Goal: Answer question/provide support: Share knowledge or assist other users

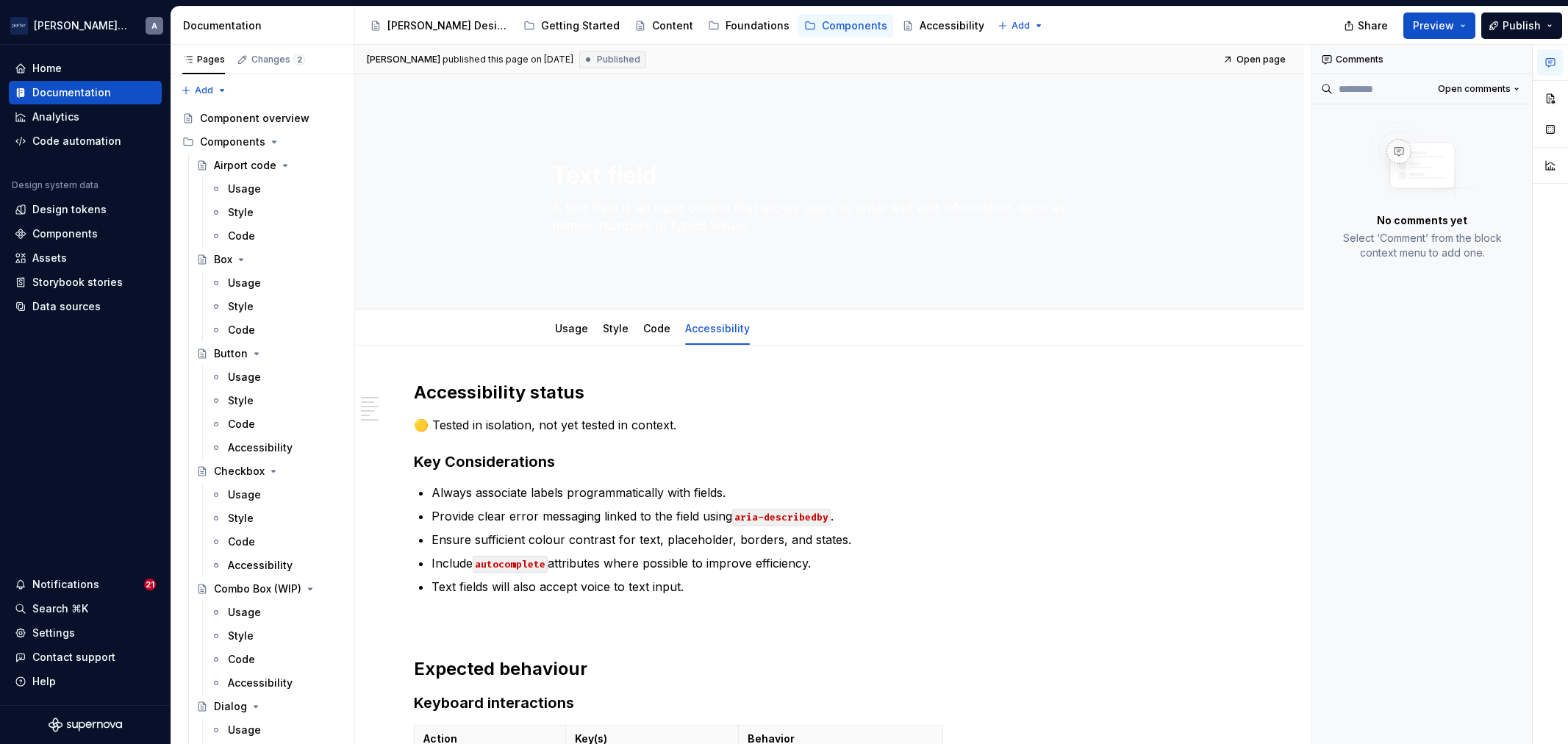
type textarea "*"
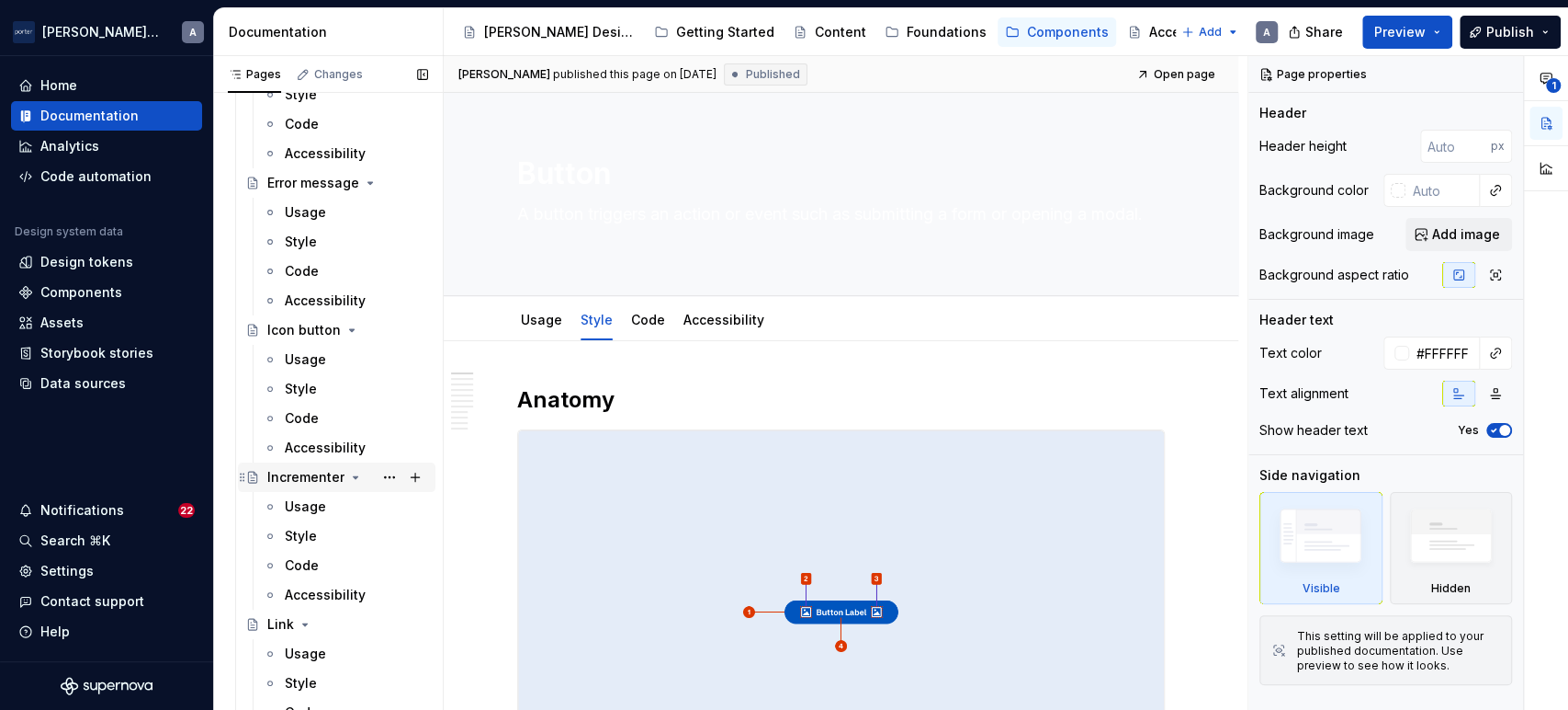
scroll to position [1021, 0]
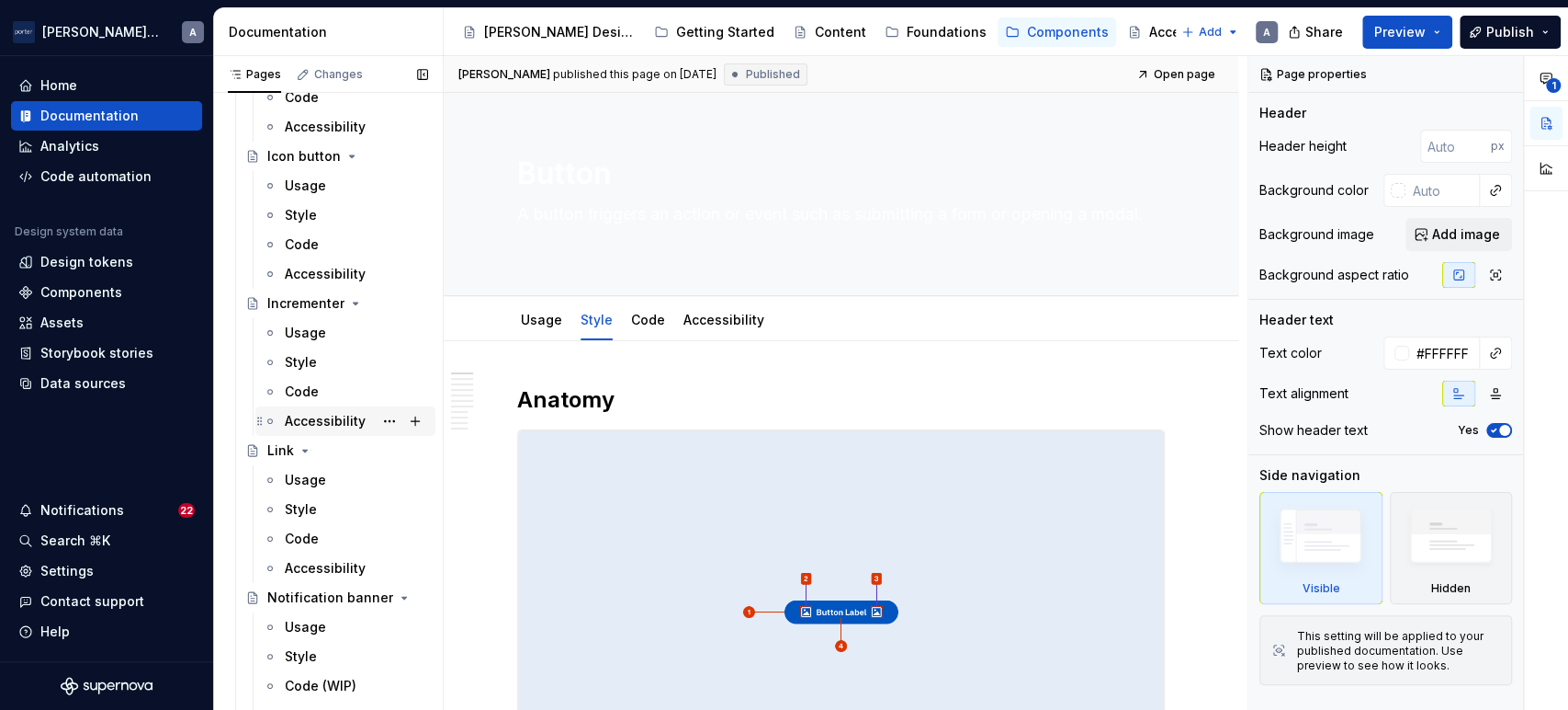
click at [281, 421] on div "Accessibility" at bounding box center [346, 421] width 165 height 25
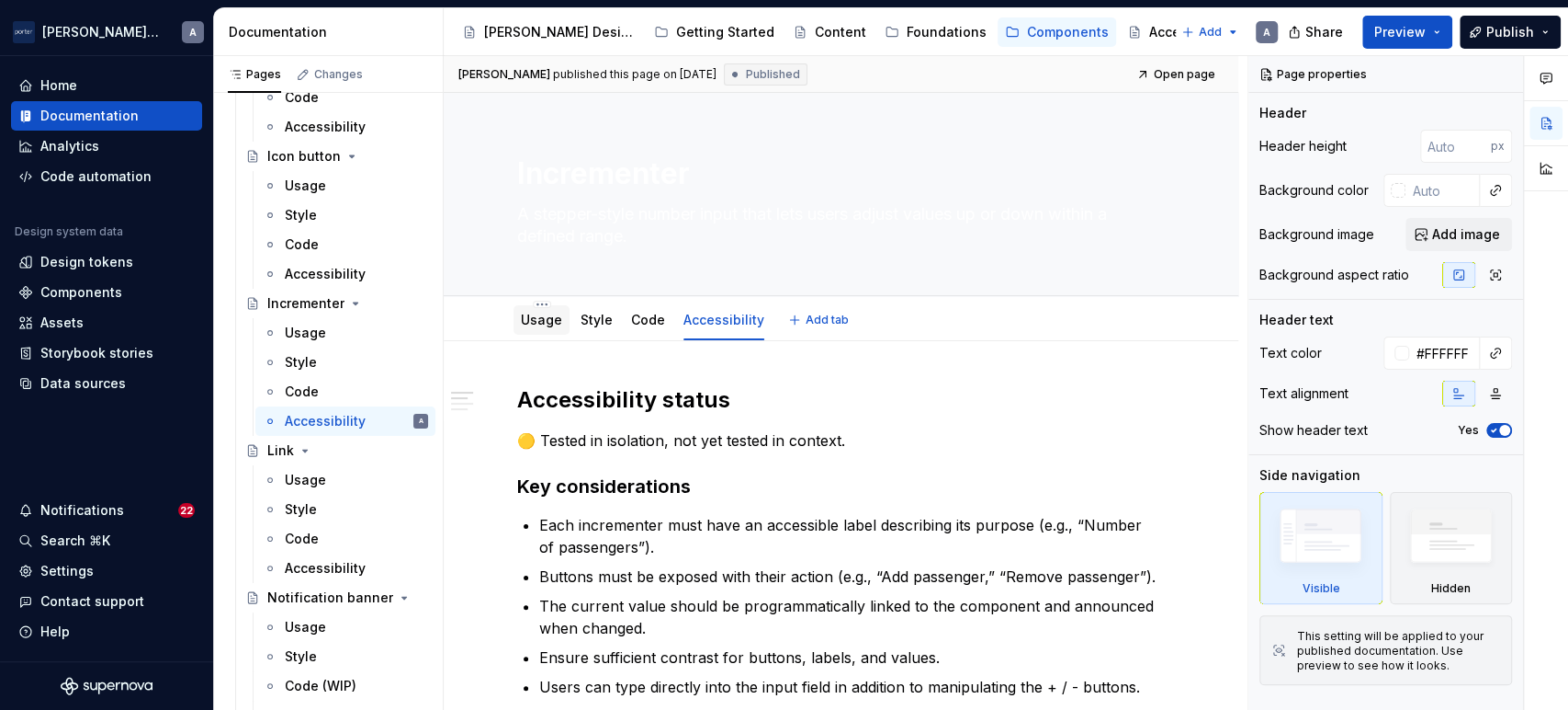
click at [544, 328] on div "Usage" at bounding box center [542, 320] width 42 height 18
click at [317, 329] on div "Usage" at bounding box center [305, 332] width 42 height 18
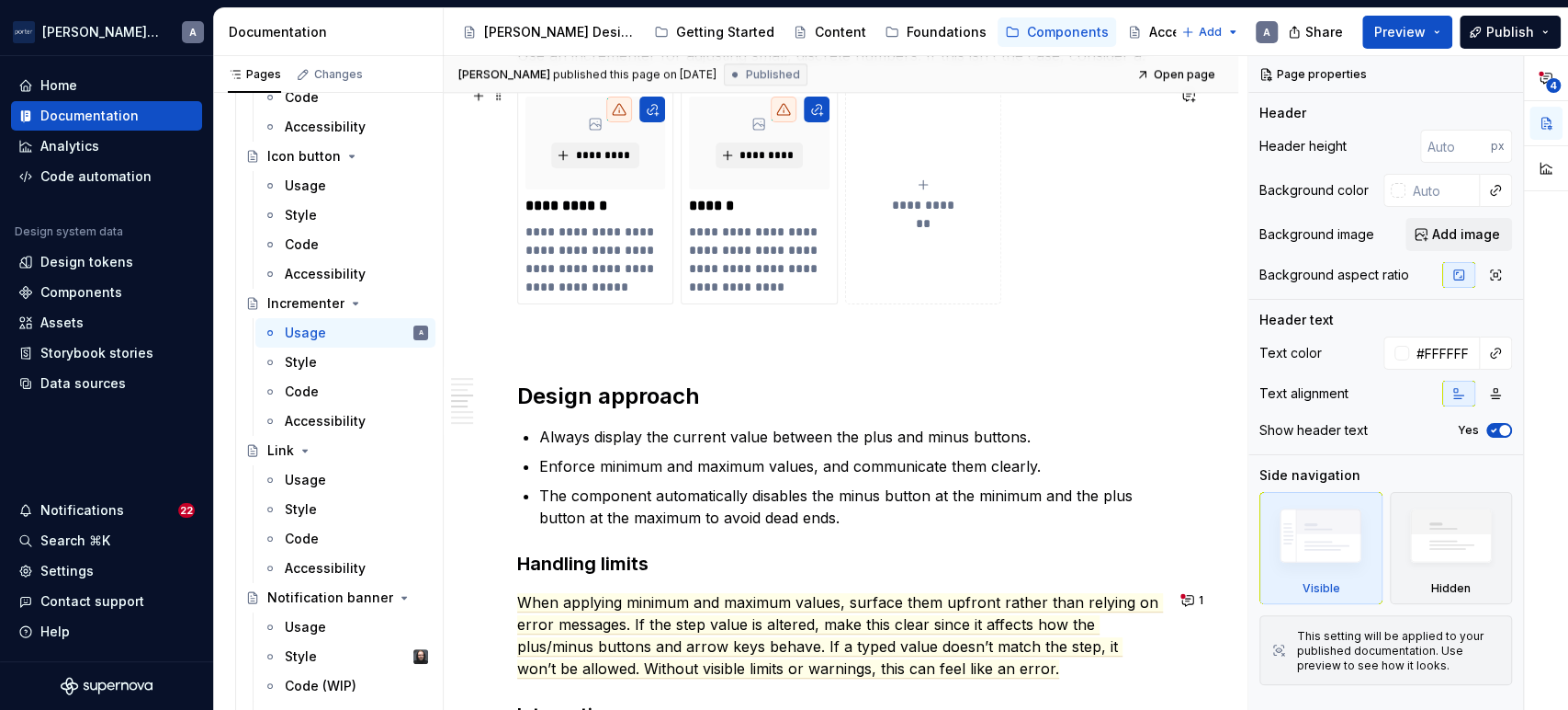
scroll to position [1532, 0]
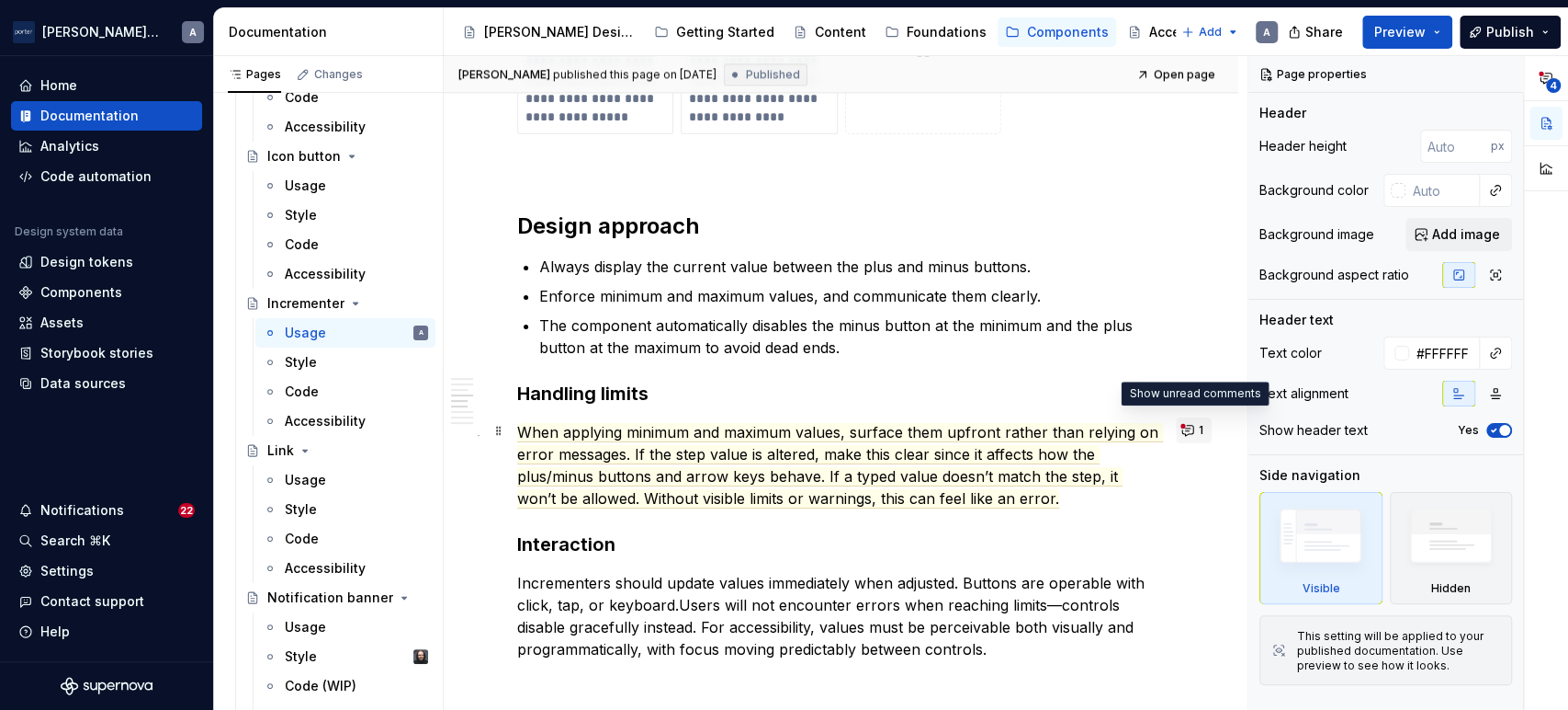
type textarea "*"
click at [1184, 423] on button "1" at bounding box center [1193, 430] width 36 height 25
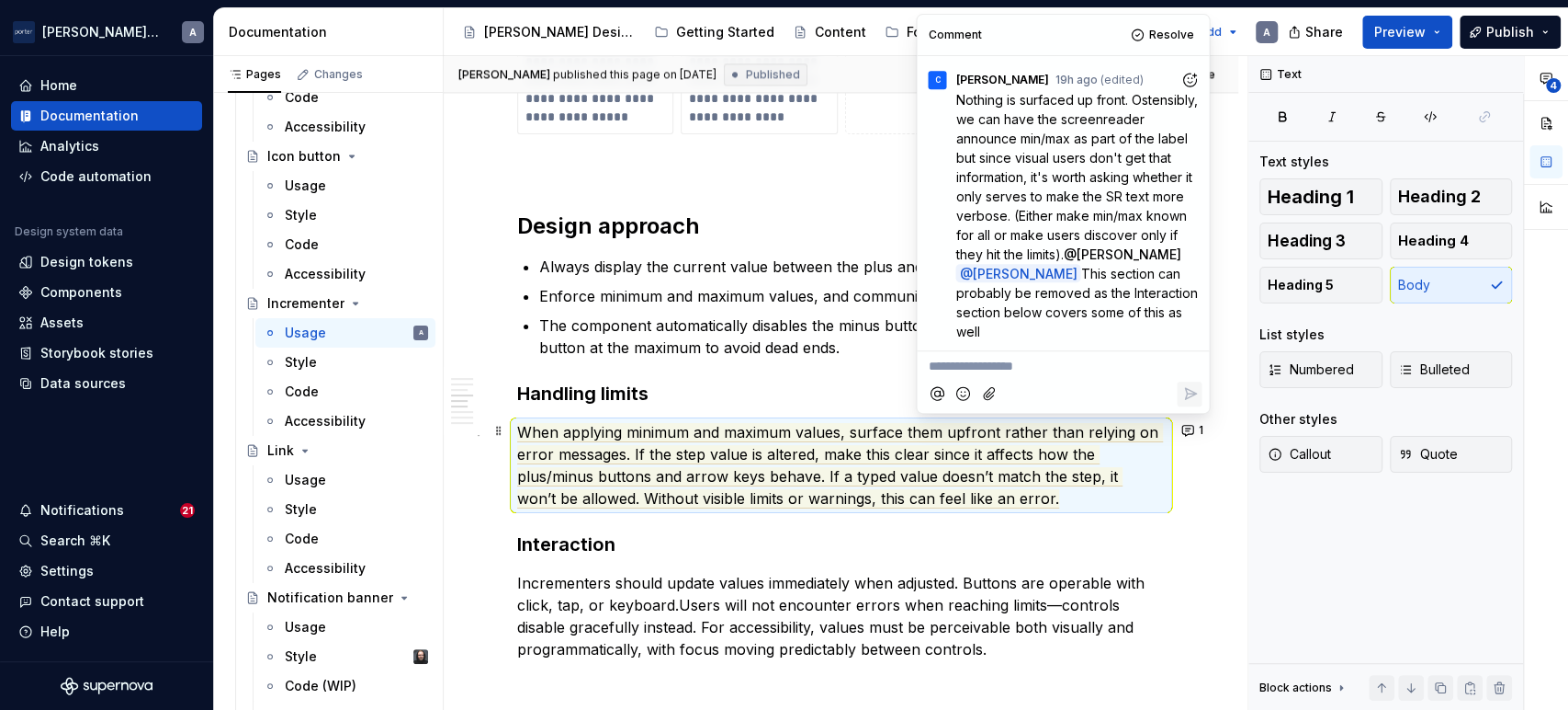
scroll to position [546, 0]
click at [1192, 395] on icon "Reply" at bounding box center [1190, 392] width 11 height 11
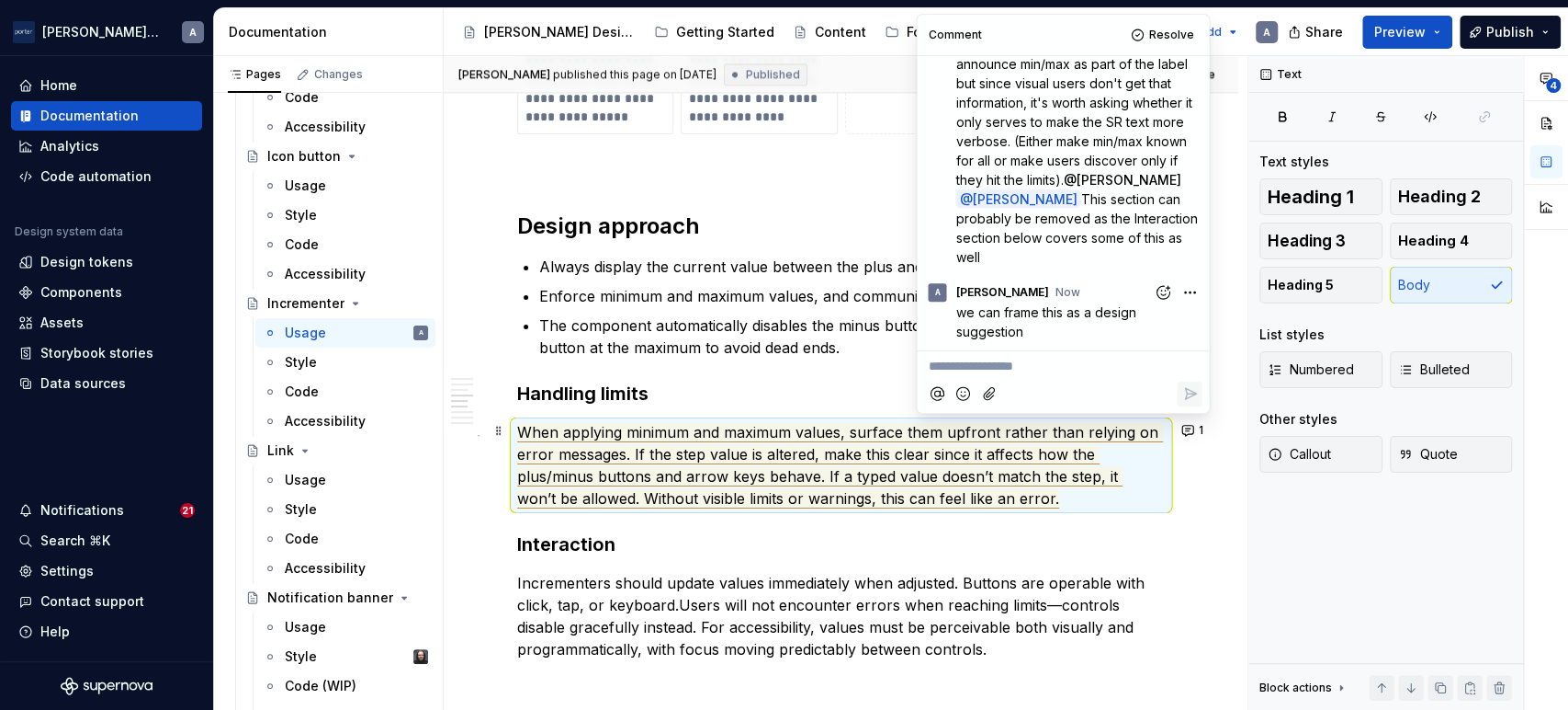
click at [1059, 482] on span "When applying minimum and maximum values, surface them upfront rather than rely…" at bounding box center [840, 465] width 646 height 85
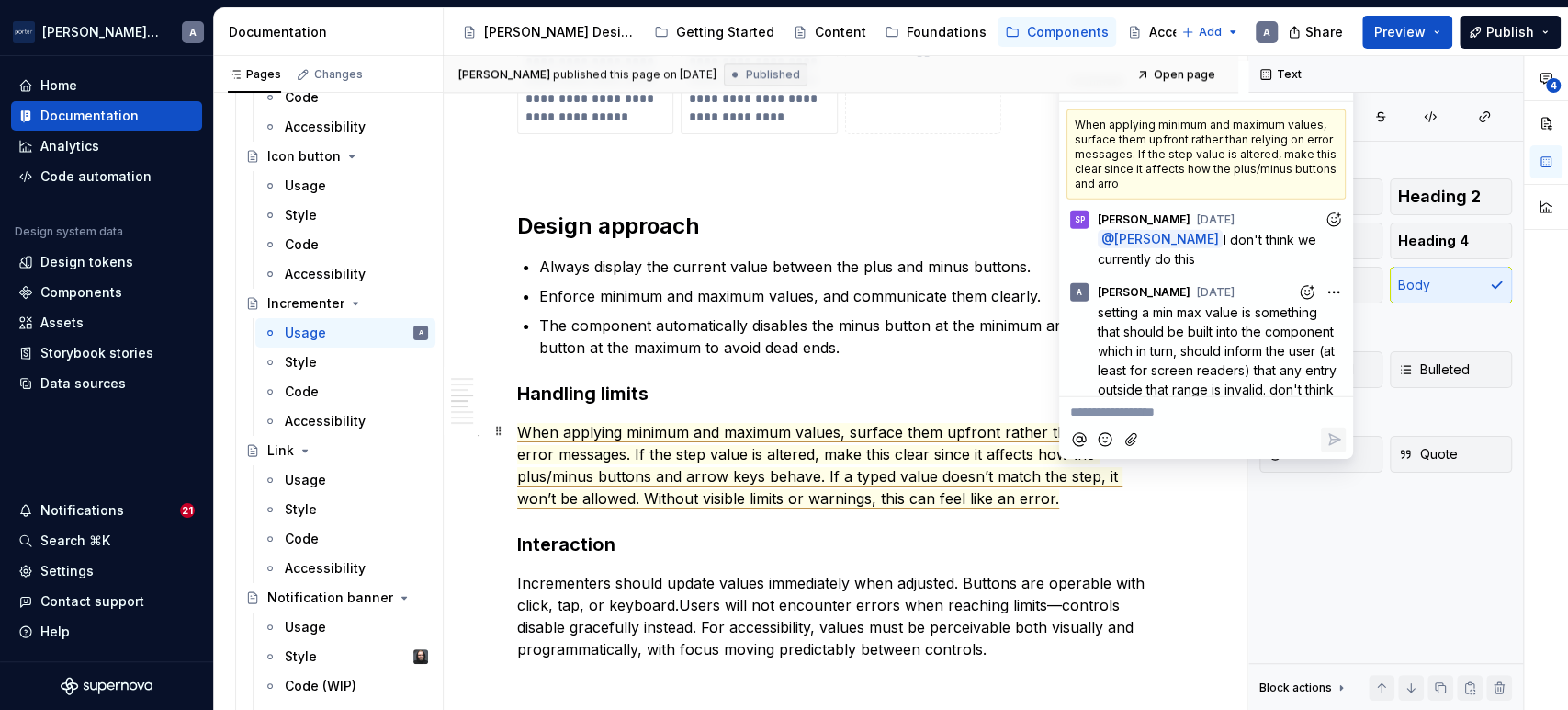
scroll to position [602, 0]
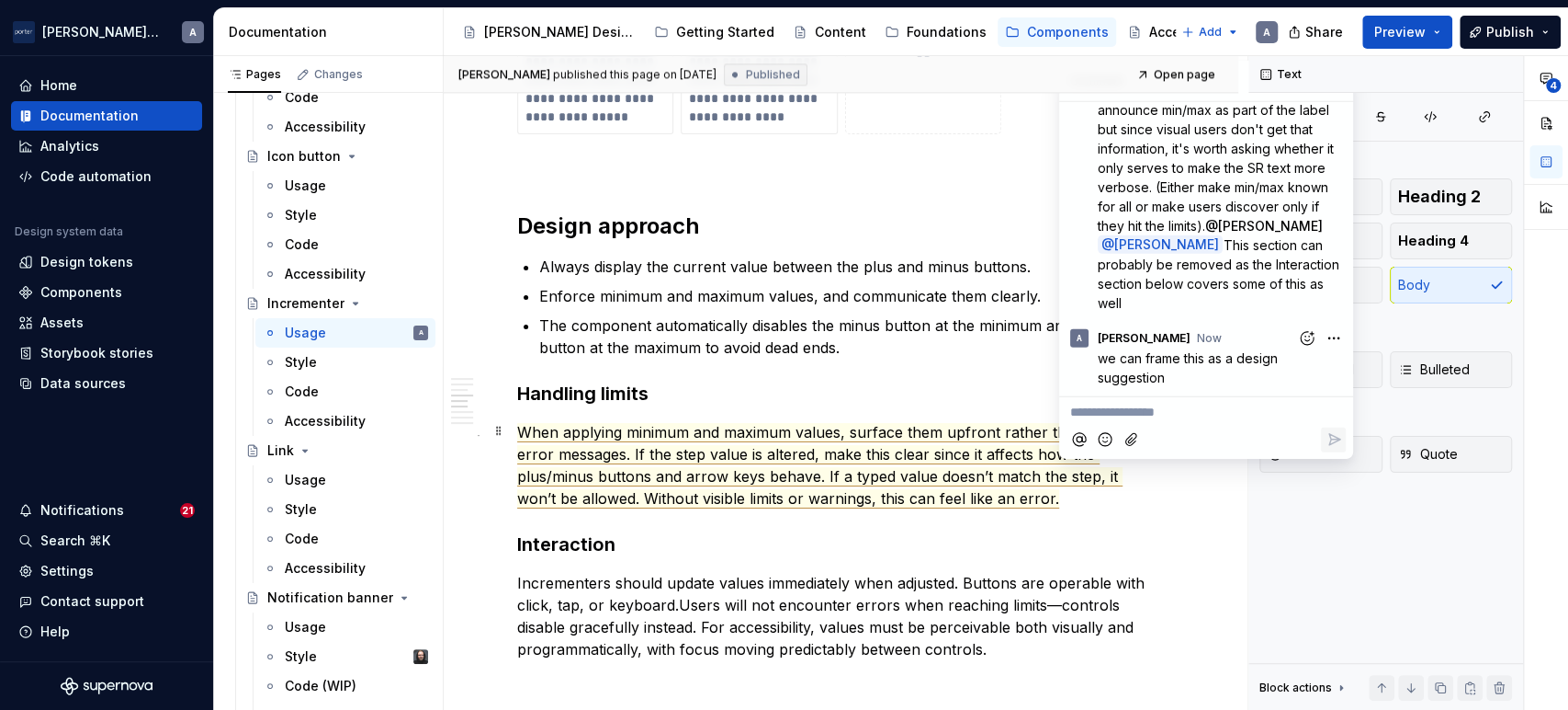
click at [1054, 500] on p "When applying minimum and maximum values, surface them upfront rather than rely…" at bounding box center [841, 464] width 648 height 88
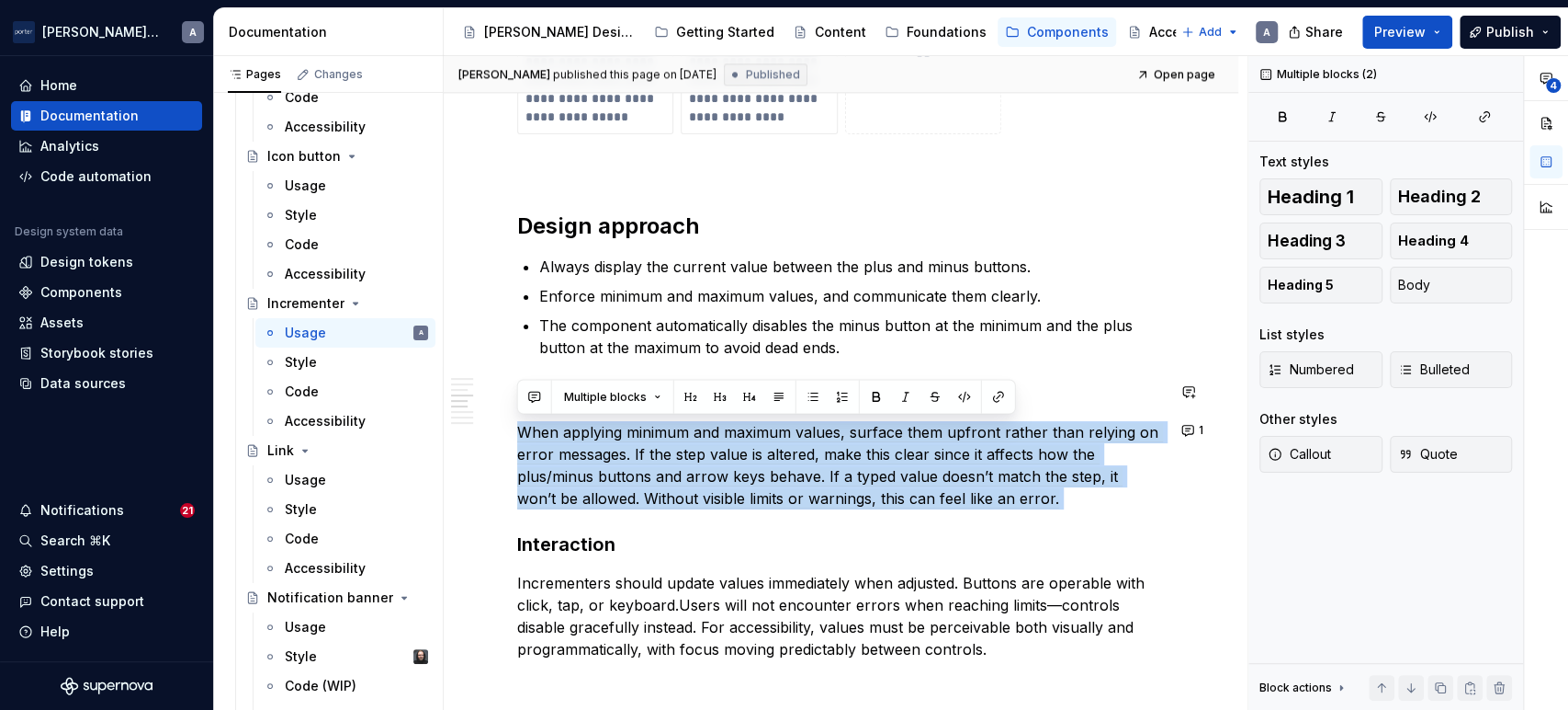
drag, startPoint x: 1054, startPoint y: 500, endPoint x: 535, endPoint y: 418, distance: 525.4
click at [535, 421] on p "When applying minimum and maximum values, surface them upfront rather than rely…" at bounding box center [841, 464] width 648 height 88
copy span "When applying minimum and maximum values, surface them upfront rather than rely…"
click at [1126, 495] on p "When applying minimum and maximum values, surface them upfront rather than rely…" at bounding box center [841, 464] width 648 height 88
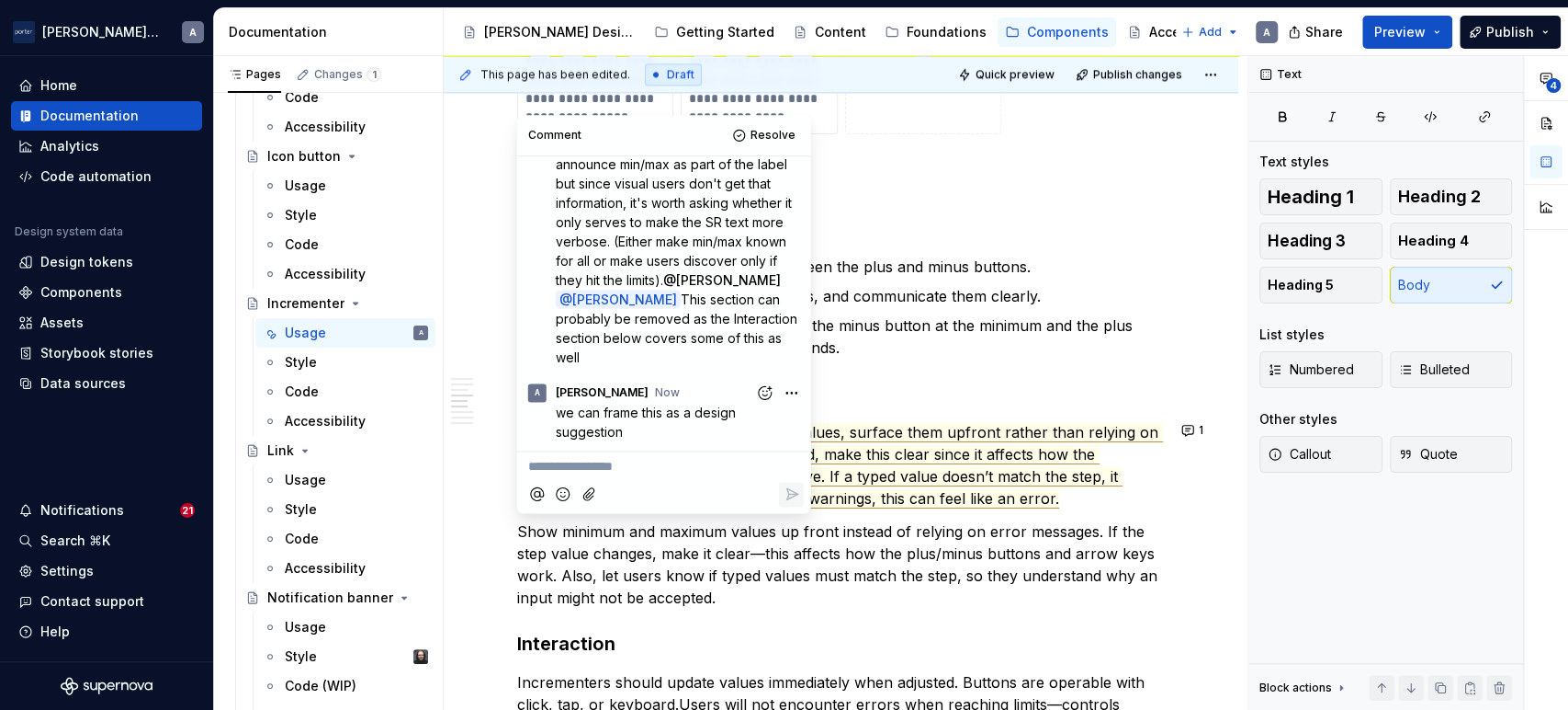
type textarea "*"
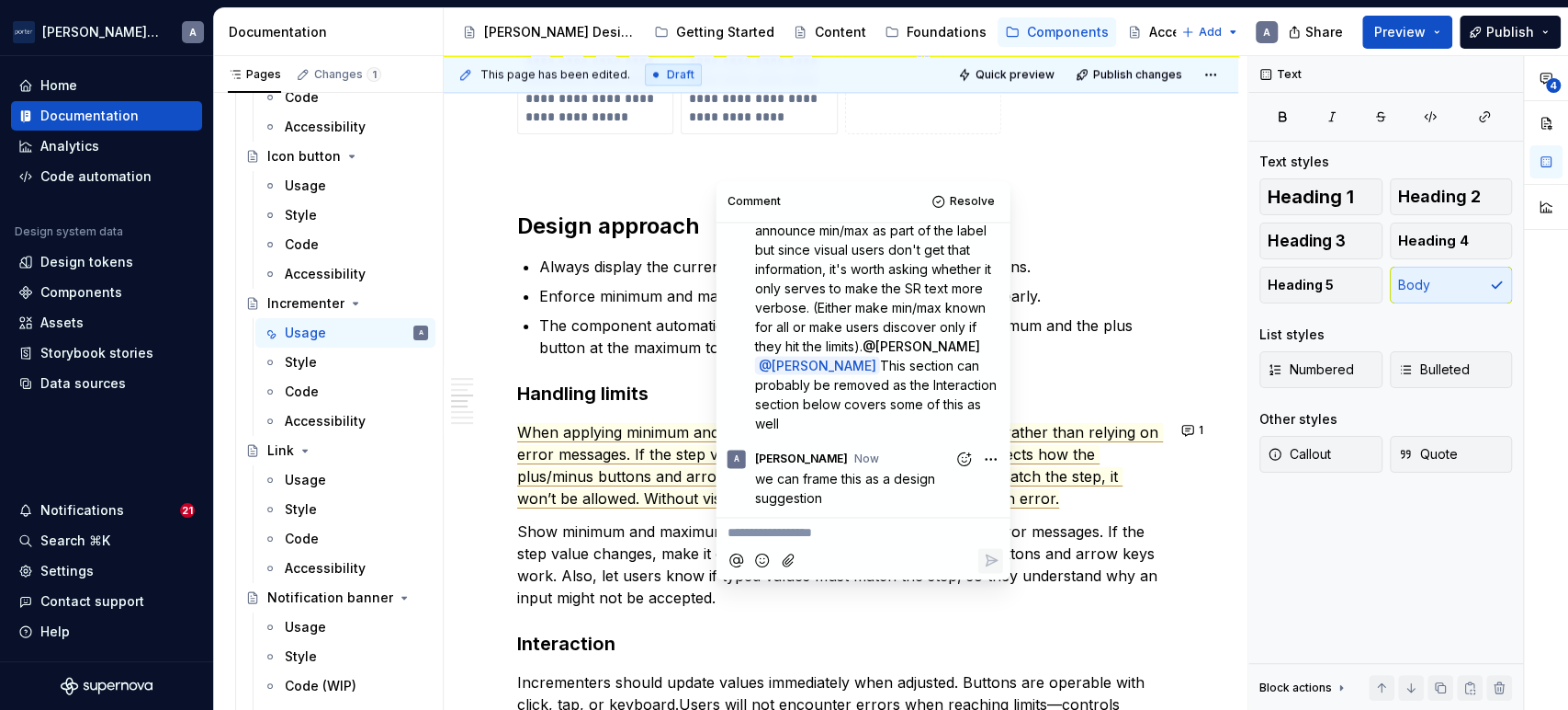
click at [581, 551] on p "Show minimum and maximum values up front instead of relying on error messages. …" at bounding box center [841, 564] width 648 height 88
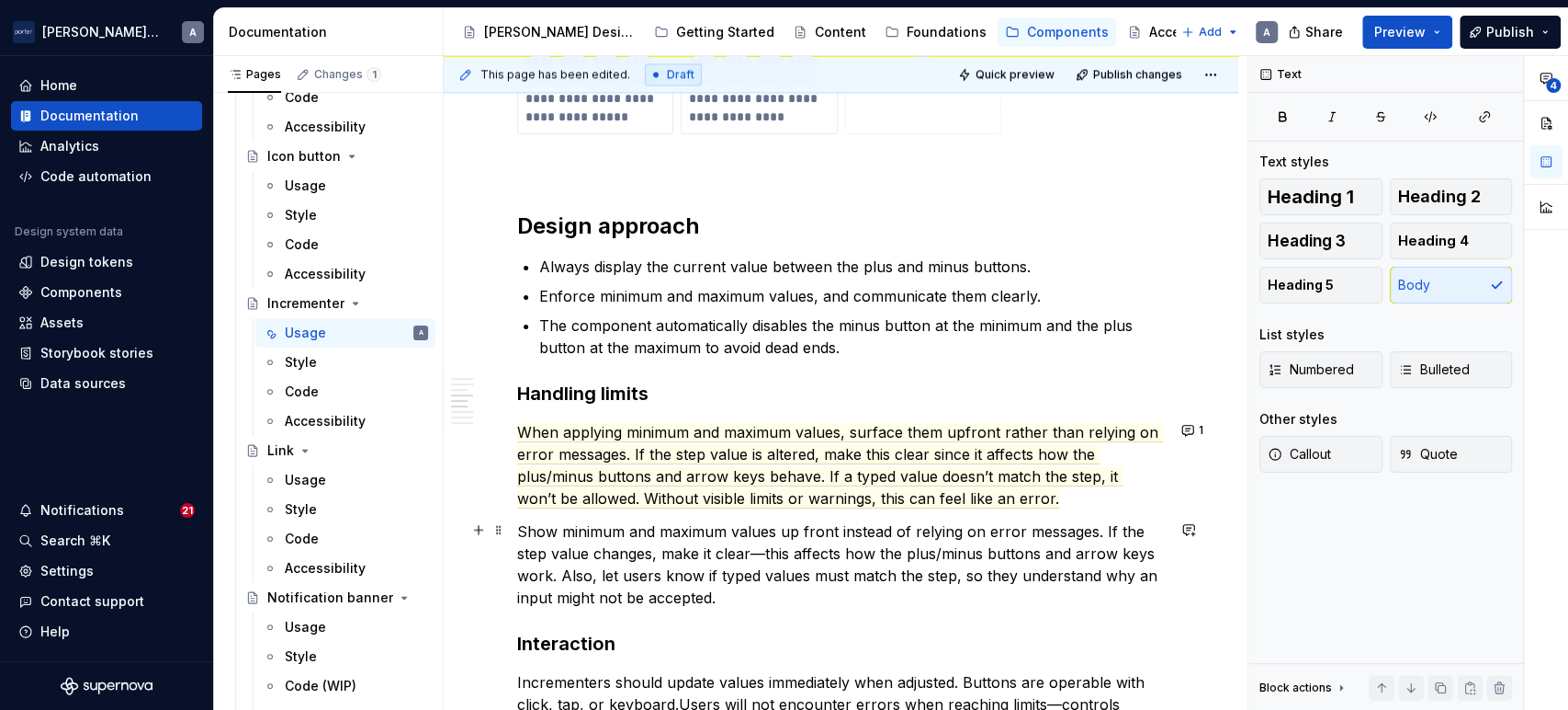
click at [517, 527] on p "Show minimum and maximum values up front instead of relying on error messages. …" at bounding box center [841, 564] width 648 height 88
click at [557, 534] on p "Show minimum and maximum values up front instead of relying on error messages. …" at bounding box center [841, 564] width 648 height 88
click at [1180, 426] on button "1" at bounding box center [1193, 430] width 36 height 25
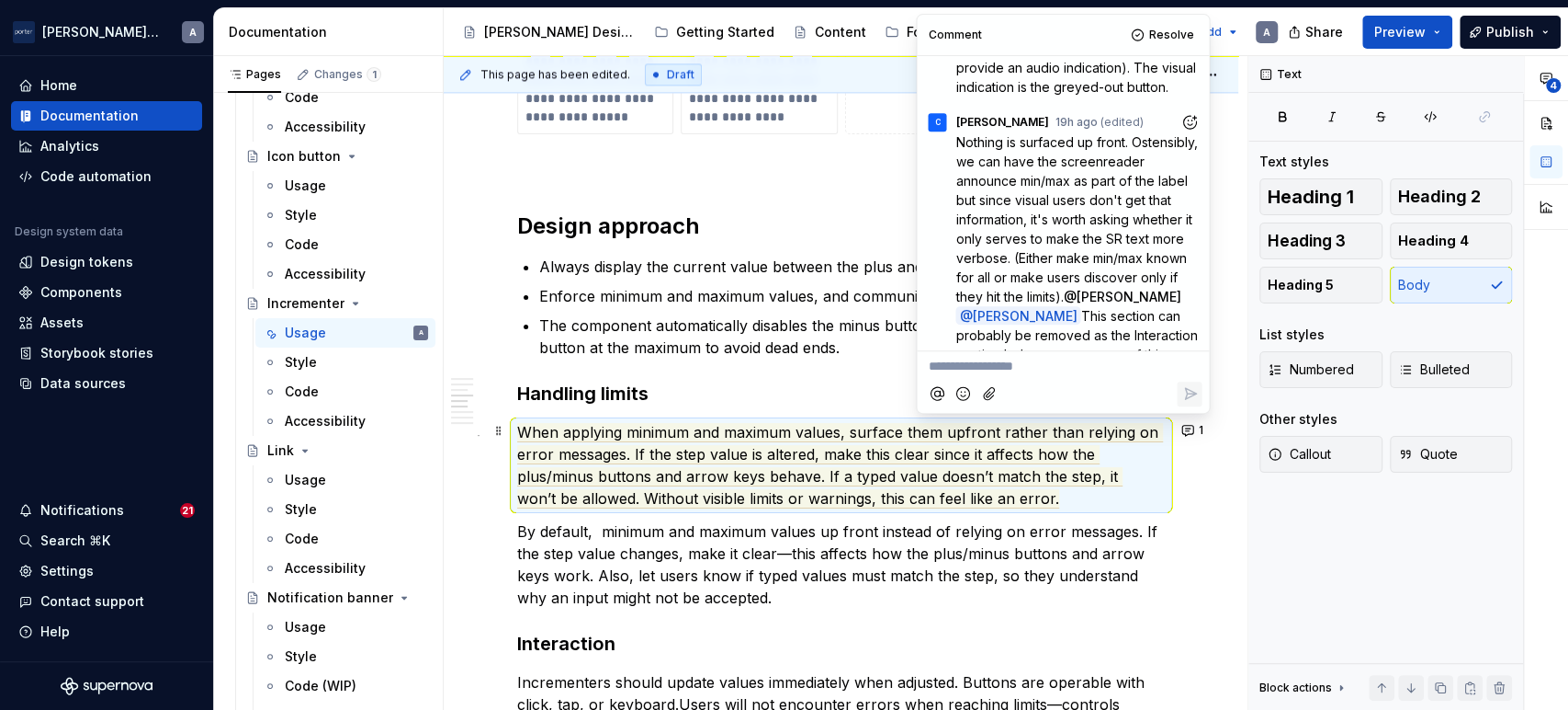
scroll to position [510, 0]
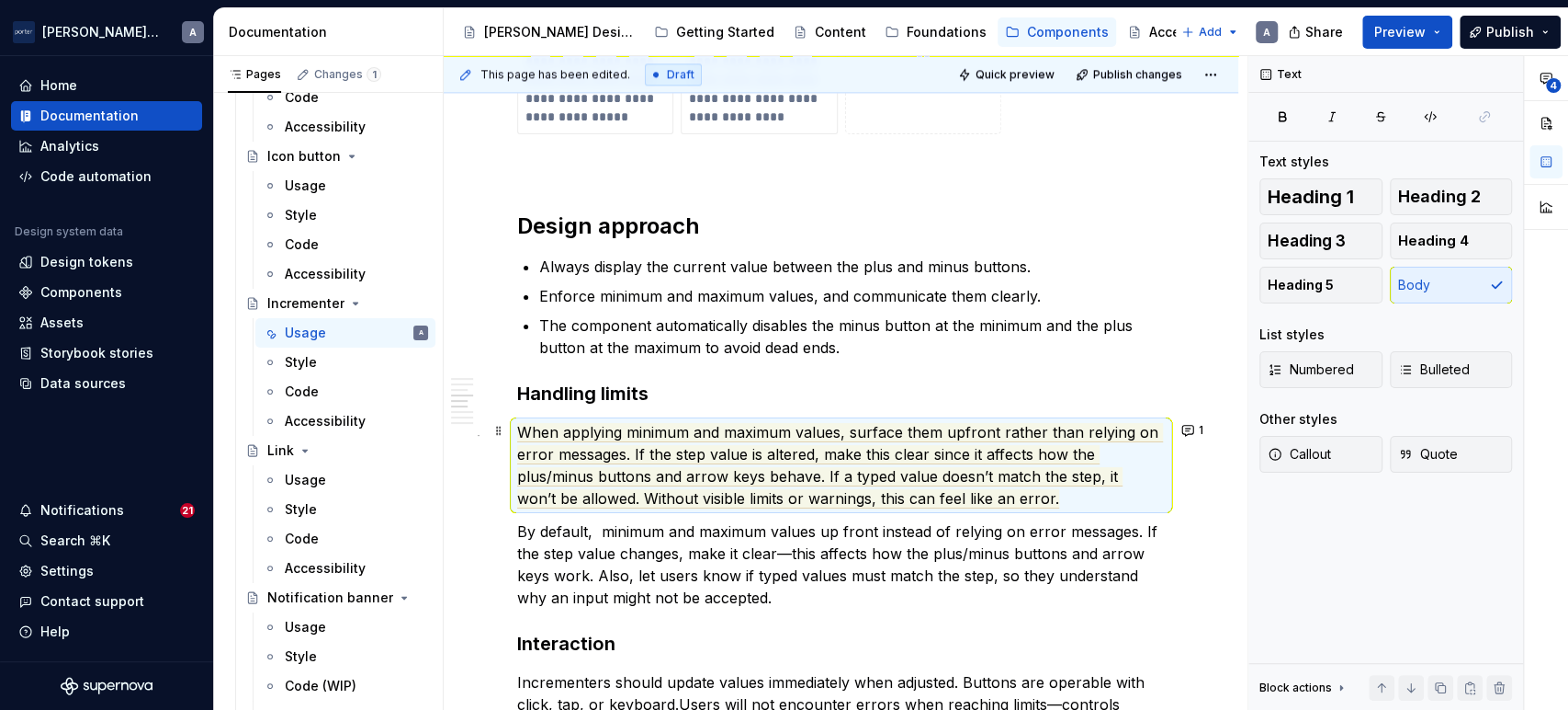
click at [596, 536] on p "By default, minimum and maximum values up front instead of relying on error mes…" at bounding box center [841, 564] width 648 height 88
drag, startPoint x: 656, startPoint y: 535, endPoint x: 636, endPoint y: 535, distance: 20.0
click at [656, 535] on p "By default, minimum and maximum values up front instead of relying on error mes…" at bounding box center [841, 564] width 648 height 88
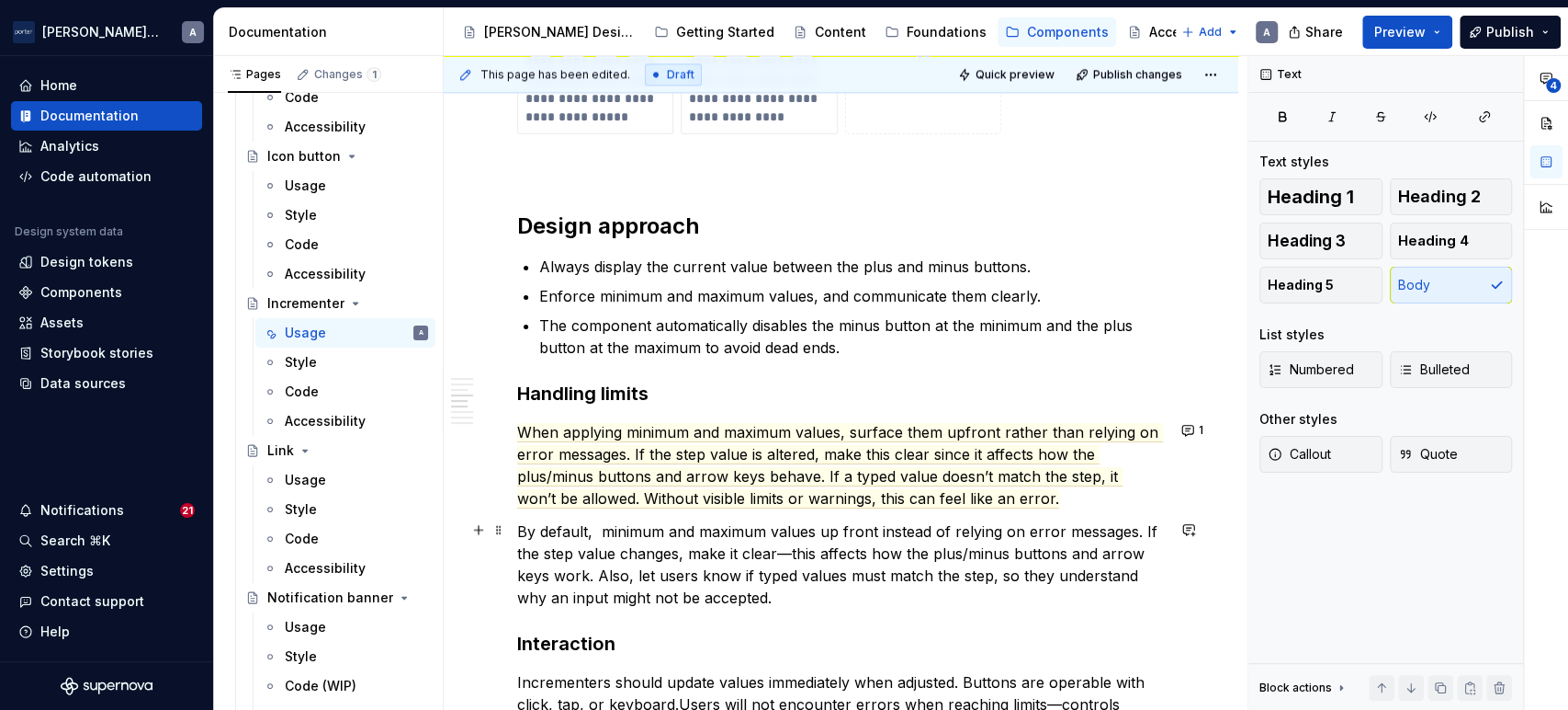
click at [595, 529] on p "By default, minimum and maximum values up front instead of relying on error mes…" at bounding box center [841, 564] width 648 height 88
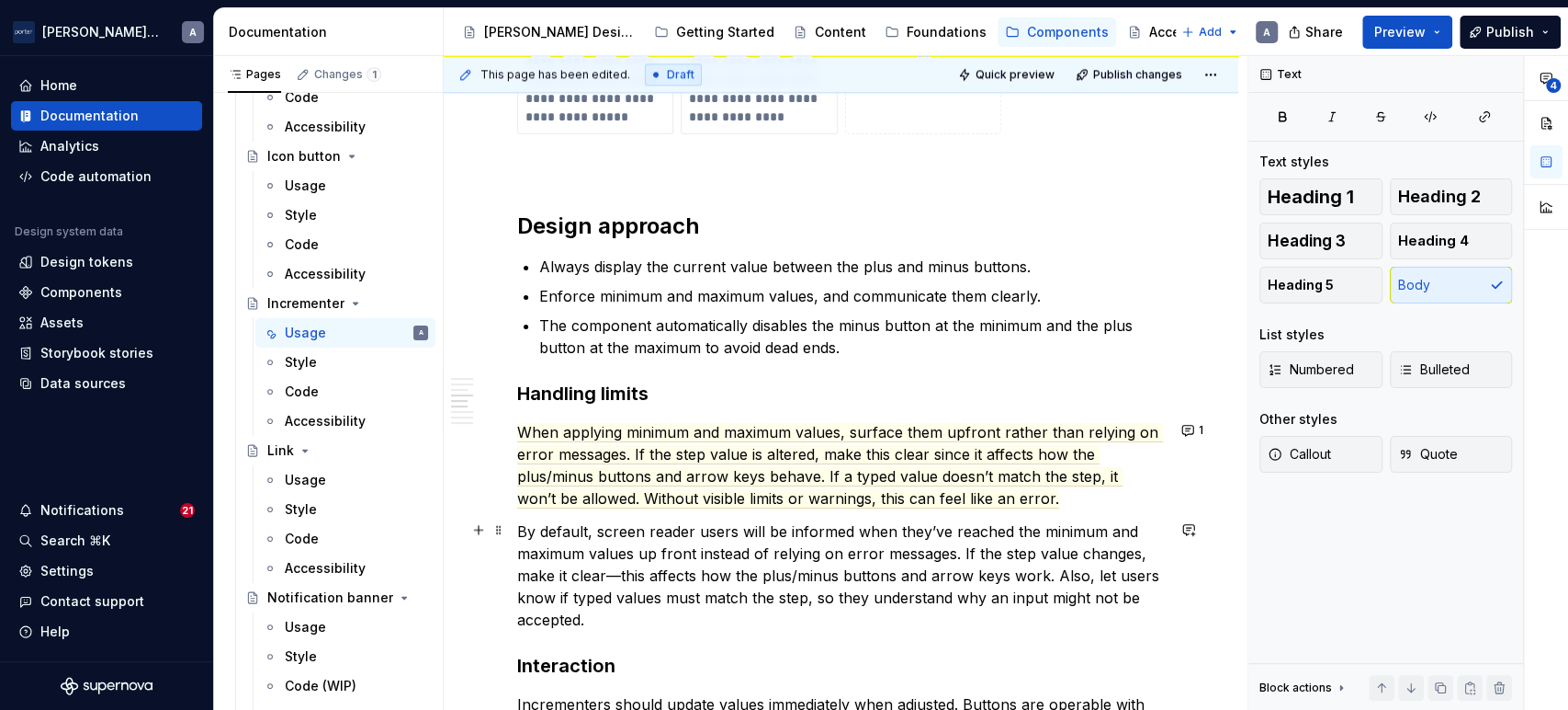
click at [642, 547] on p "By default, screen reader users will be informed when they’ve reached the minim…" at bounding box center [841, 576] width 648 height 111
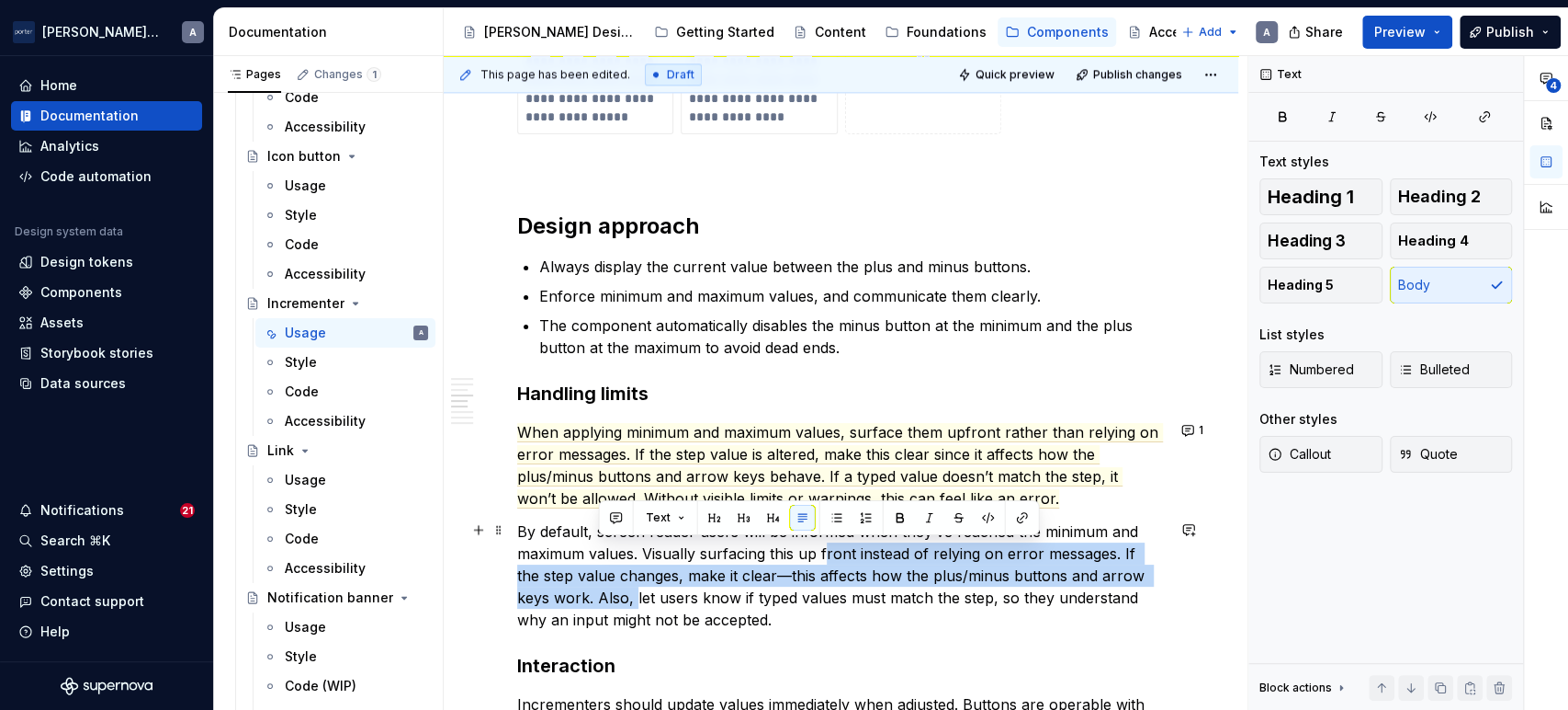
drag, startPoint x: 598, startPoint y: 598, endPoint x: 828, endPoint y: 554, distance: 234.2
click at [828, 554] on p "By default, screen reader users will be informed when they’ve reached the minim…" at bounding box center [841, 576] width 648 height 111
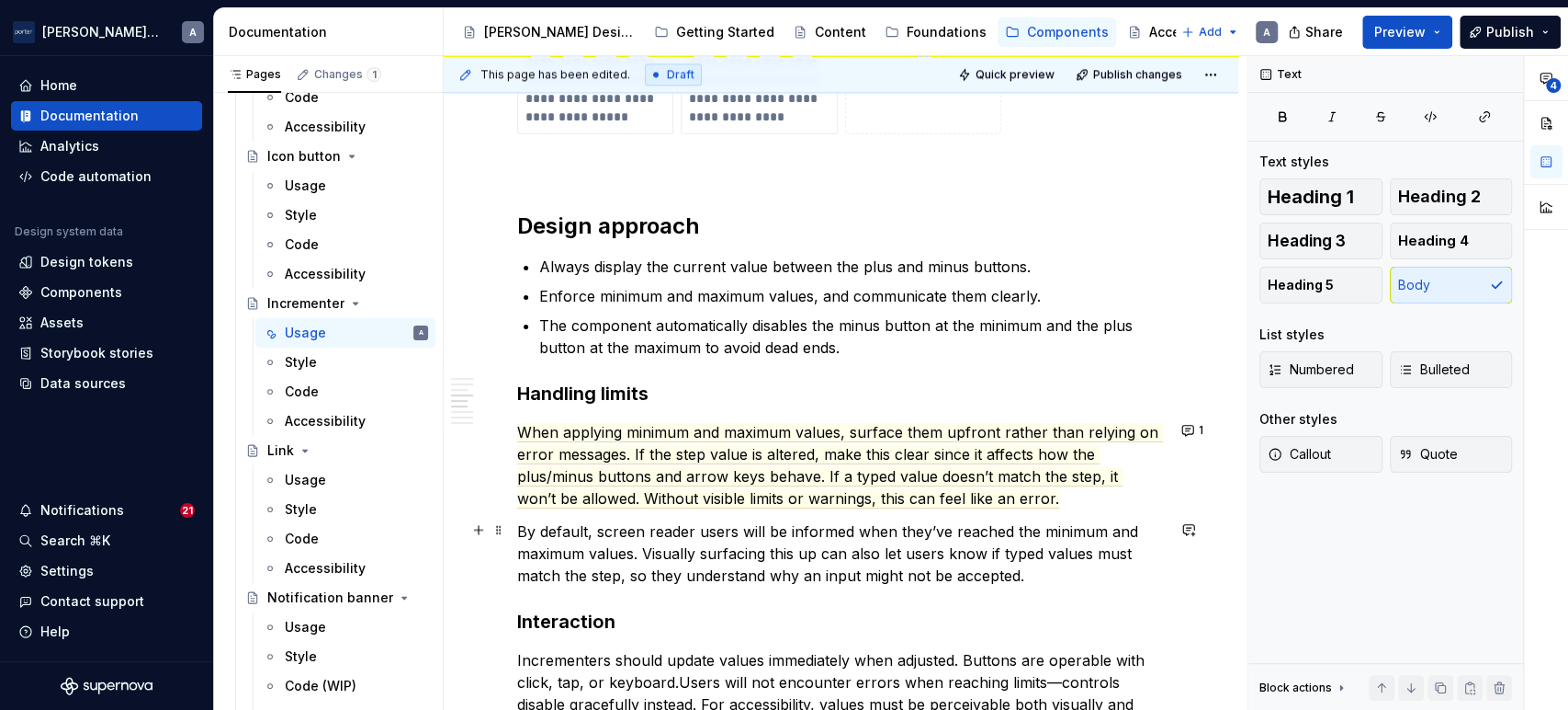
click at [814, 551] on p "By default, screen reader users will be informed when they’ve reached the minim…" at bounding box center [841, 554] width 648 height 66
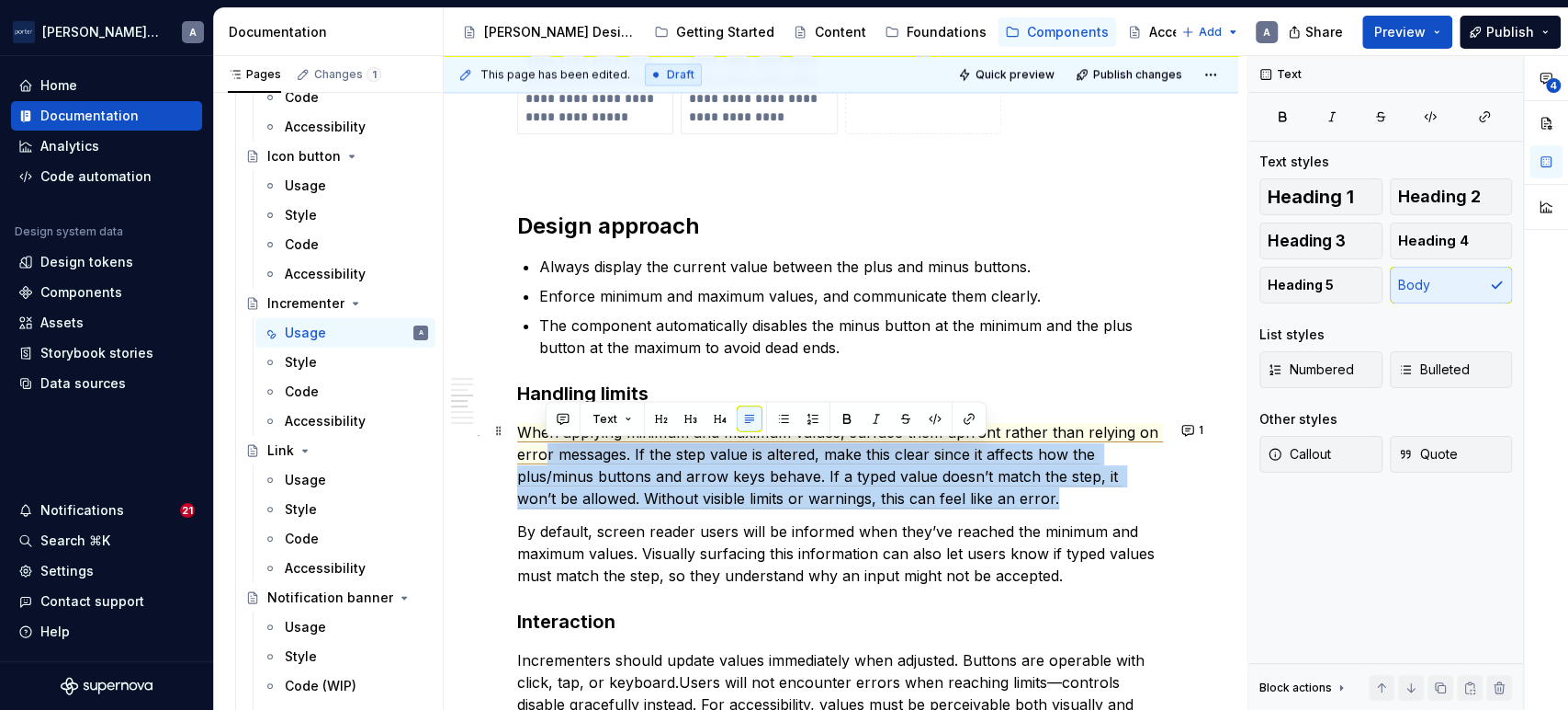
drag, startPoint x: 1067, startPoint y: 496, endPoint x: 544, endPoint y: 450, distance: 525.0
click at [544, 450] on p "When applying minimum and maximum values, surface them upfront rather than rely…" at bounding box center [841, 464] width 648 height 88
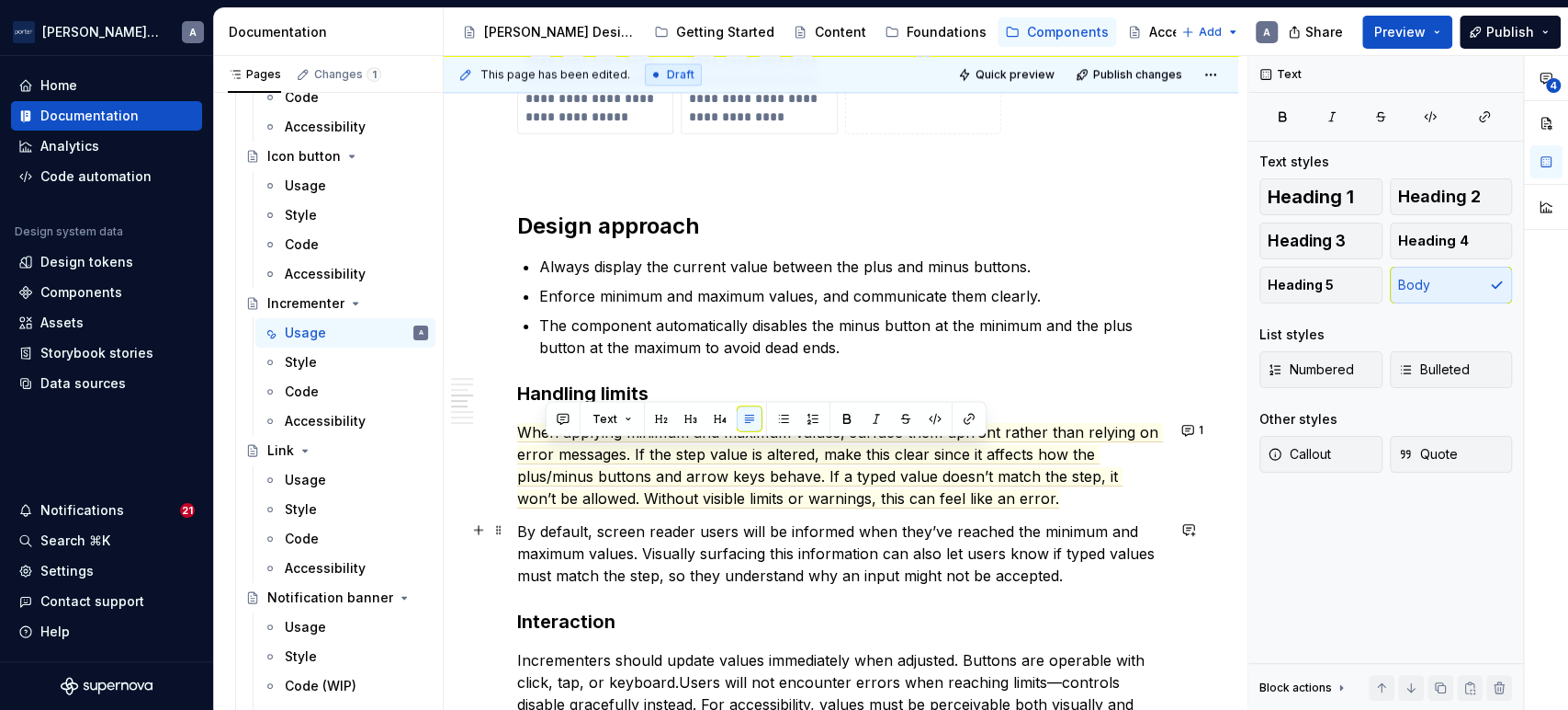
click at [1028, 569] on p "By default, screen reader users will be informed when they’ve reached the minim…" at bounding box center [841, 554] width 648 height 66
click at [1084, 559] on p "By default, screen reader users will be informed when they’ve reached the minim…" at bounding box center [841, 554] width 648 height 66
click at [1088, 574] on p "By default, screen reader users will be informed when they’ve reached the minim…" at bounding box center [841, 554] width 648 height 66
click at [1184, 434] on button "1" at bounding box center [1193, 430] width 36 height 25
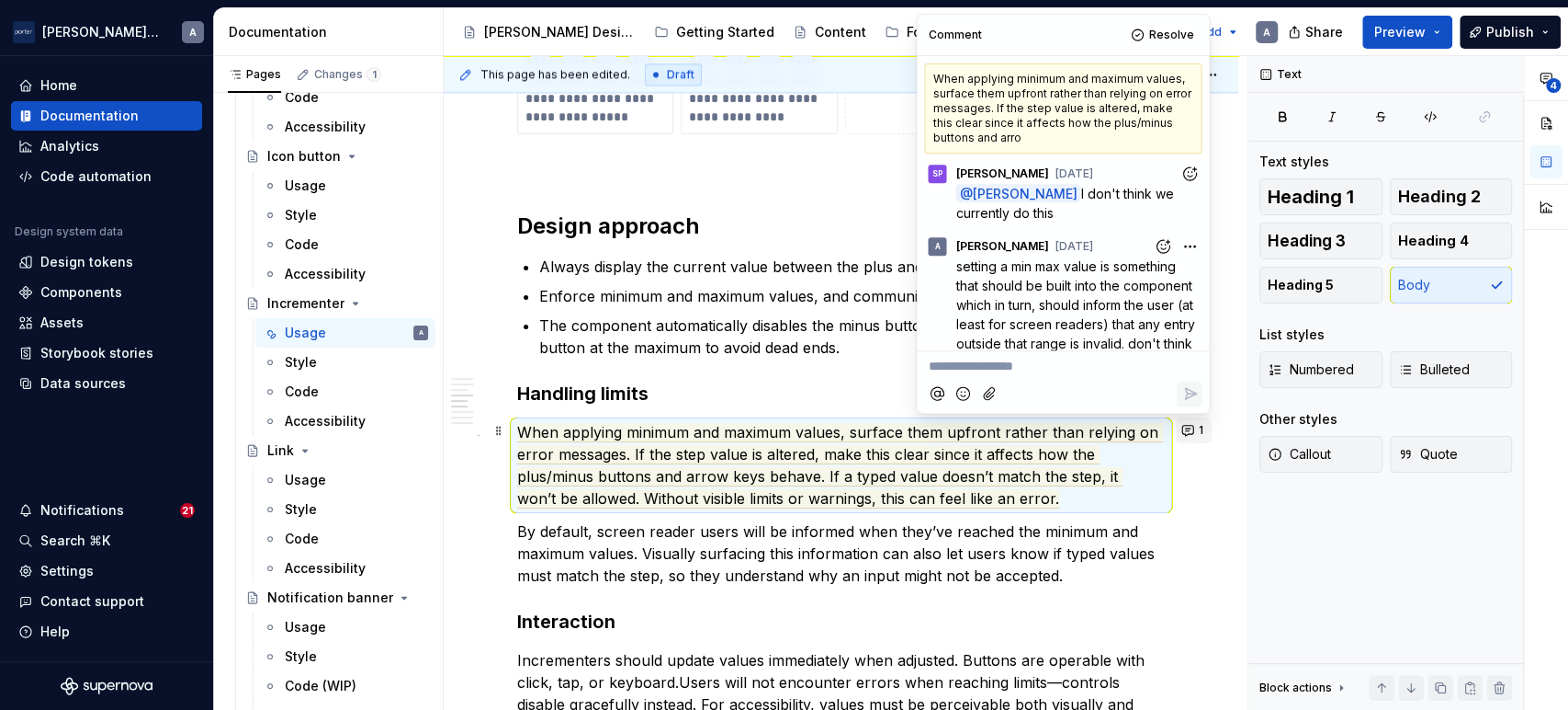
scroll to position [621, 0]
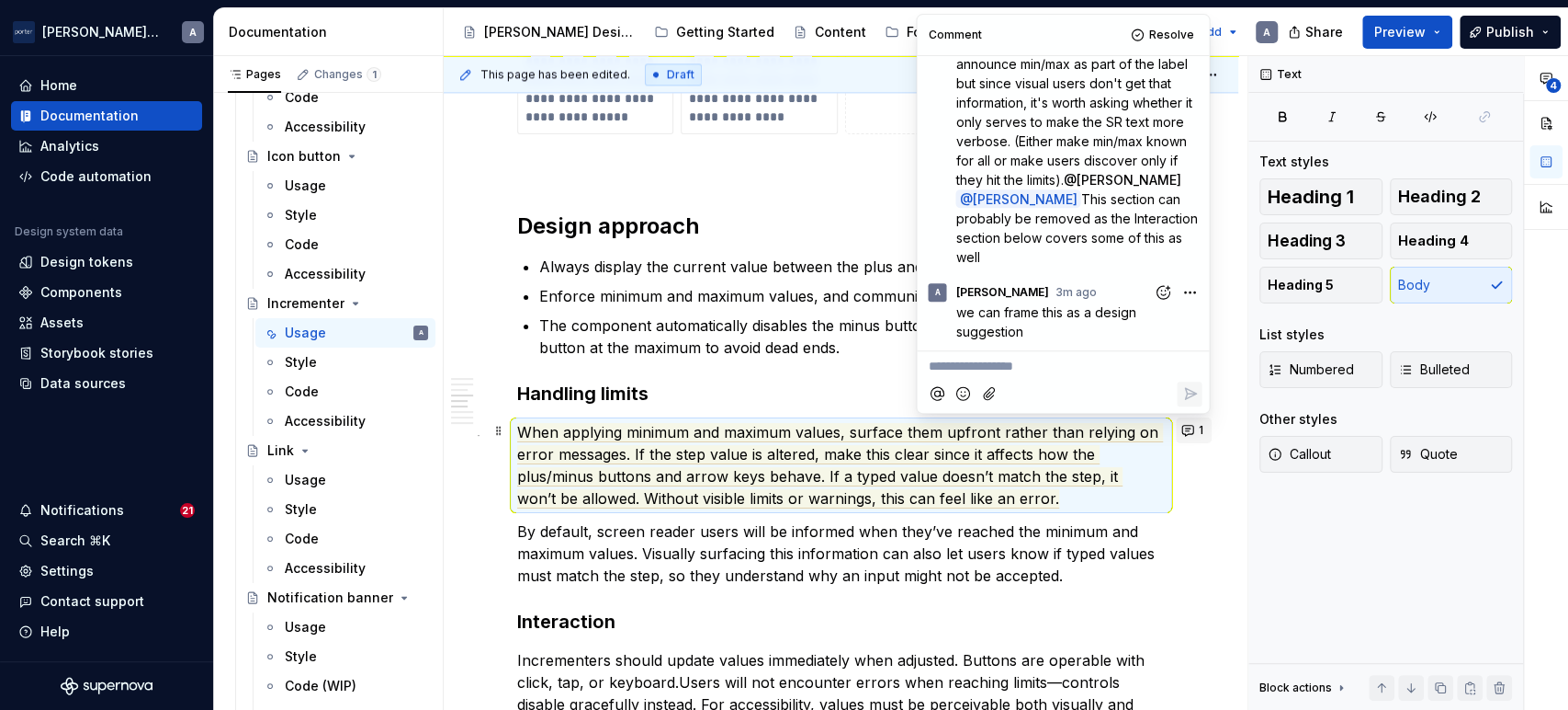
click at [1186, 435] on button "1" at bounding box center [1193, 430] width 36 height 25
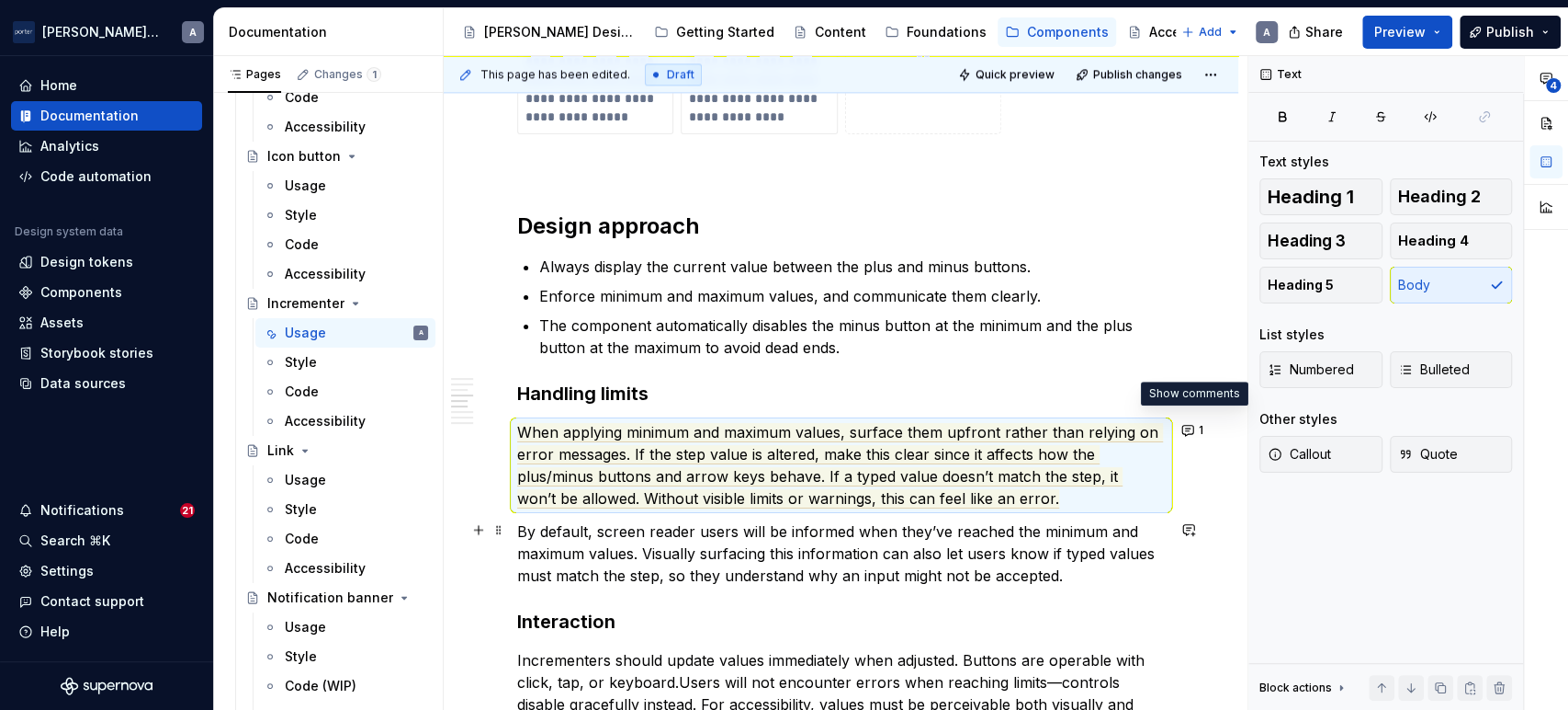
click at [1066, 572] on p "By default, screen reader users will be informed when they’ve reached the minim…" at bounding box center [841, 554] width 648 height 66
click at [1208, 421] on button "1" at bounding box center [1193, 430] width 36 height 25
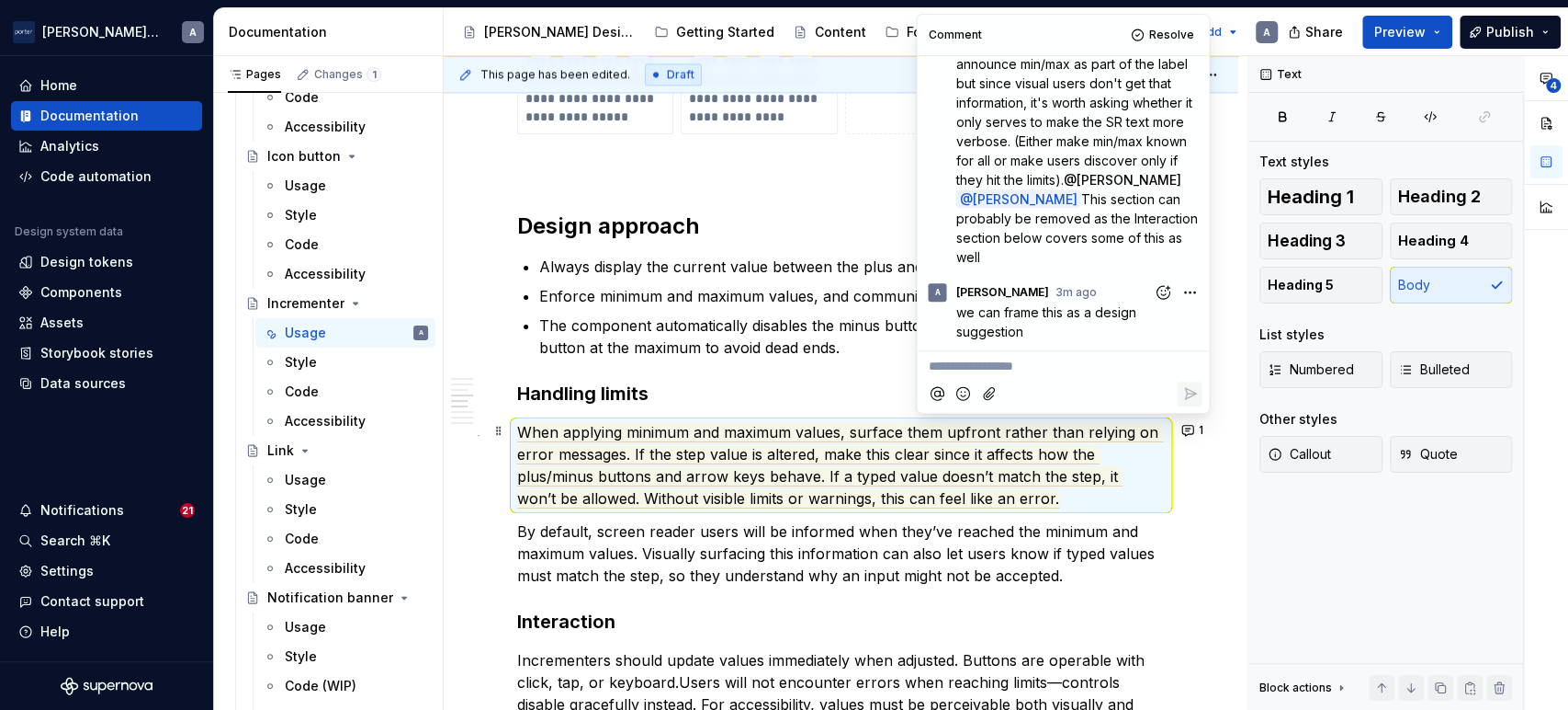
scroll to position [0, 0]
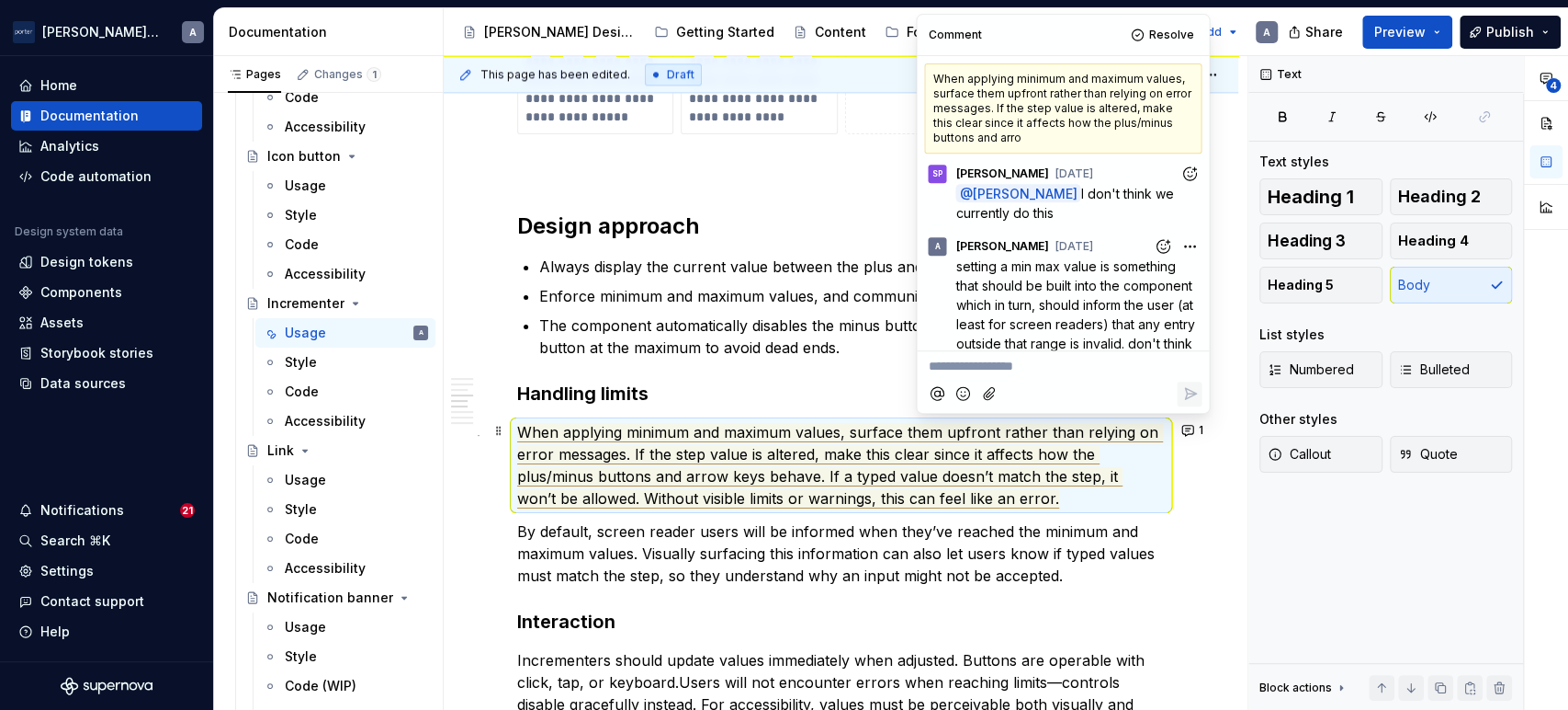
click at [684, 421] on p "When applying minimum and maximum values, surface them upfront rather than rely…" at bounding box center [841, 464] width 648 height 88
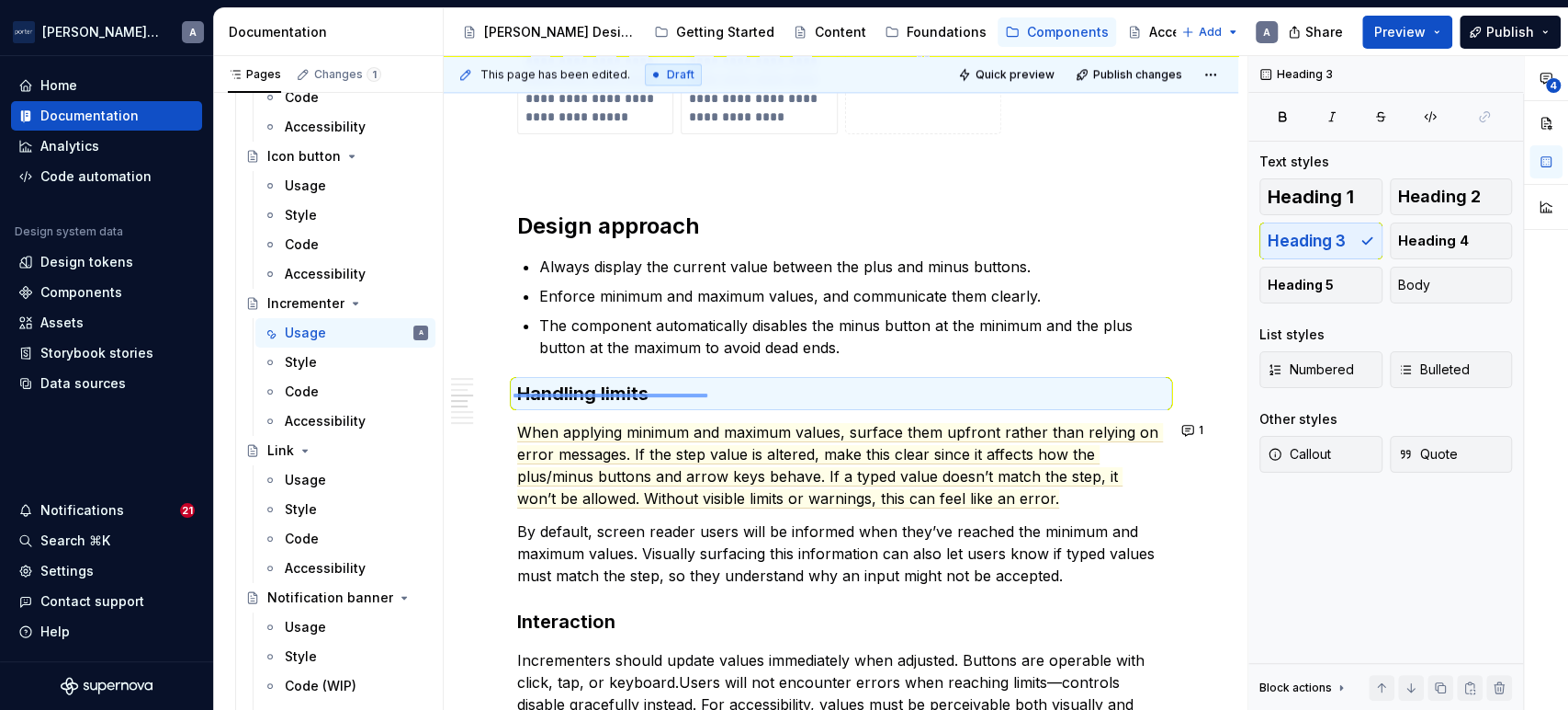
drag, startPoint x: 514, startPoint y: 393, endPoint x: 708, endPoint y: 394, distance: 194.0
click at [708, 394] on div "**********" at bounding box center [846, 384] width 804 height 655
drag, startPoint x: 672, startPoint y: 389, endPoint x: 626, endPoint y: 472, distance: 94.9
click at [626, 472] on span "When applying minimum and maximum values, surface them upfront rather than rely…" at bounding box center [840, 465] width 646 height 85
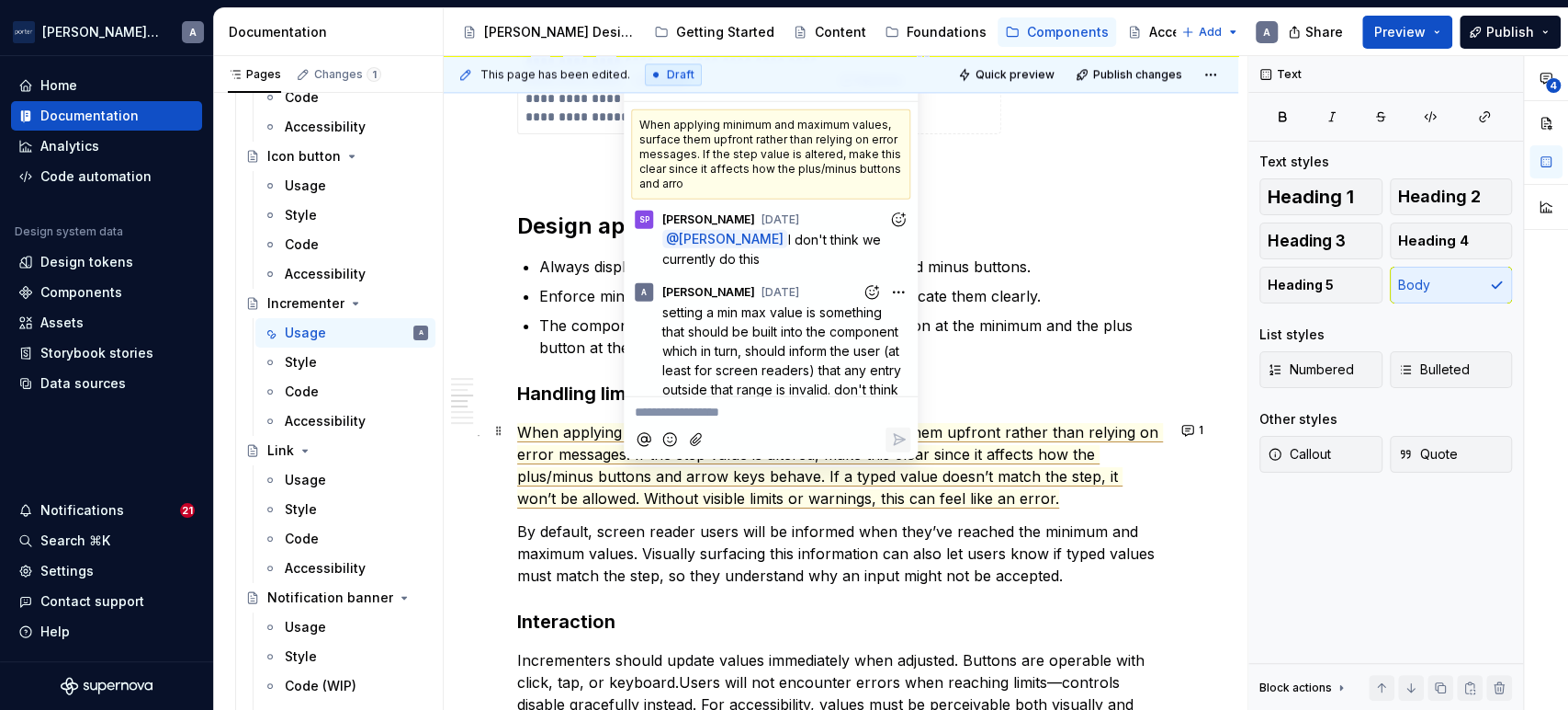
scroll to position [602, 0]
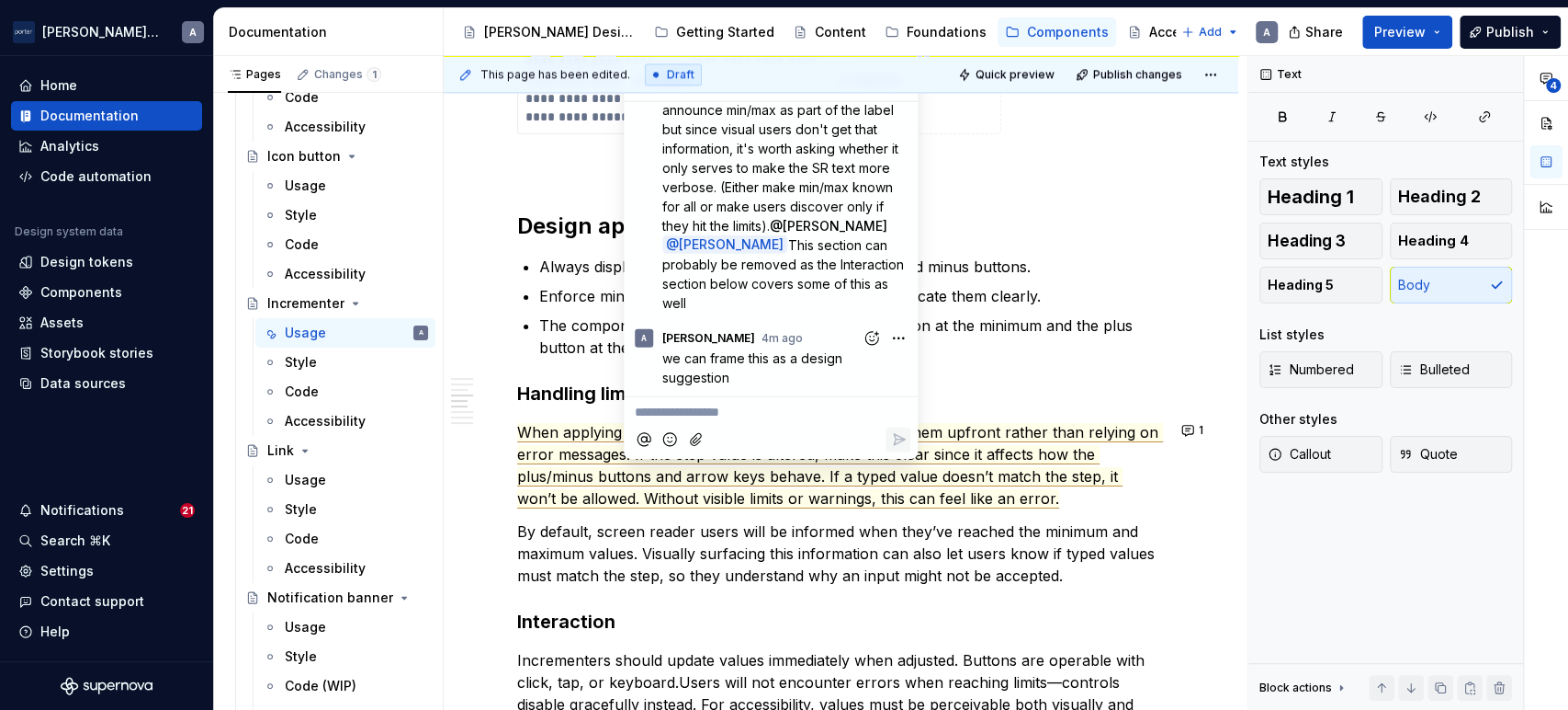
click at [537, 369] on div "**********" at bounding box center [841, 191] width 648 height 2675
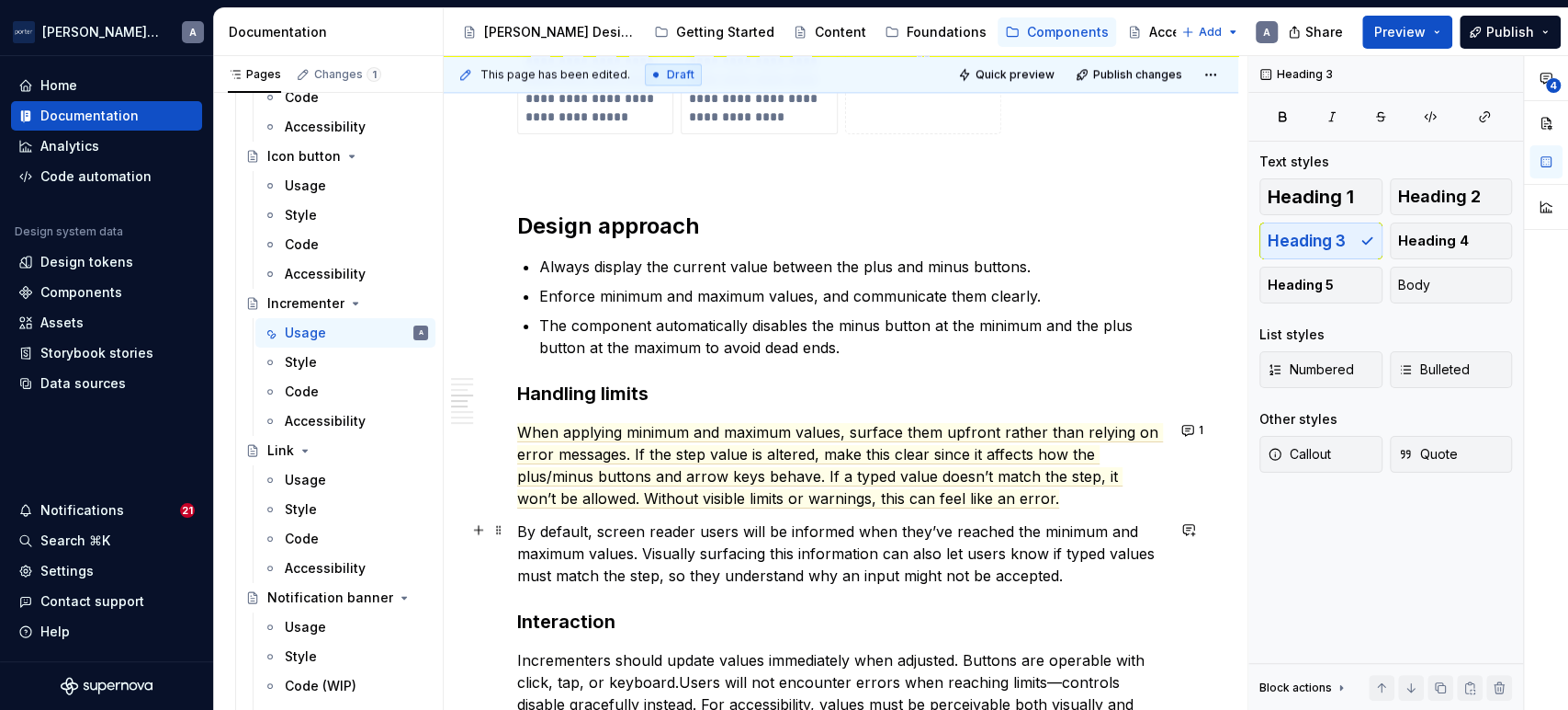
click at [963, 550] on p "By default, screen reader users will be informed when they’ve reached the minim…" at bounding box center [841, 554] width 648 height 66
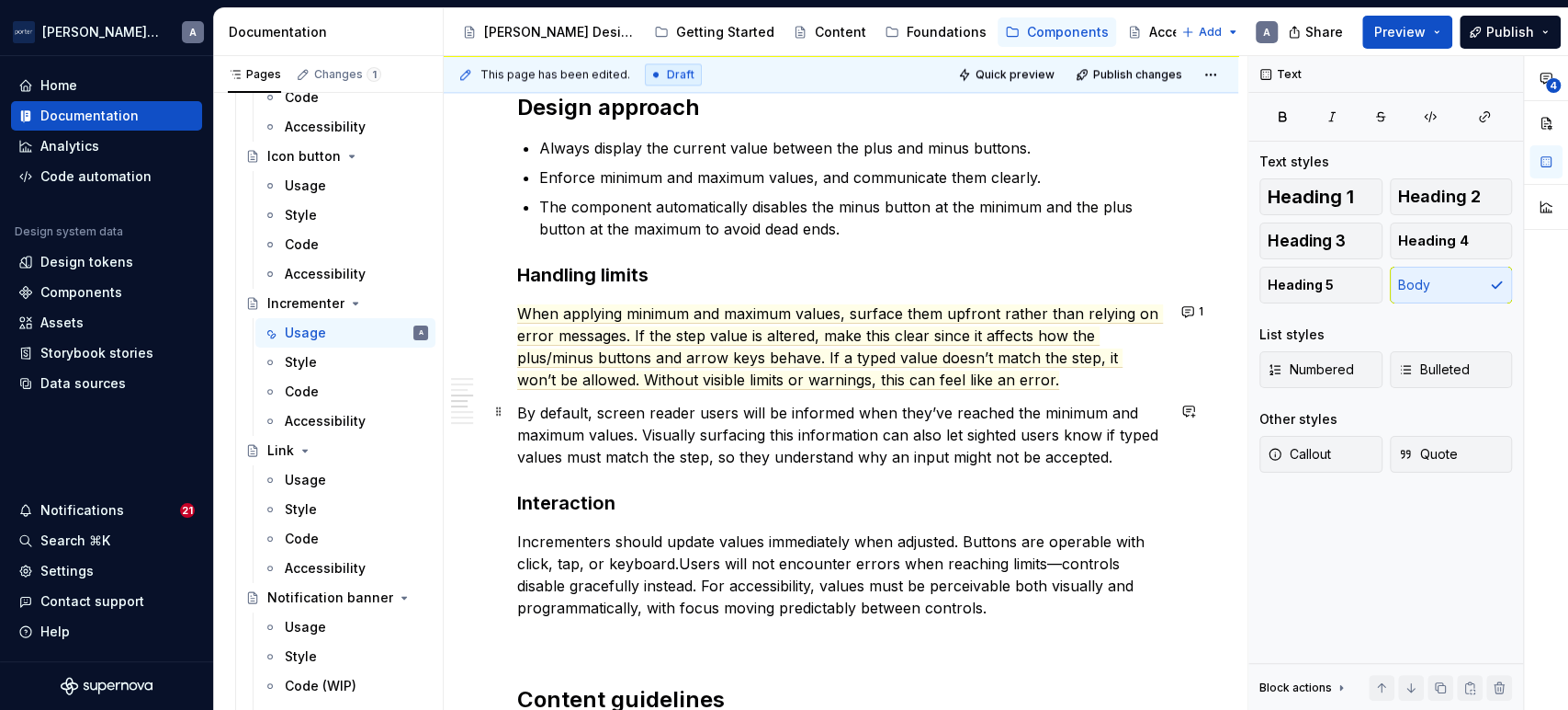
scroll to position [1702, 0]
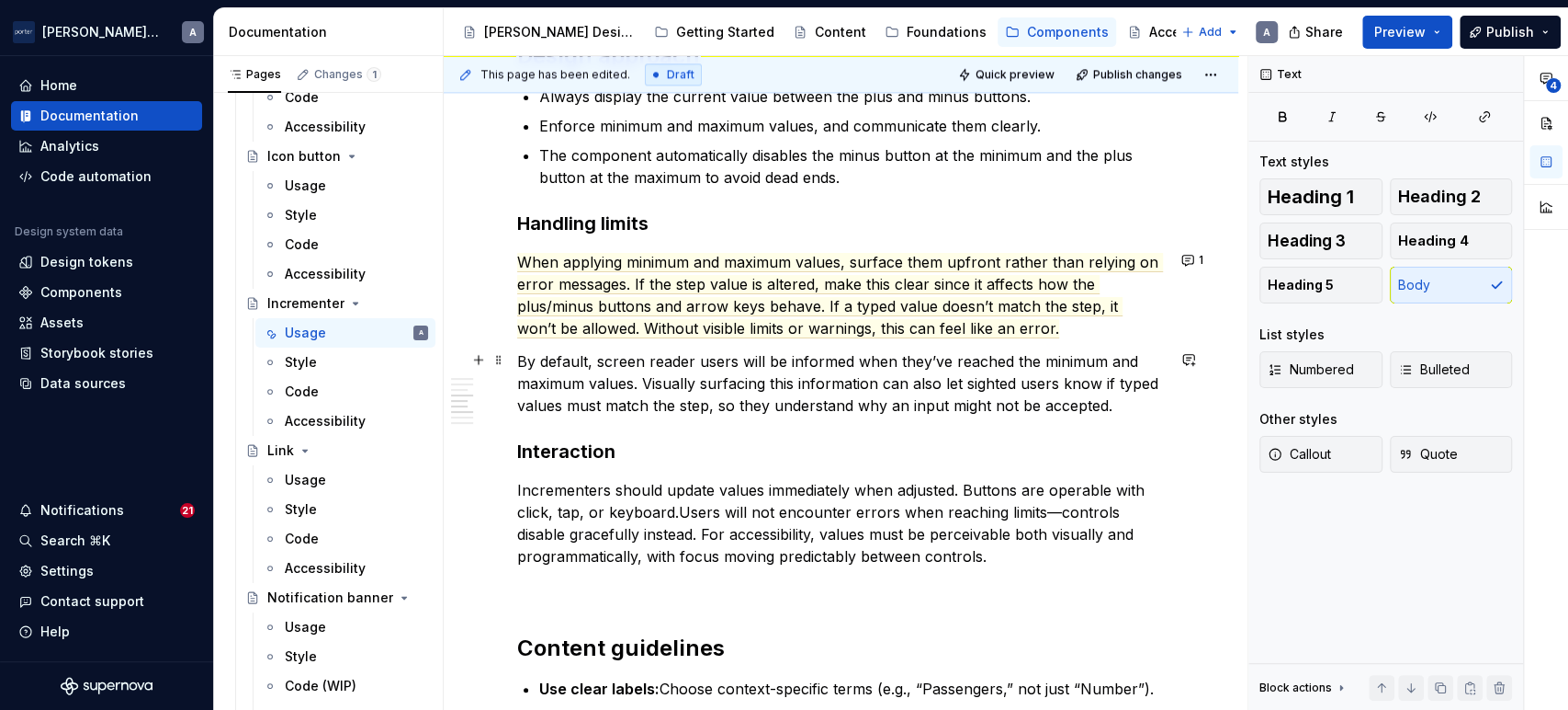
click at [1124, 408] on p "By default, screen reader users will be informed when they’ve reached the minim…" at bounding box center [841, 384] width 648 height 66
click at [1209, 260] on button "1" at bounding box center [1193, 260] width 36 height 25
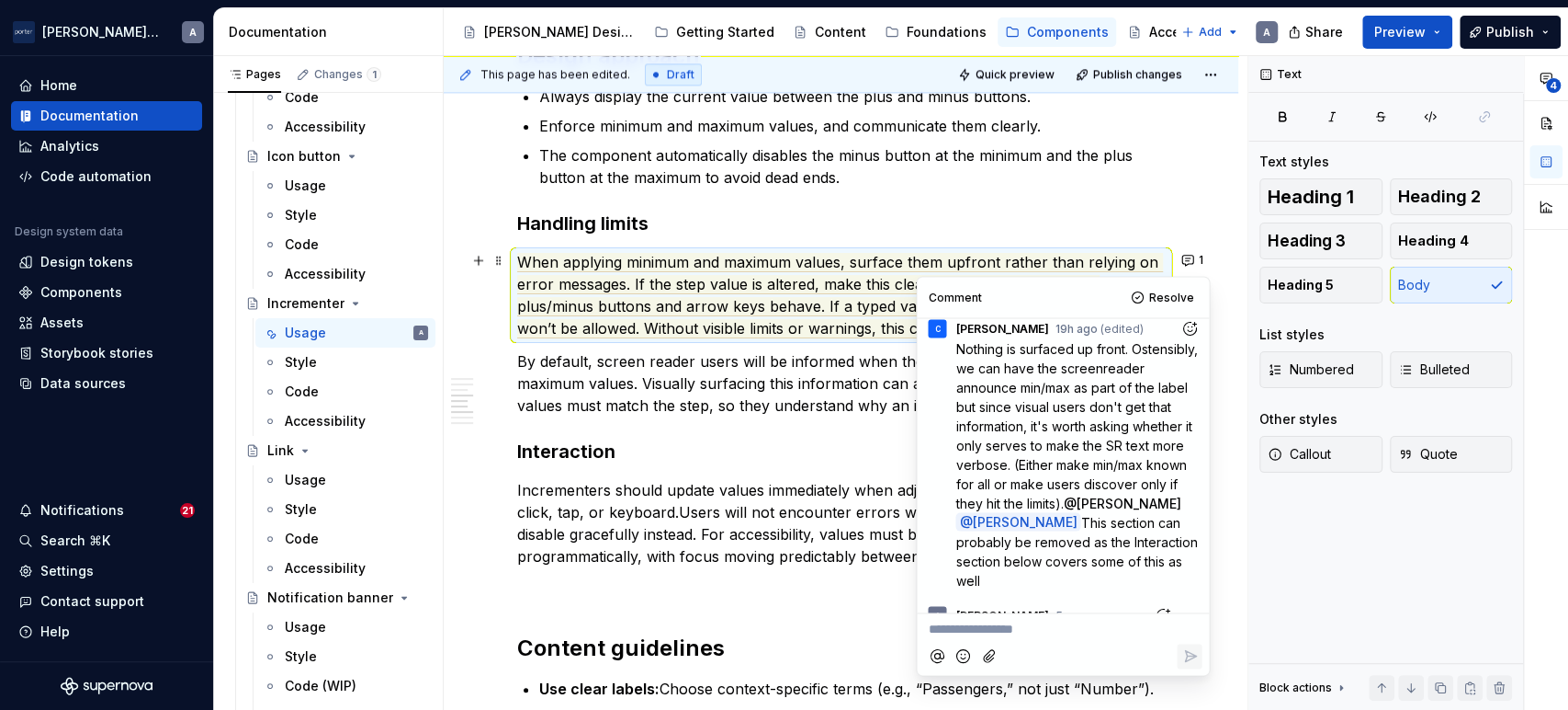
scroll to position [621, 0]
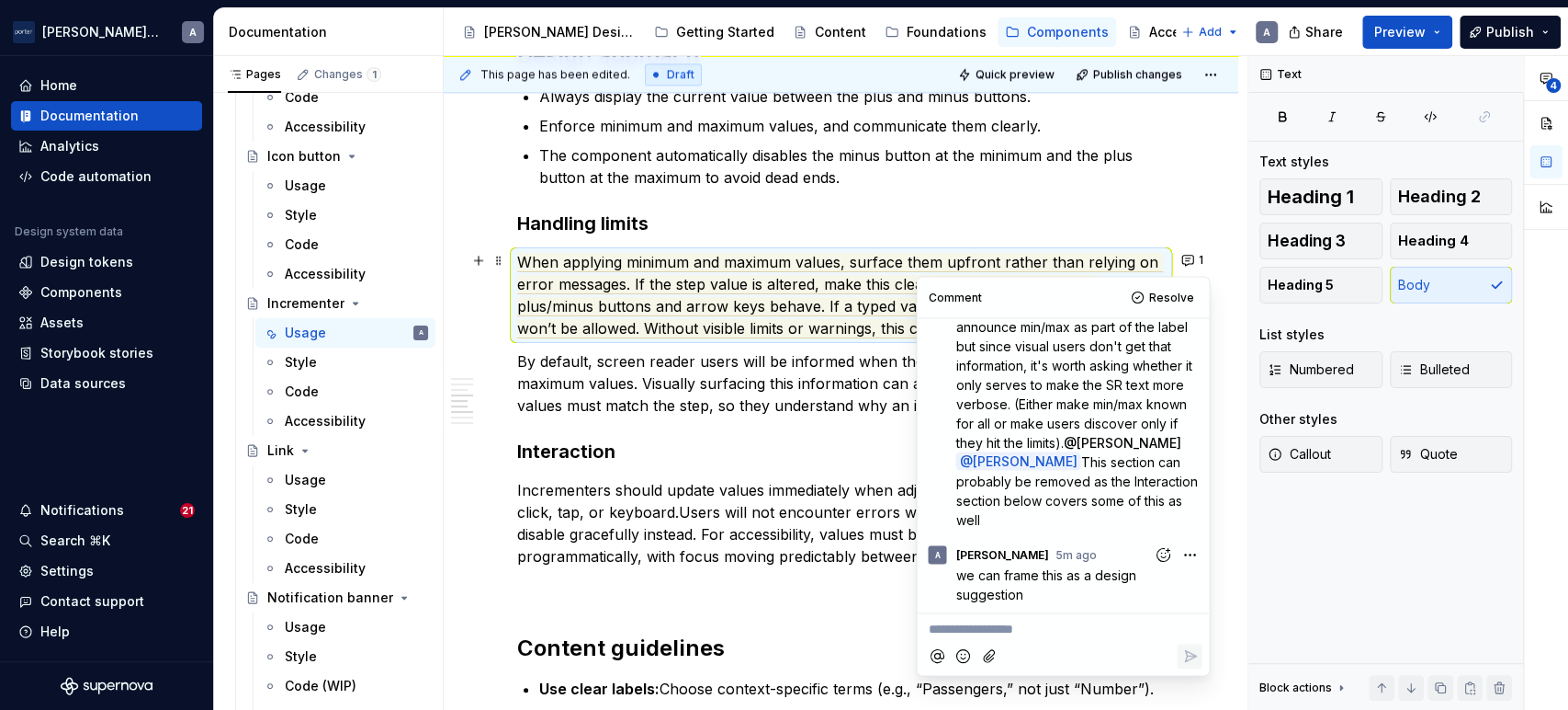
click at [727, 346] on div "**********" at bounding box center [841, 21] width 648 height 2675
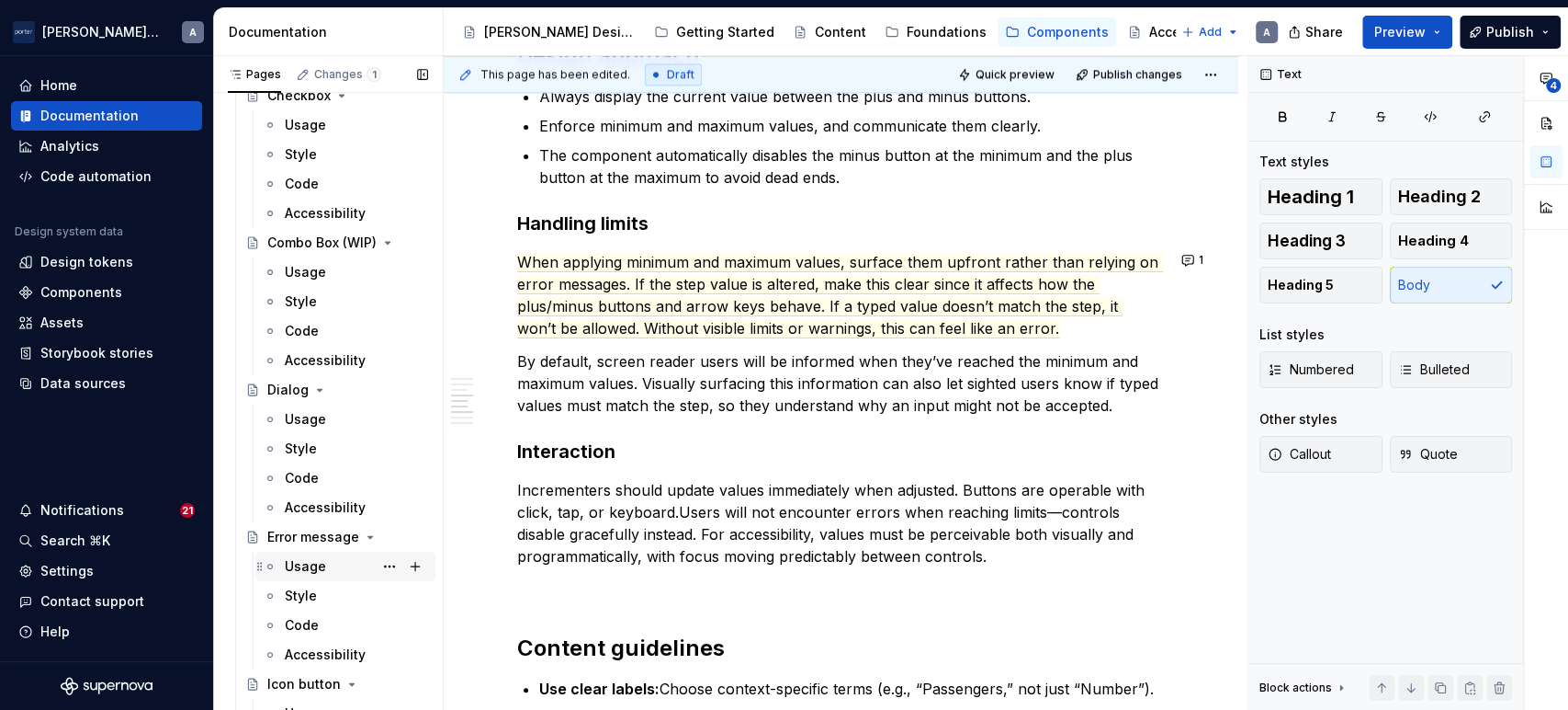
scroll to position [380, 0]
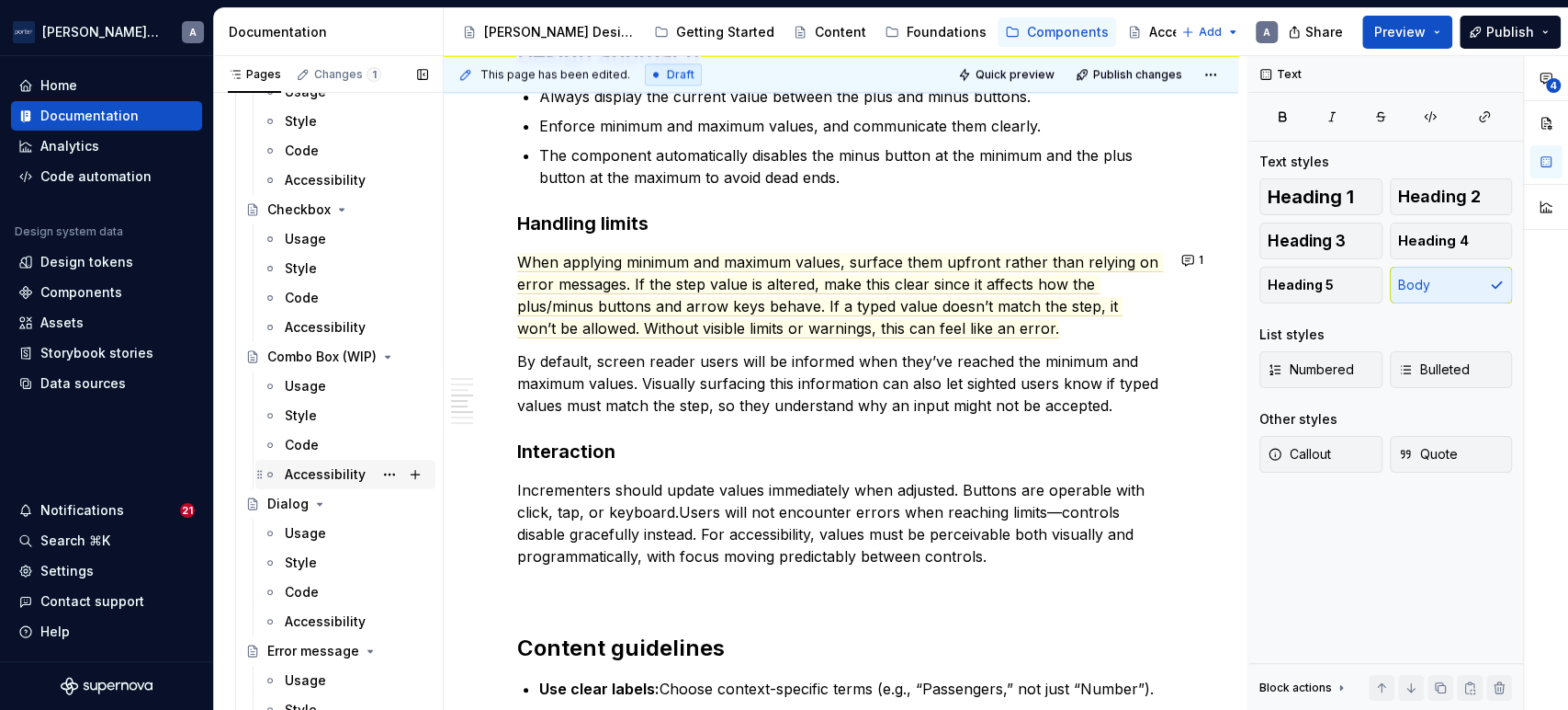
click at [320, 472] on div "Accessibility" at bounding box center [324, 474] width 81 height 18
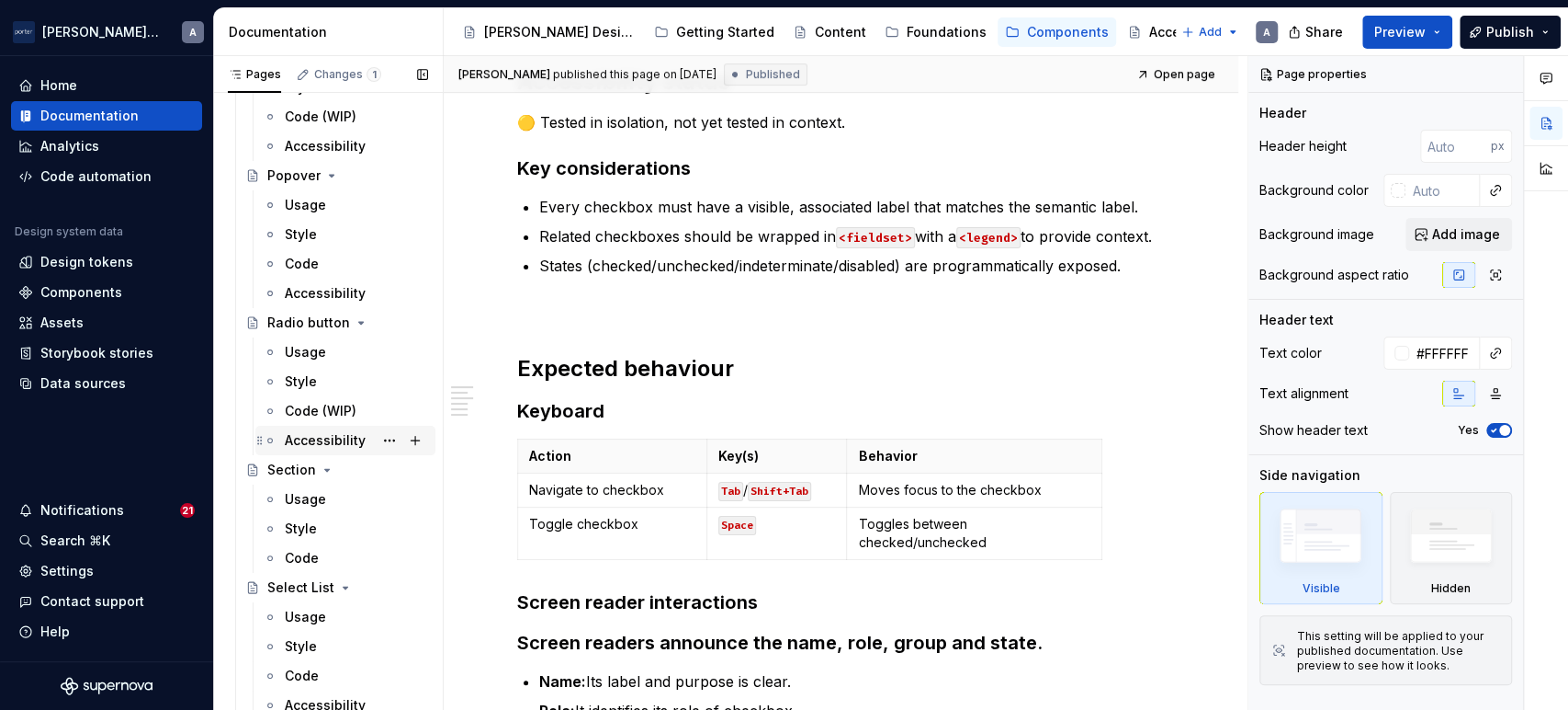
scroll to position [1702, 0]
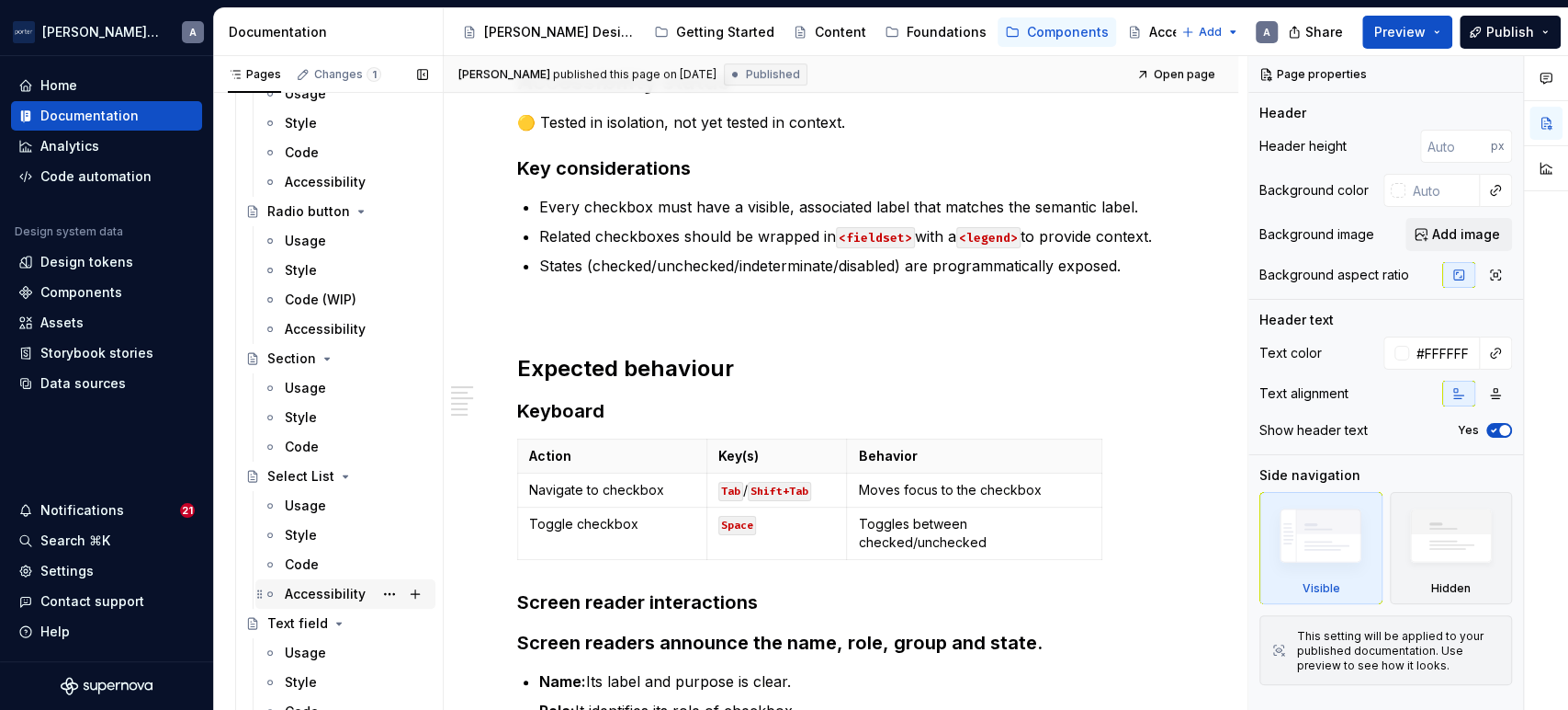
click at [320, 598] on div "Accessibility" at bounding box center [324, 593] width 81 height 18
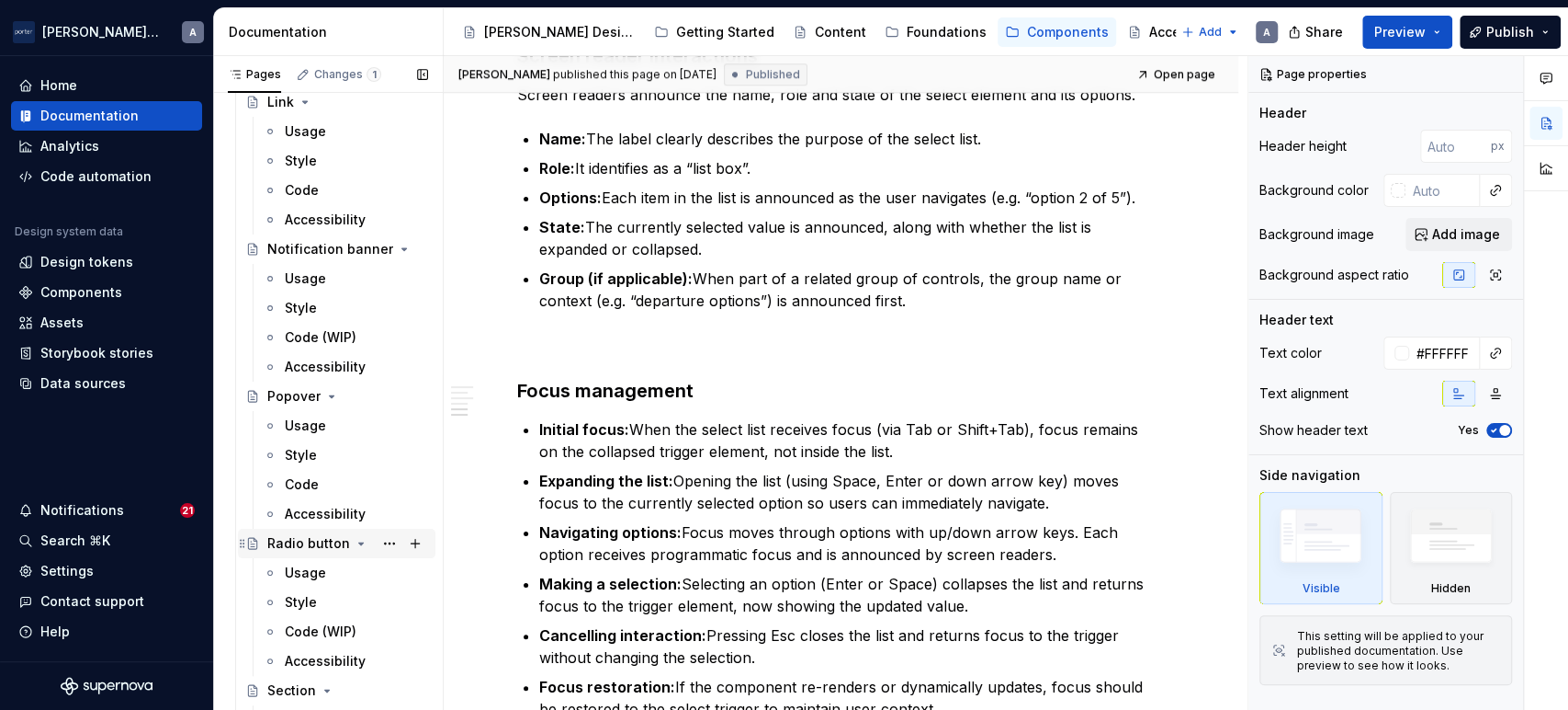
scroll to position [1532, 0]
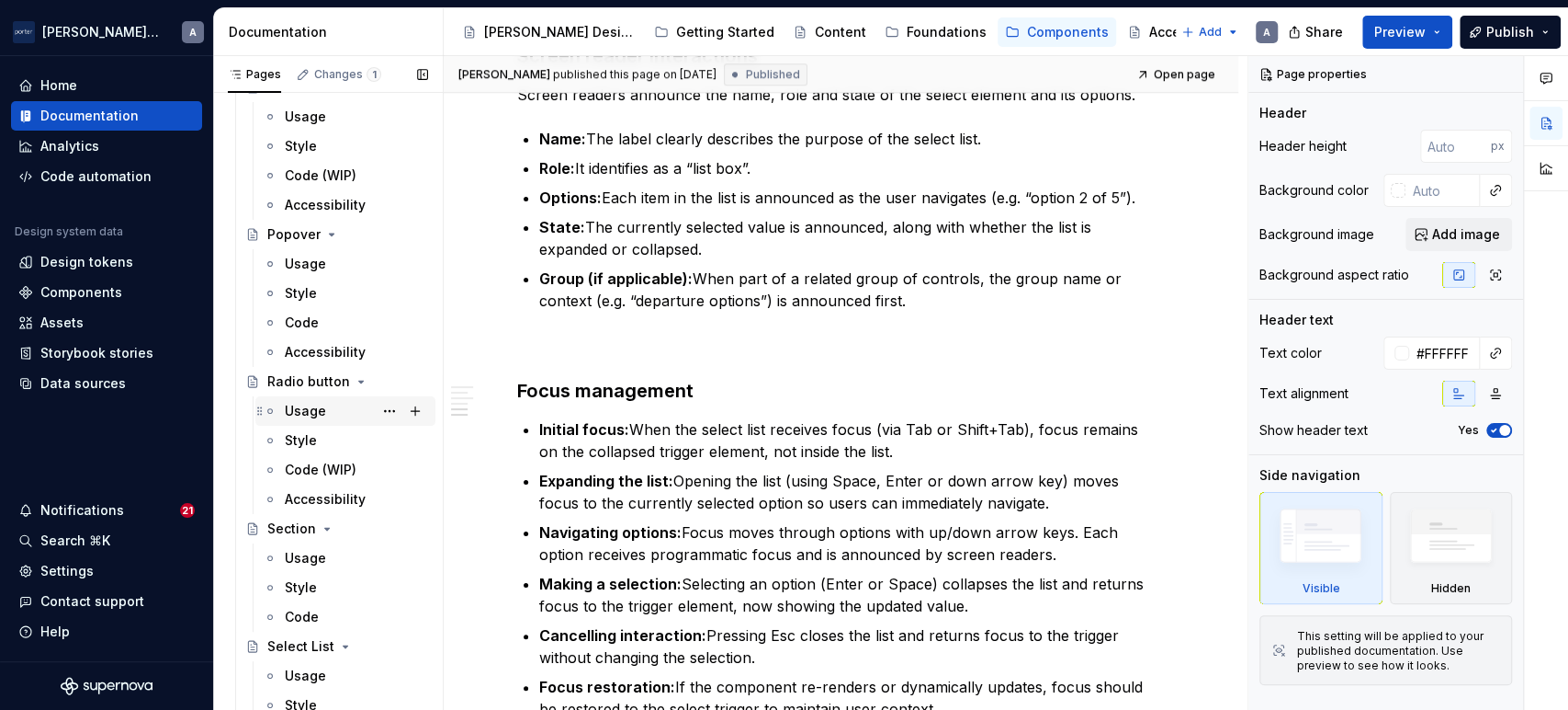
click at [307, 413] on div "Usage" at bounding box center [305, 411] width 42 height 18
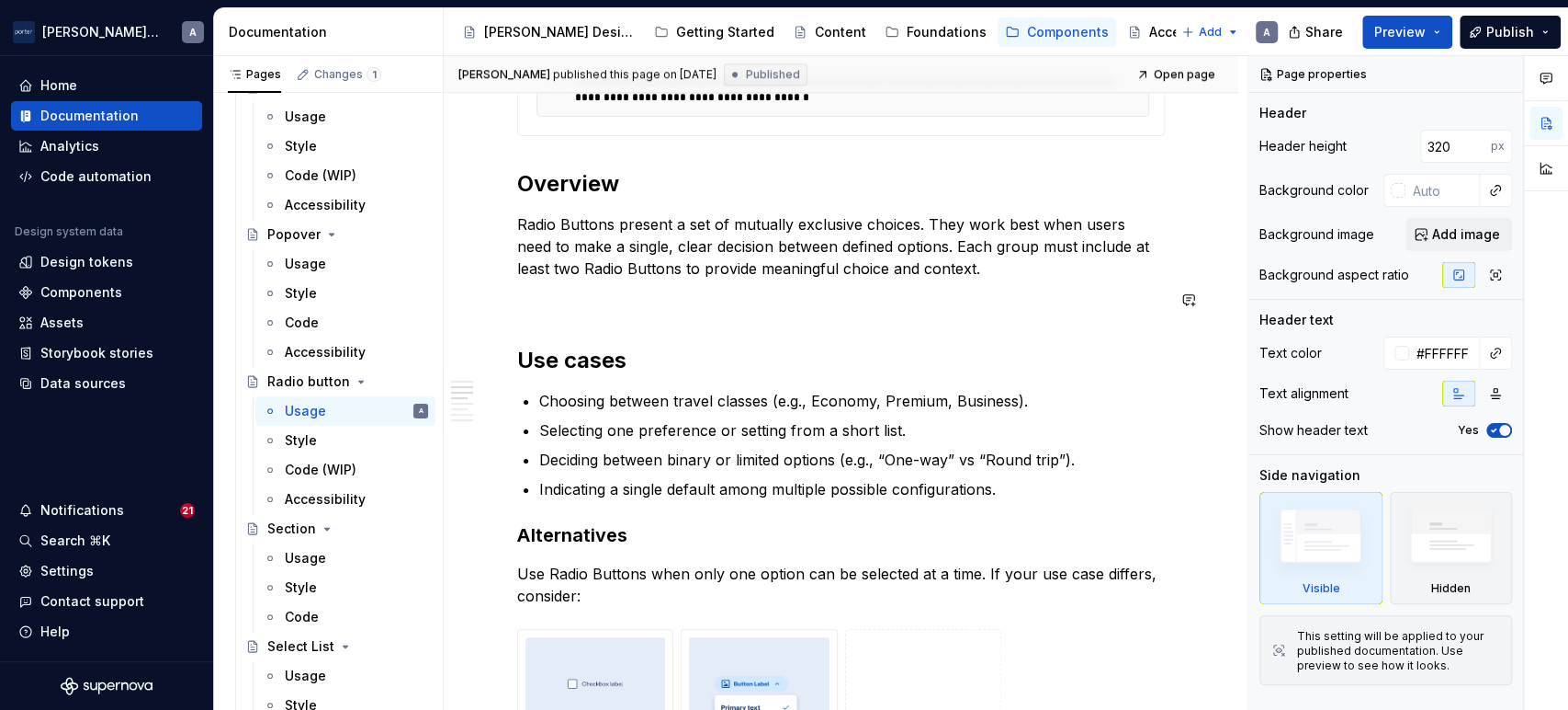
scroll to position [1021, 0]
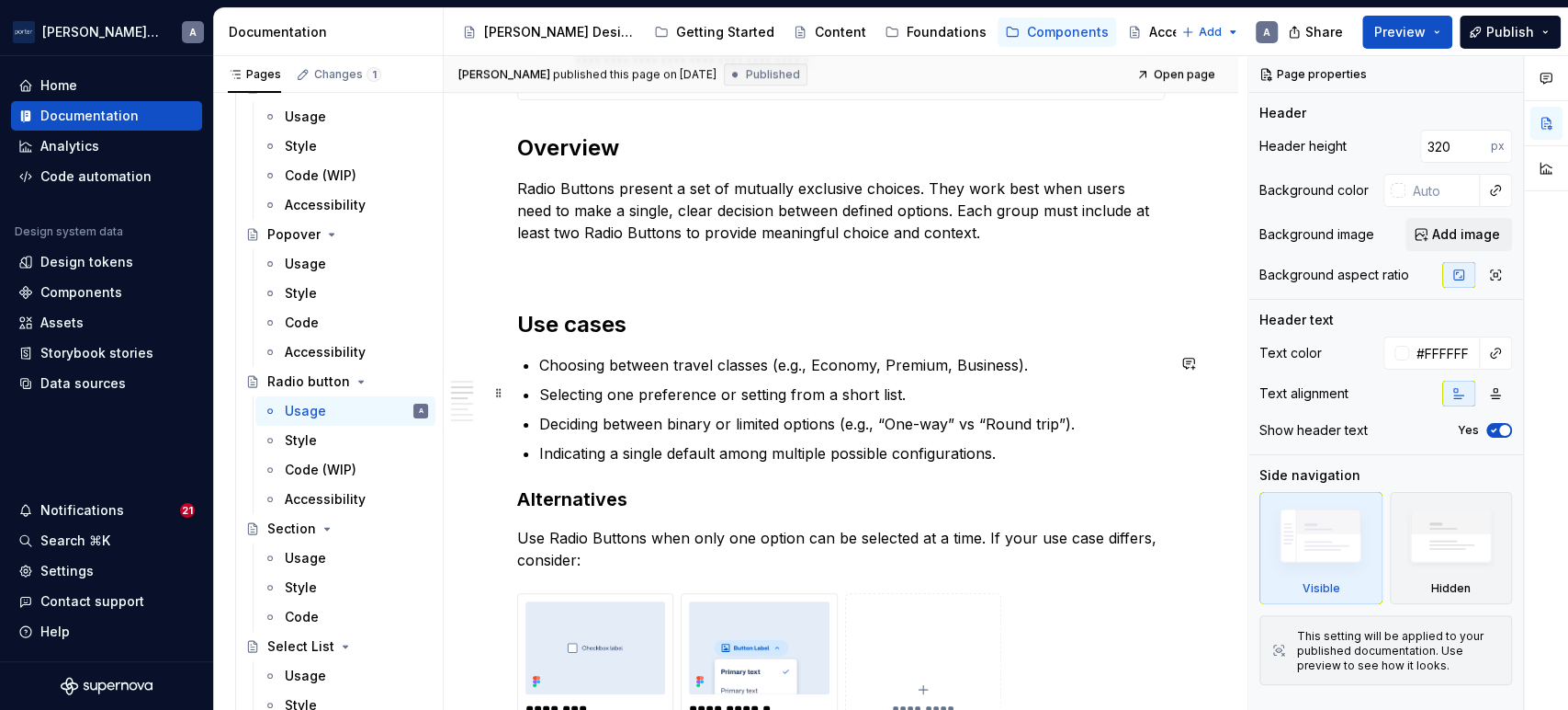
click at [841, 388] on p "Selecting one preference or setting from a short list." at bounding box center [852, 394] width 625 height 22
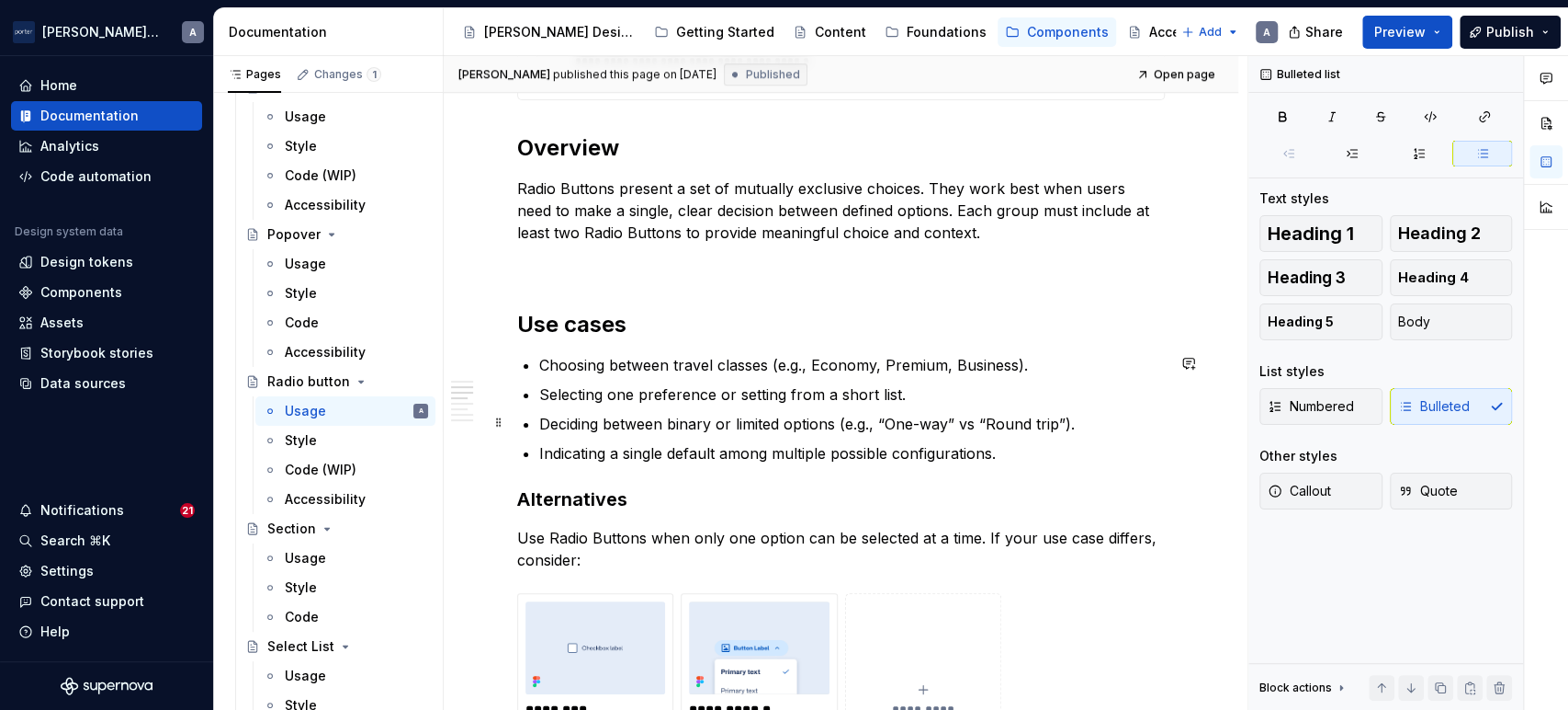
click at [1043, 430] on p "Deciding between binary or limited options (e.g., “One-way” vs “Round trip”)." at bounding box center [852, 423] width 625 height 22
click at [1038, 447] on p "Indicating a single default among multiple possible configurations." at bounding box center [852, 453] width 625 height 22
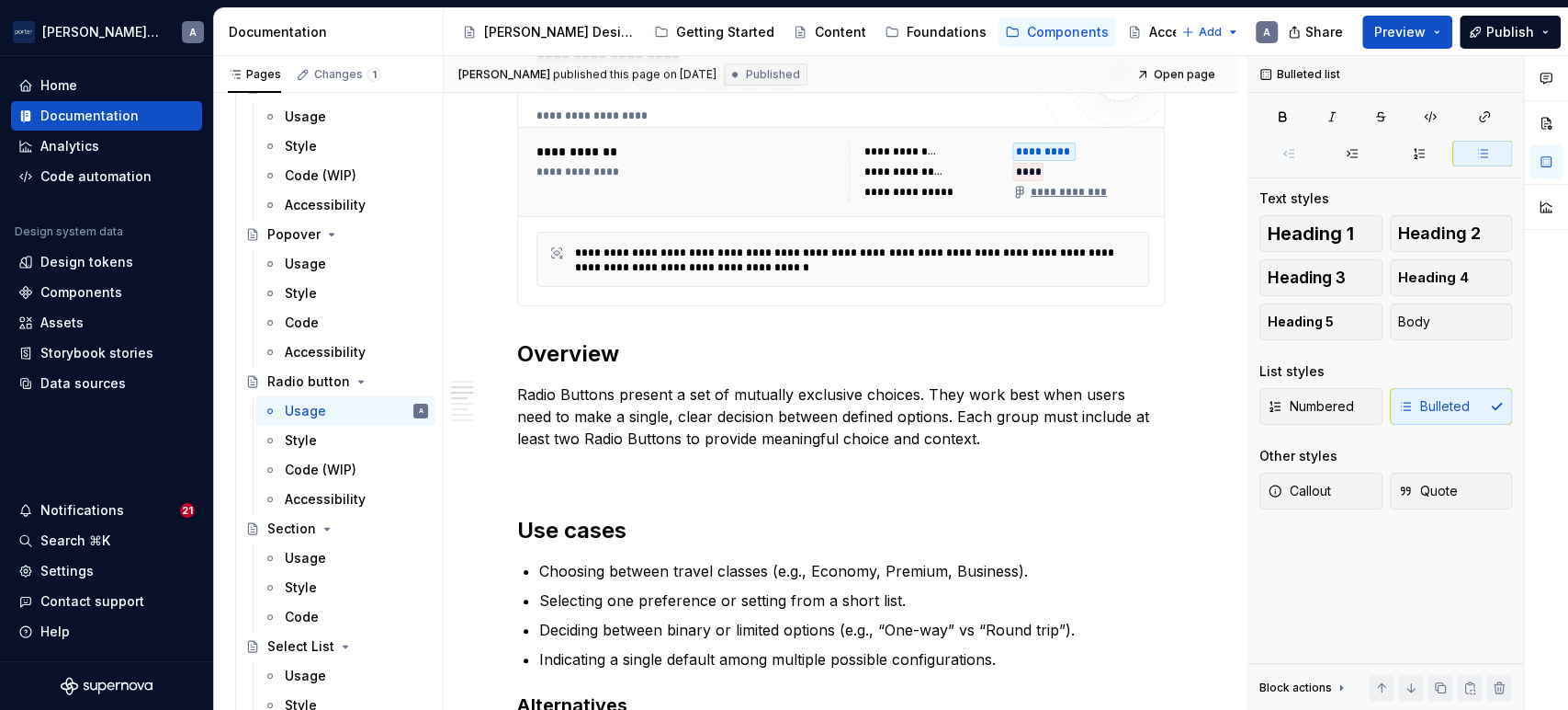
scroll to position [851, 0]
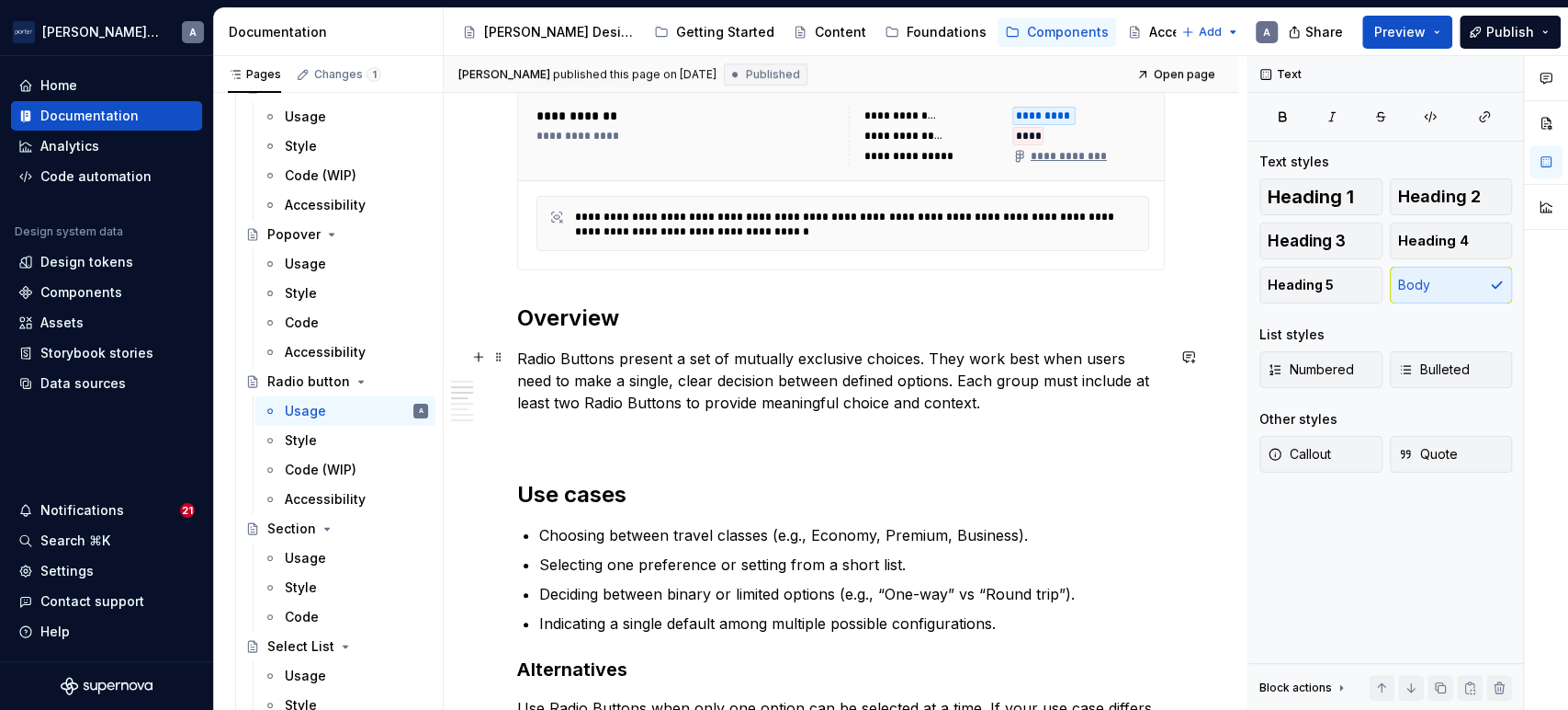
click at [938, 383] on p "Radio Buttons present a set of mutually exclusive choices. They work best when …" at bounding box center [841, 381] width 648 height 66
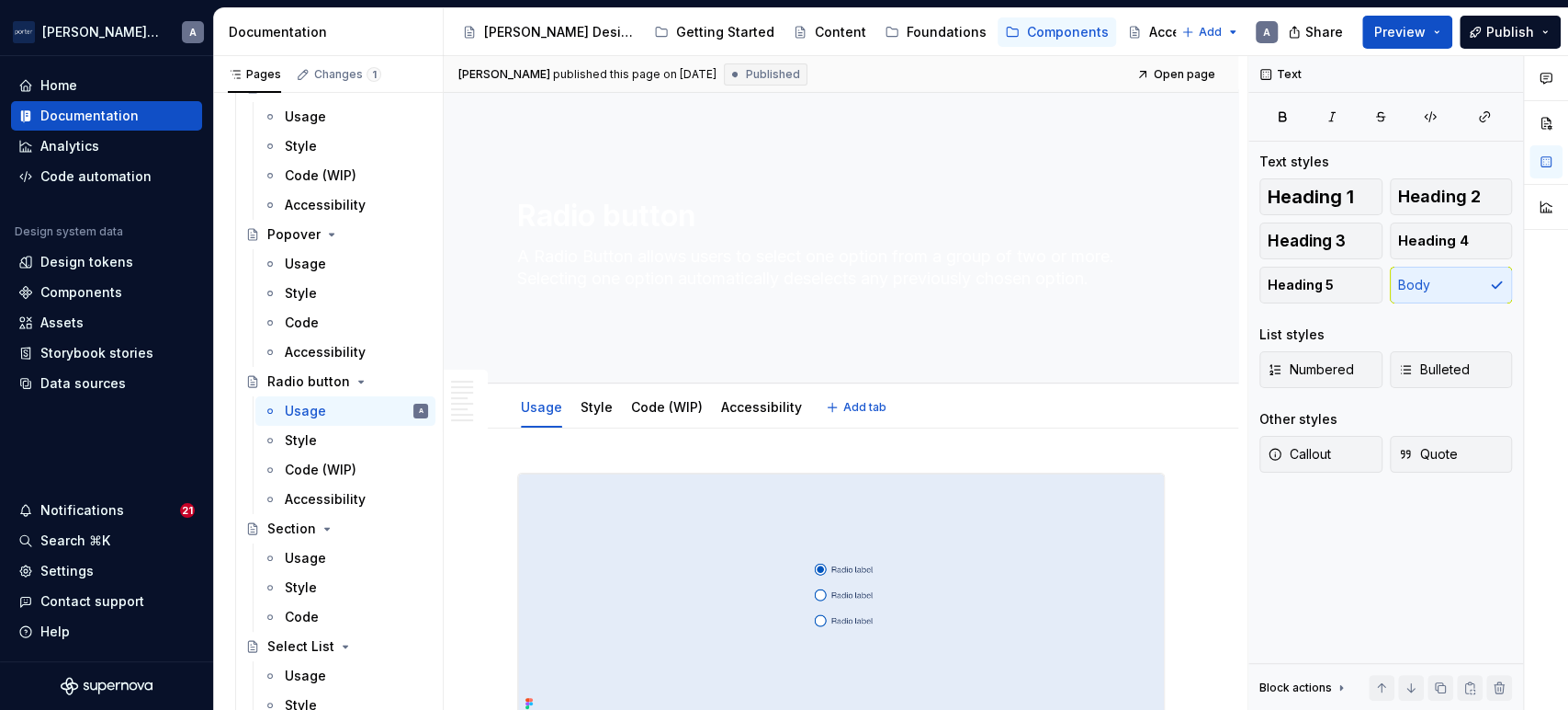
scroll to position [0, 0]
type textarea "*"
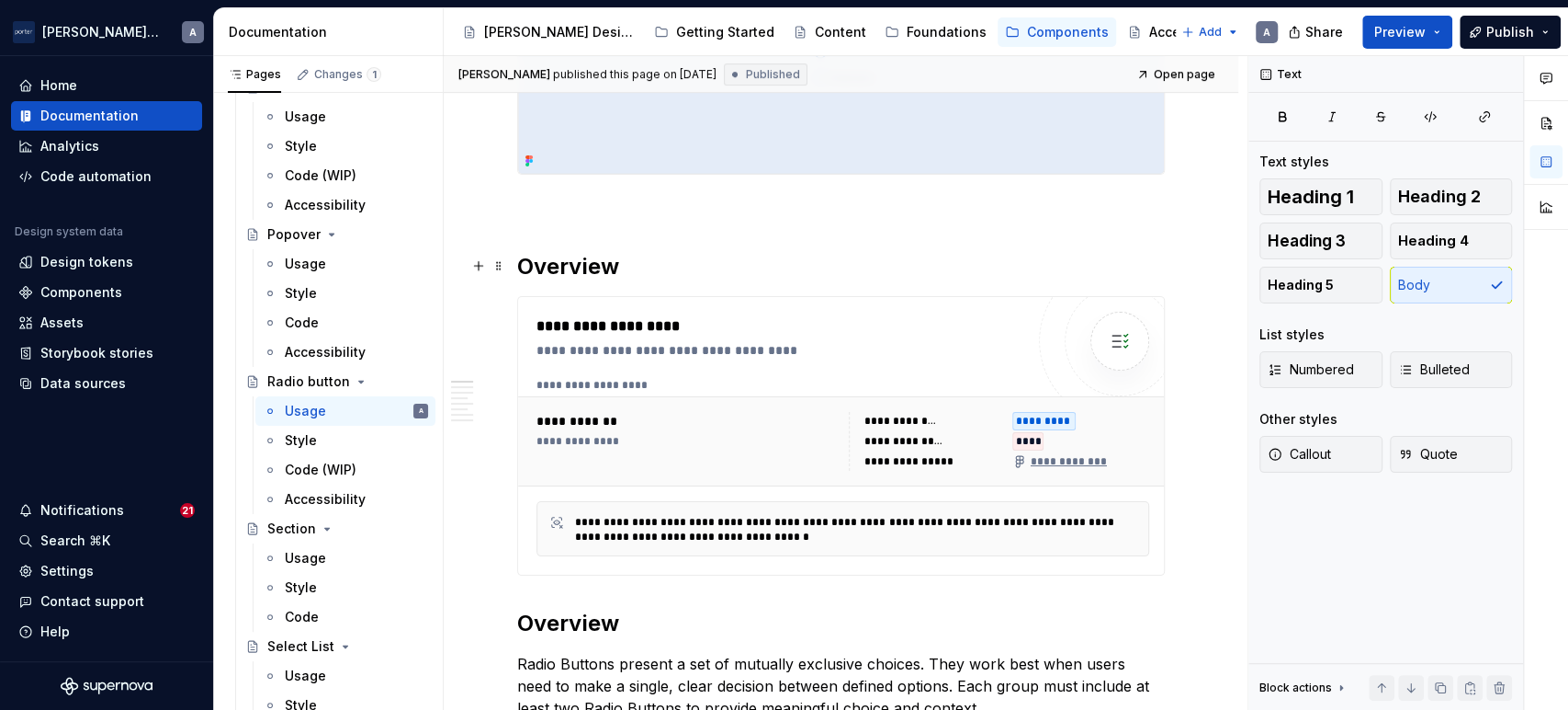
scroll to position [1021, 0]
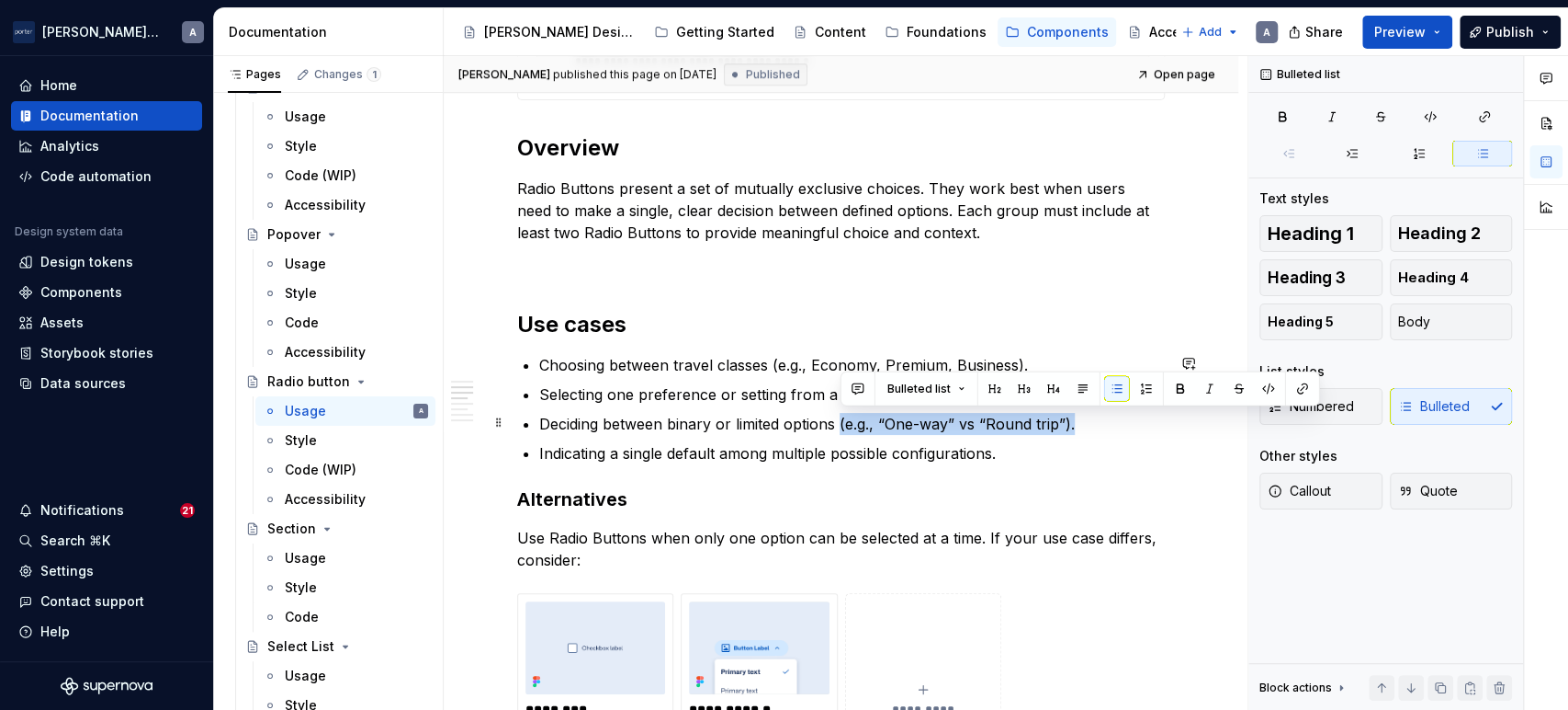
drag, startPoint x: 1111, startPoint y: 423, endPoint x: 839, endPoint y: 418, distance: 272.0
click at [839, 418] on p "Deciding between binary or limited options (e.g., “One-way” vs “Round trip”)." at bounding box center [852, 423] width 625 height 22
click at [855, 386] on button "button" at bounding box center [858, 389] width 25 height 25
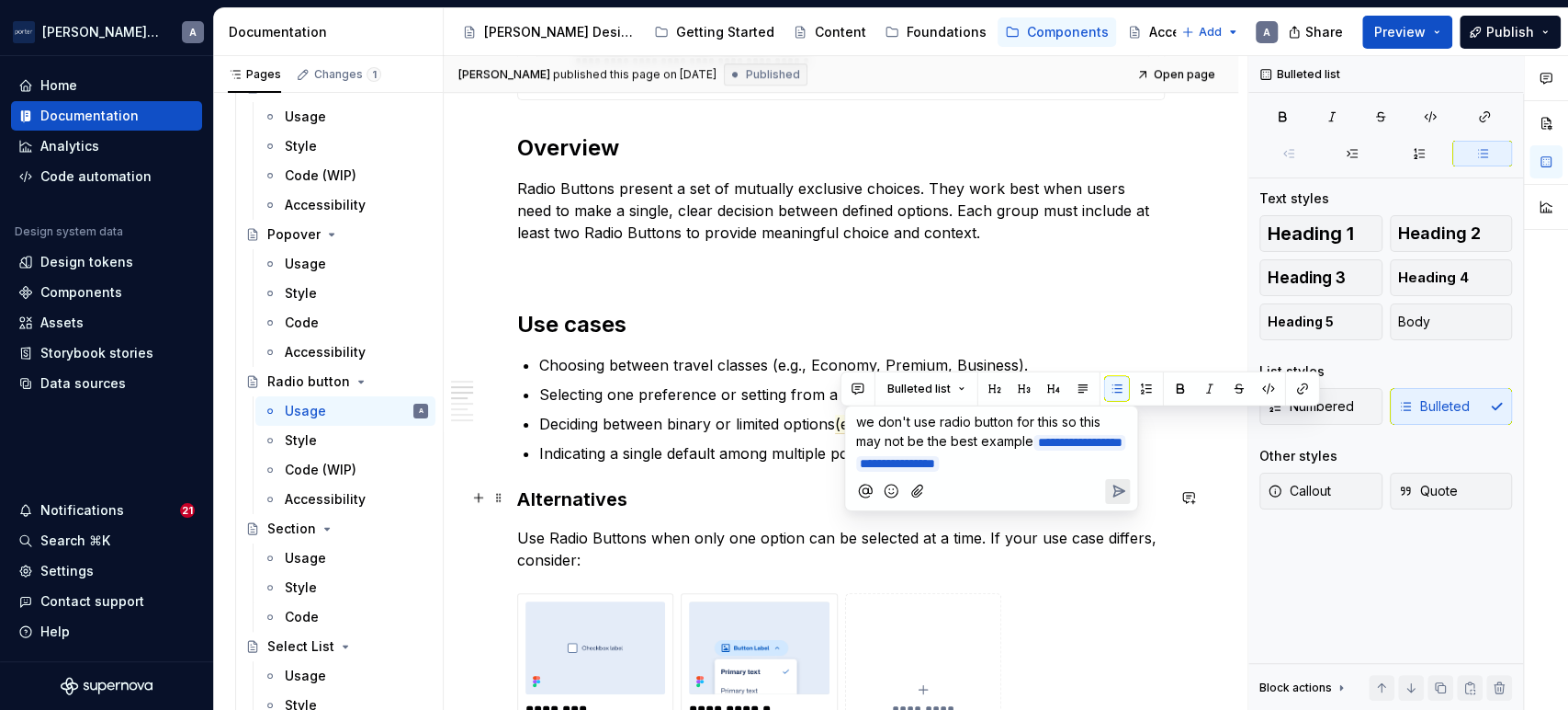
click at [1123, 492] on icon "Send" at bounding box center [1118, 490] width 18 height 18
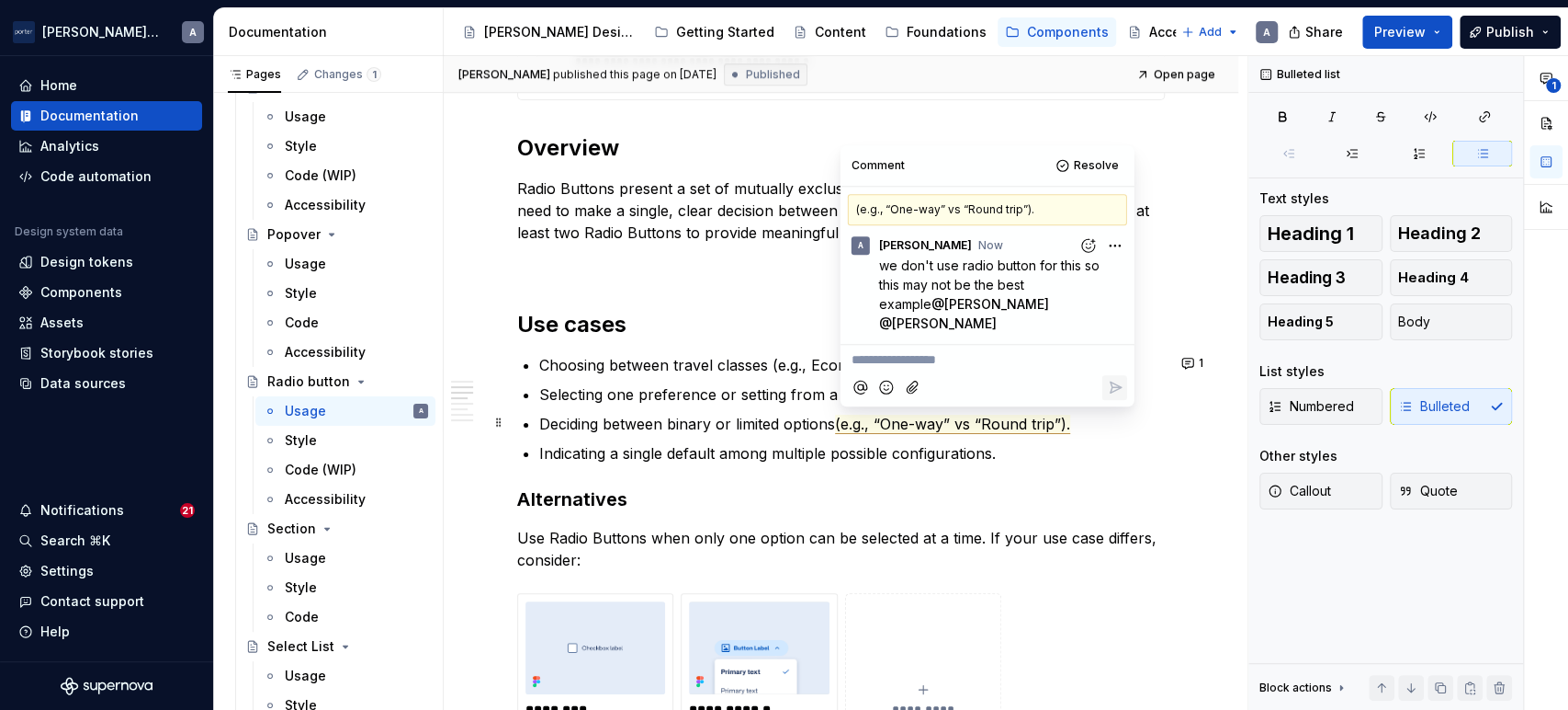
click at [721, 416] on p "Deciding between binary or limited options (e.g., “One-way” vs “Round trip”)." at bounding box center [852, 423] width 625 height 22
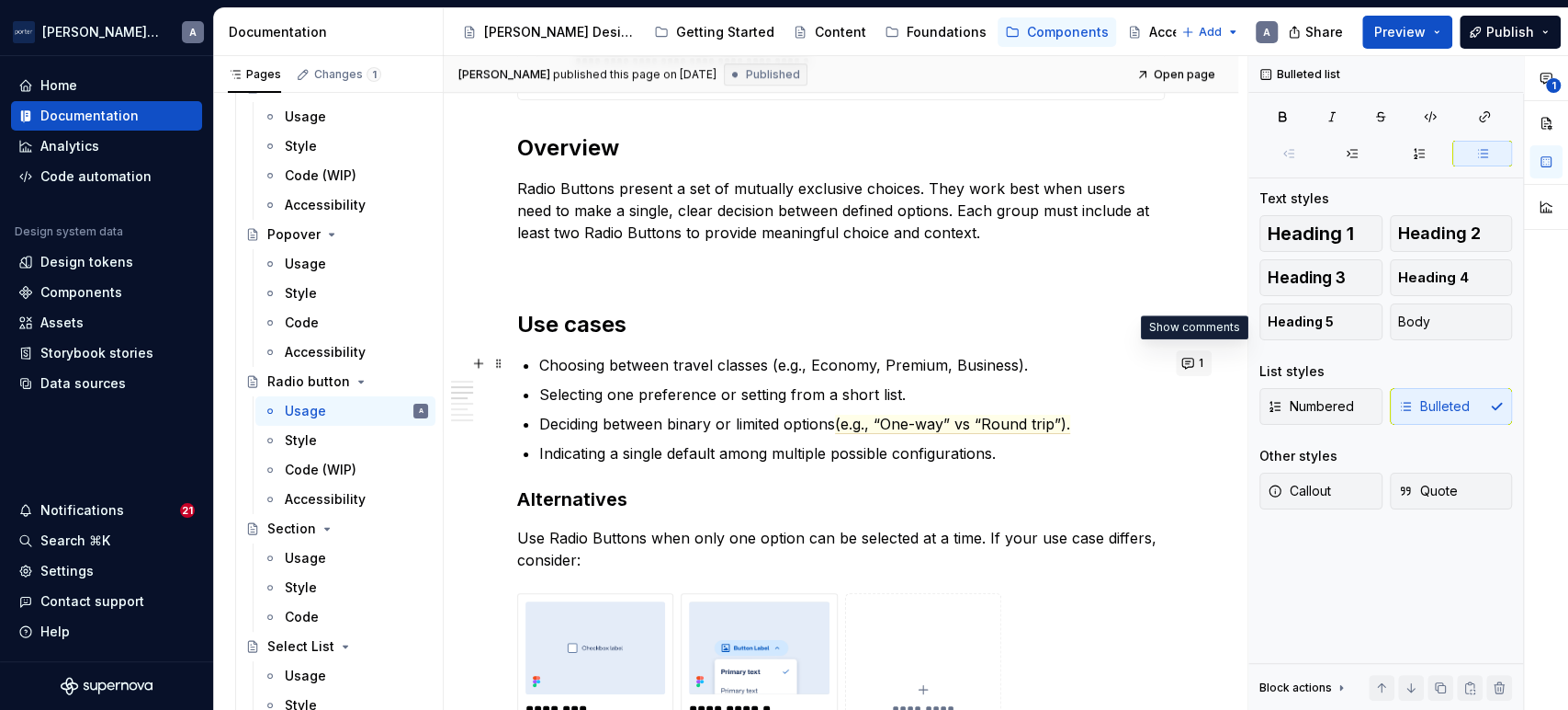
click at [1189, 365] on button "1" at bounding box center [1193, 363] width 36 height 25
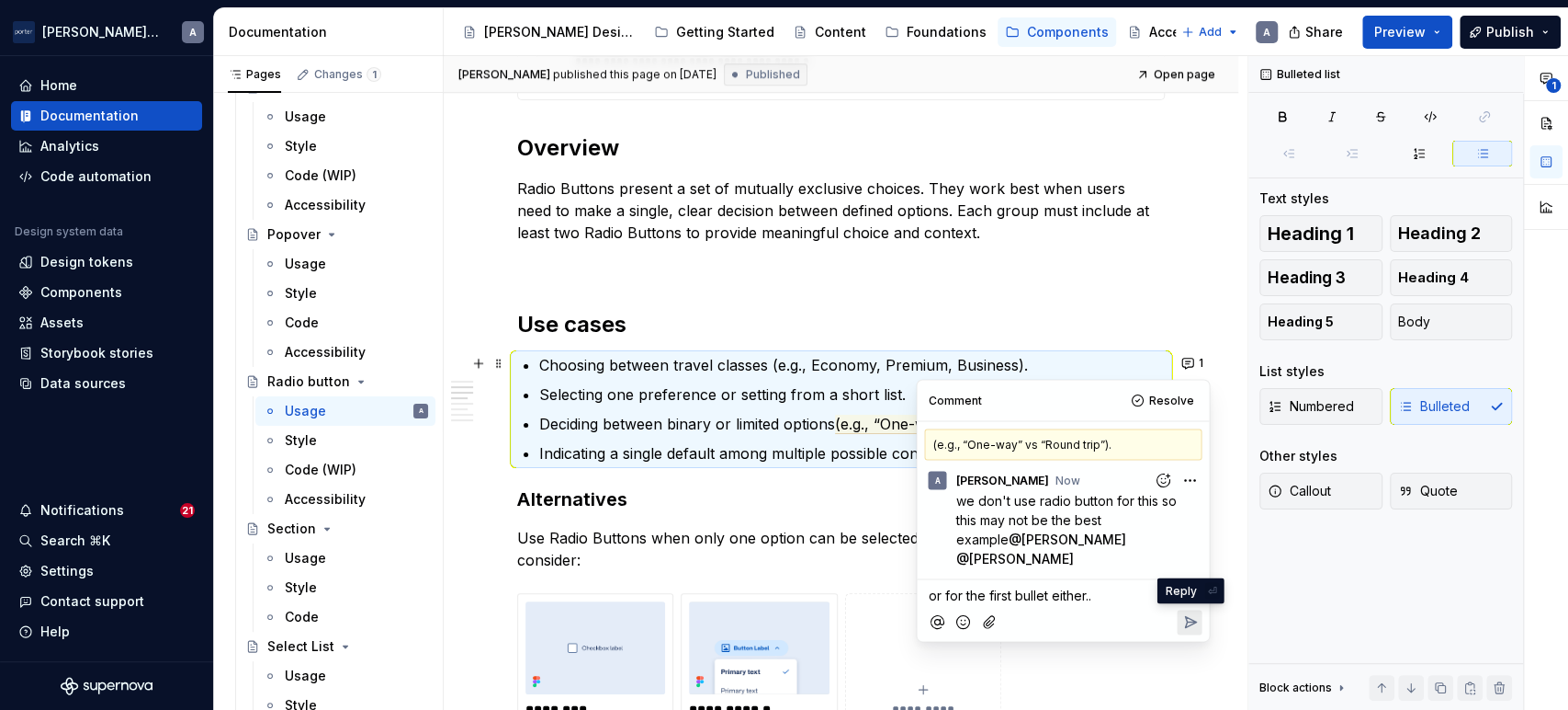
click at [1190, 617] on icon "Reply" at bounding box center [1189, 621] width 18 height 18
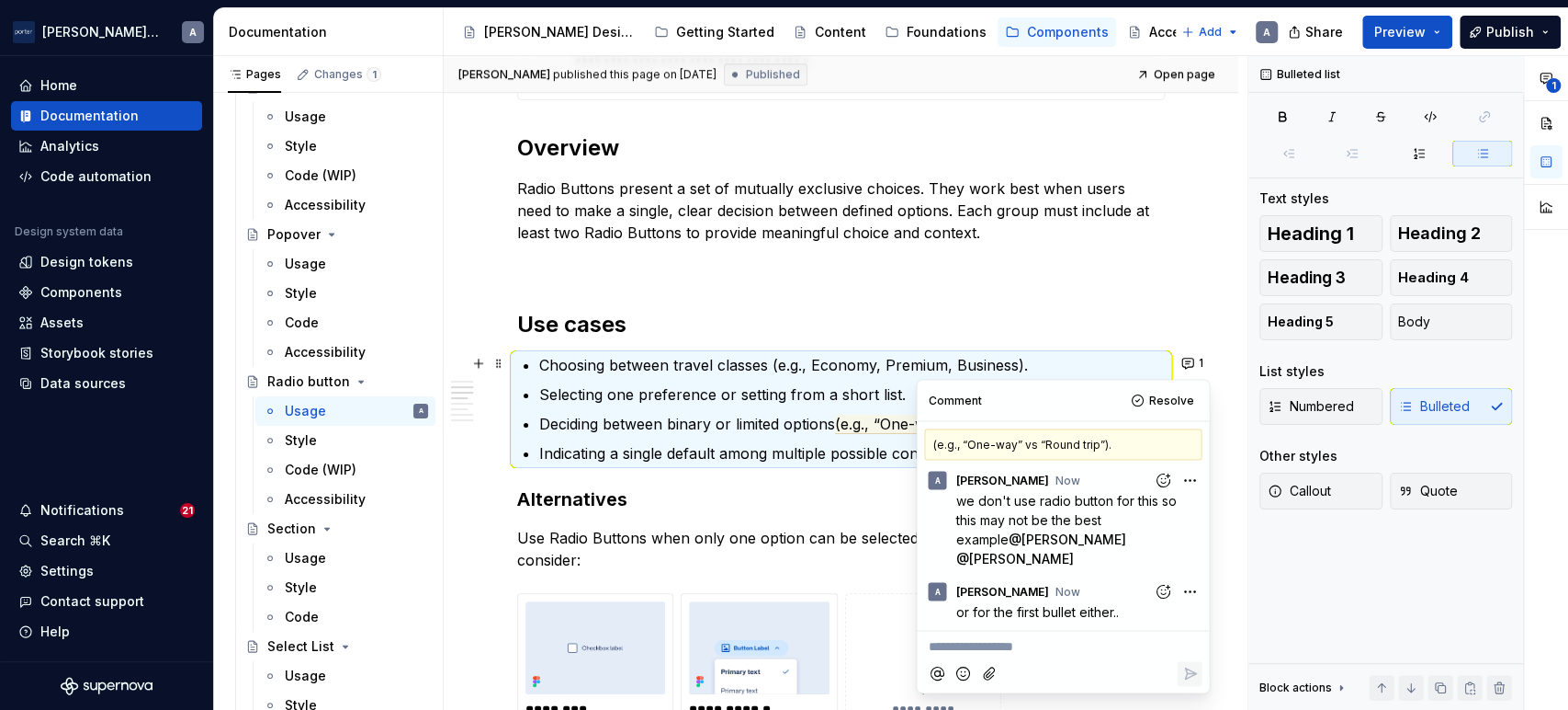
click at [807, 456] on p "Indicating a single default among multiple possible configurations." at bounding box center [852, 453] width 625 height 22
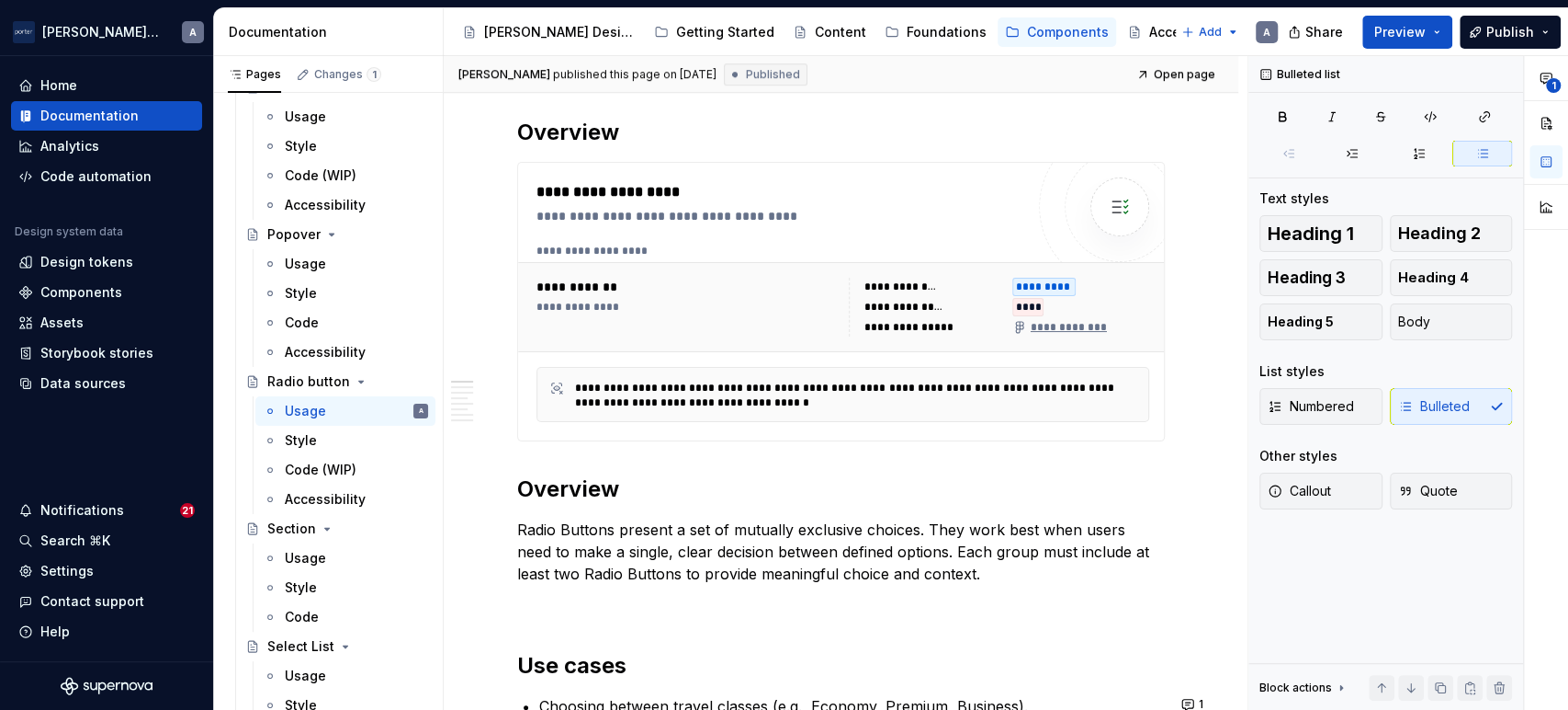
scroll to position [0, 0]
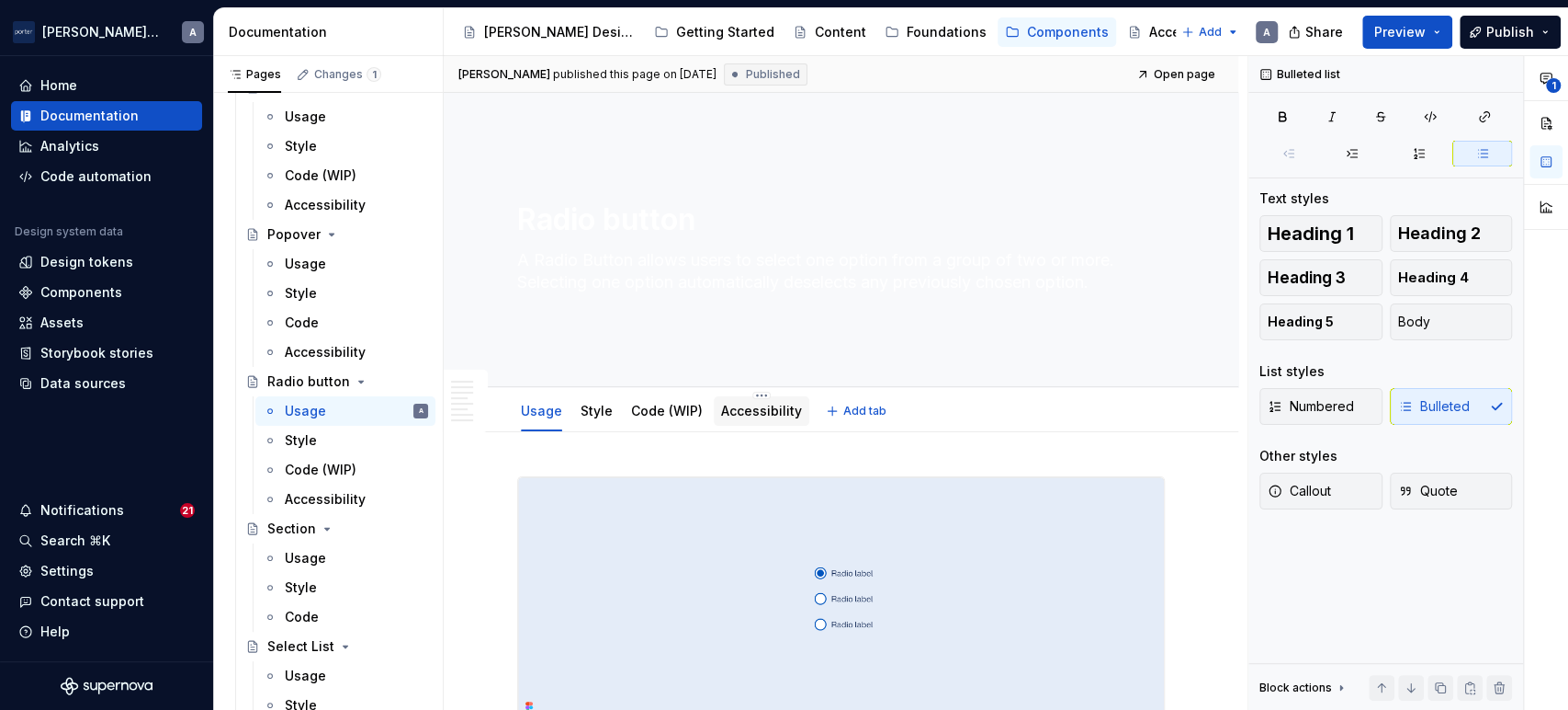
click at [784, 403] on link "Accessibility" at bounding box center [761, 411] width 81 height 16
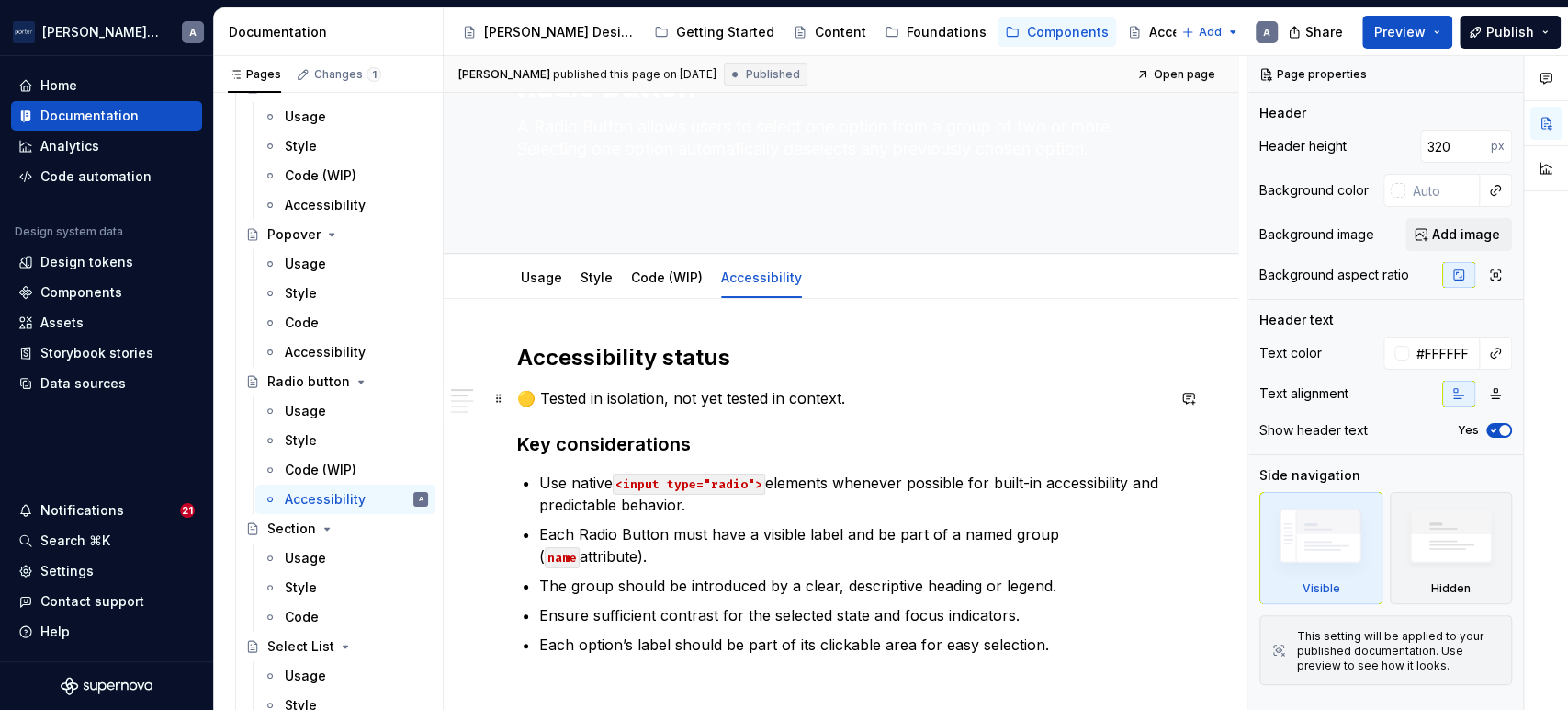
scroll to position [169, 0]
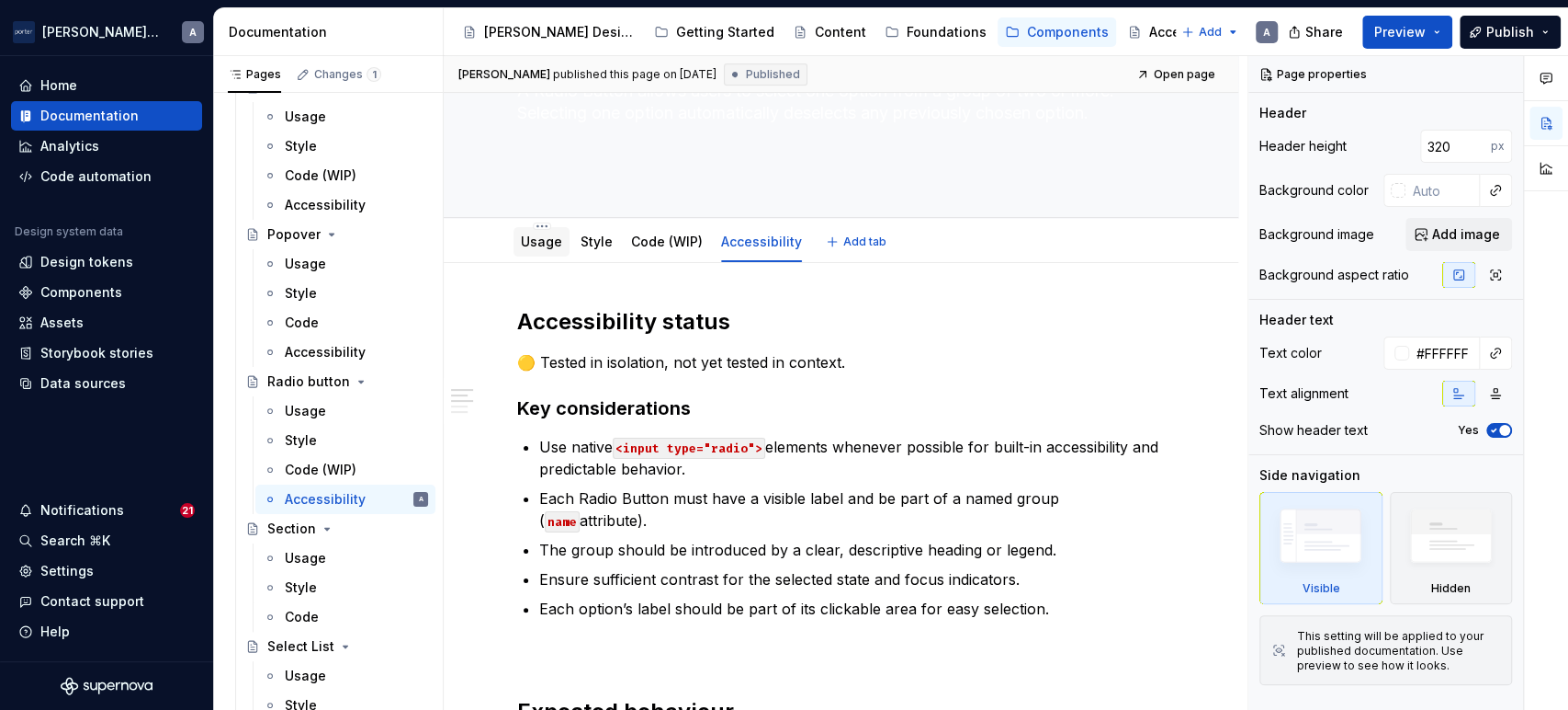
click at [539, 233] on link "Usage" at bounding box center [542, 241] width 42 height 16
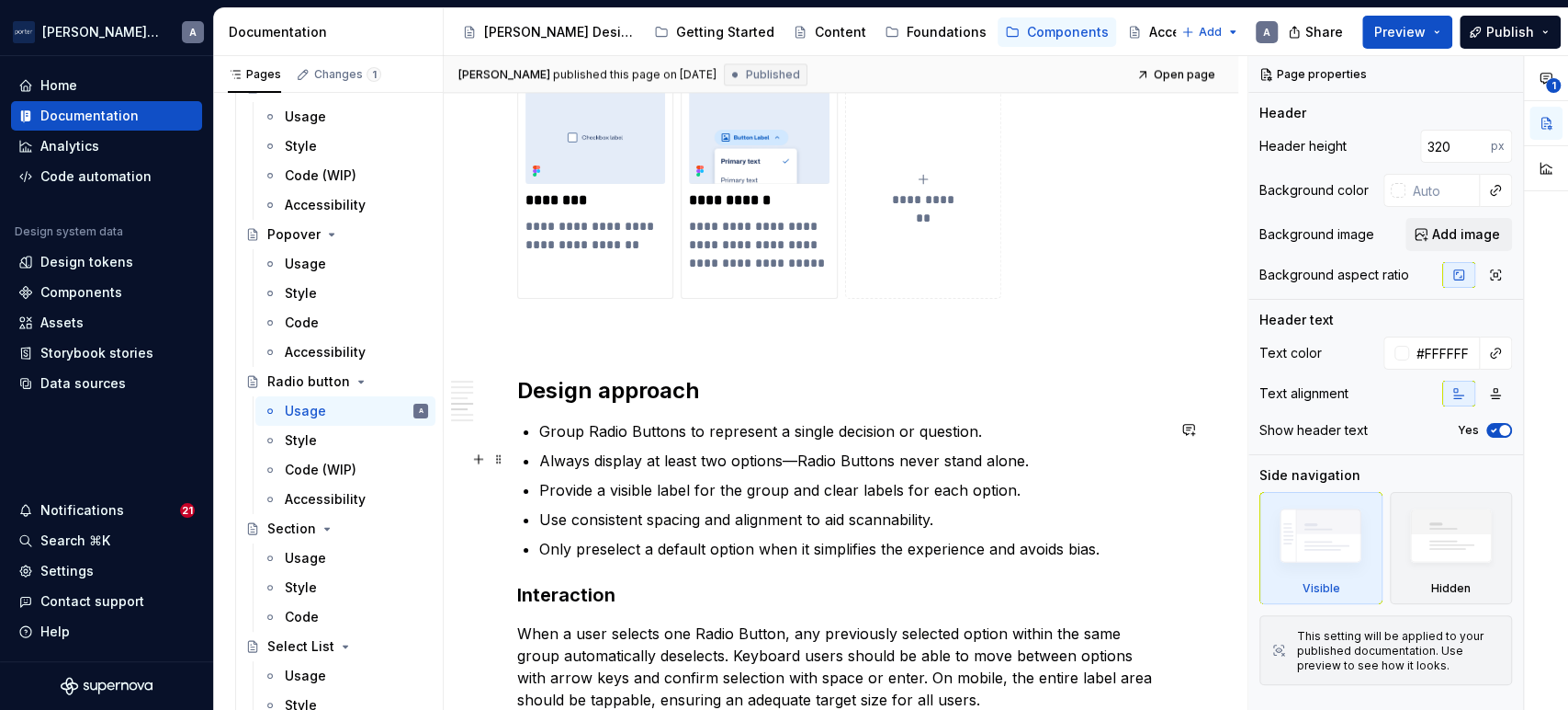
type textarea "*"
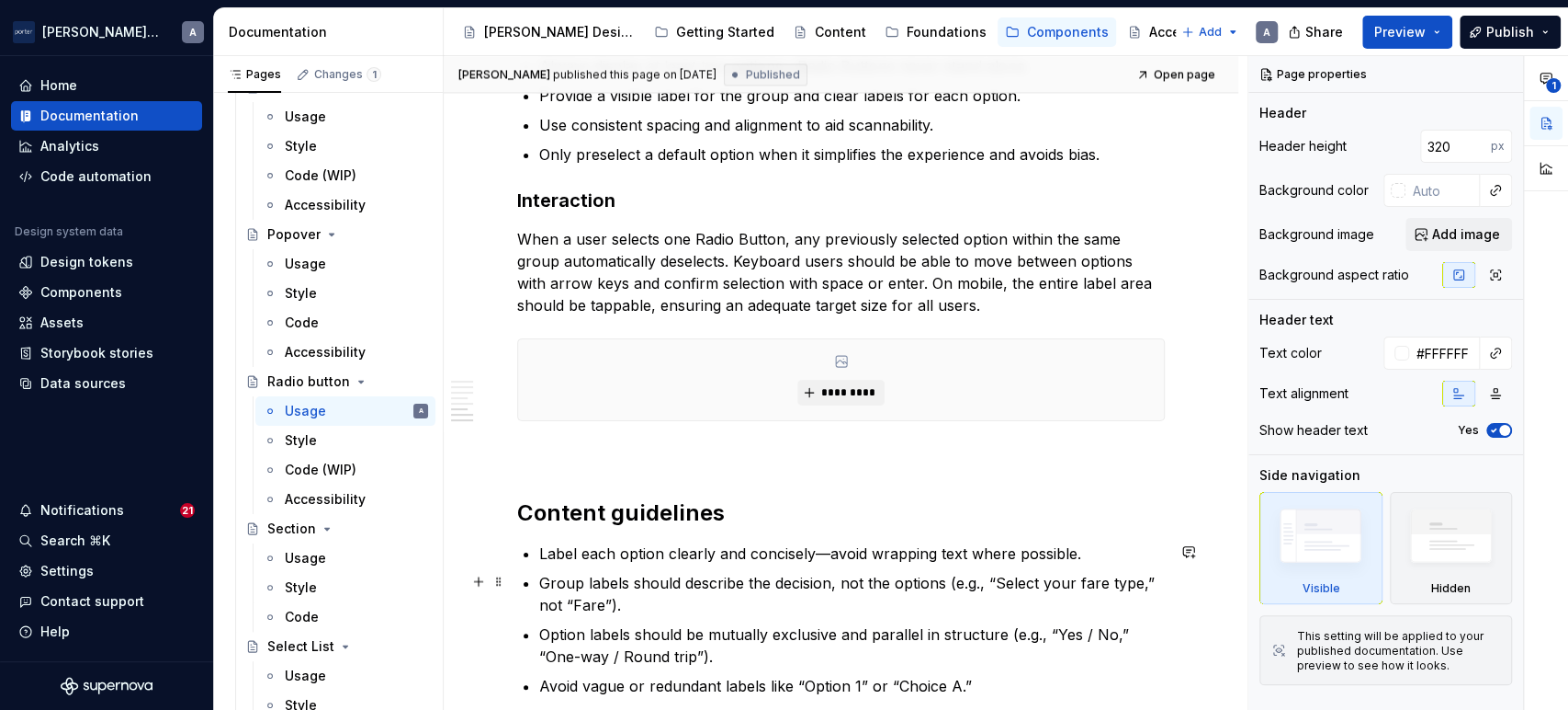
scroll to position [2043, 0]
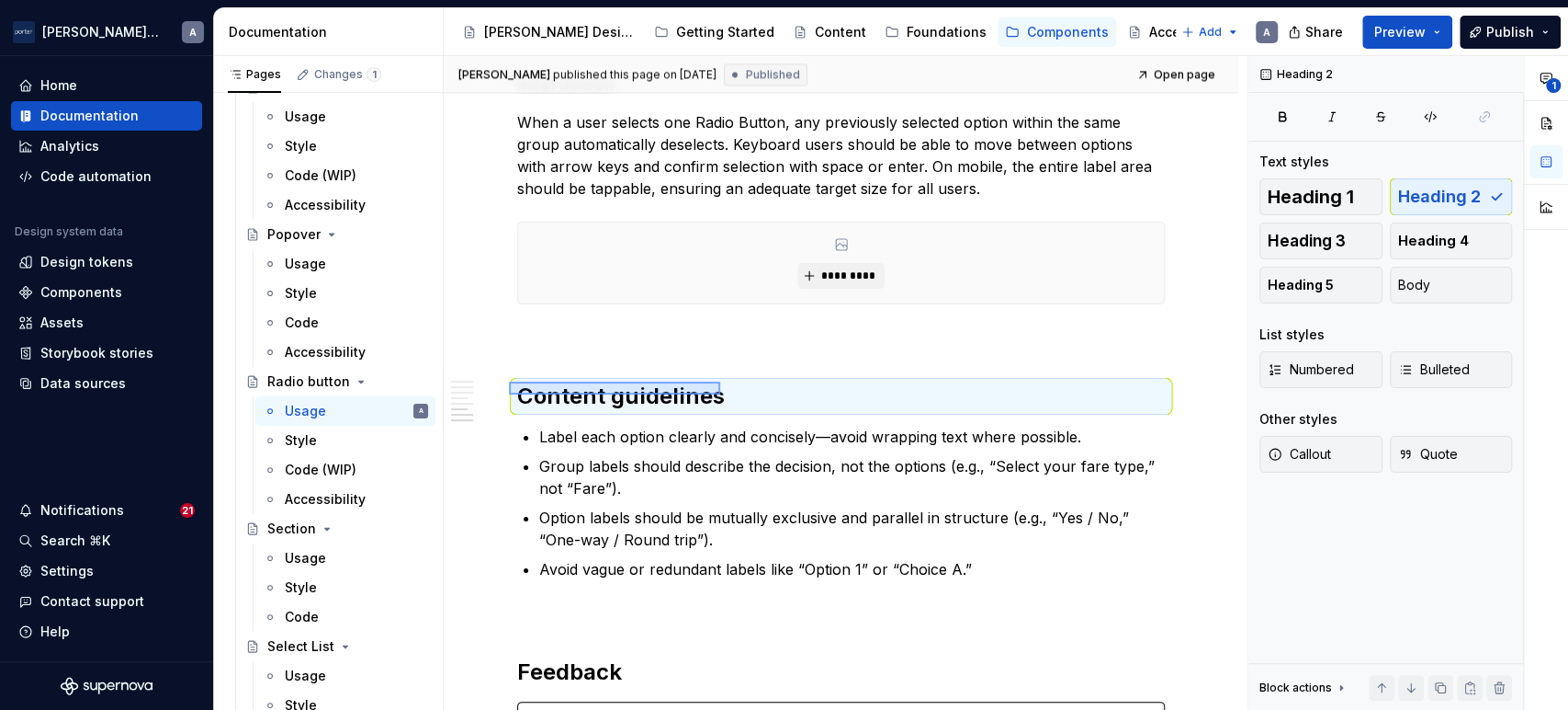
drag, startPoint x: 509, startPoint y: 394, endPoint x: 720, endPoint y: 382, distance: 211.3
click at [720, 382] on div "**********" at bounding box center [846, 384] width 804 height 655
click at [1182, 397] on button "button" at bounding box center [1188, 394] width 25 height 25
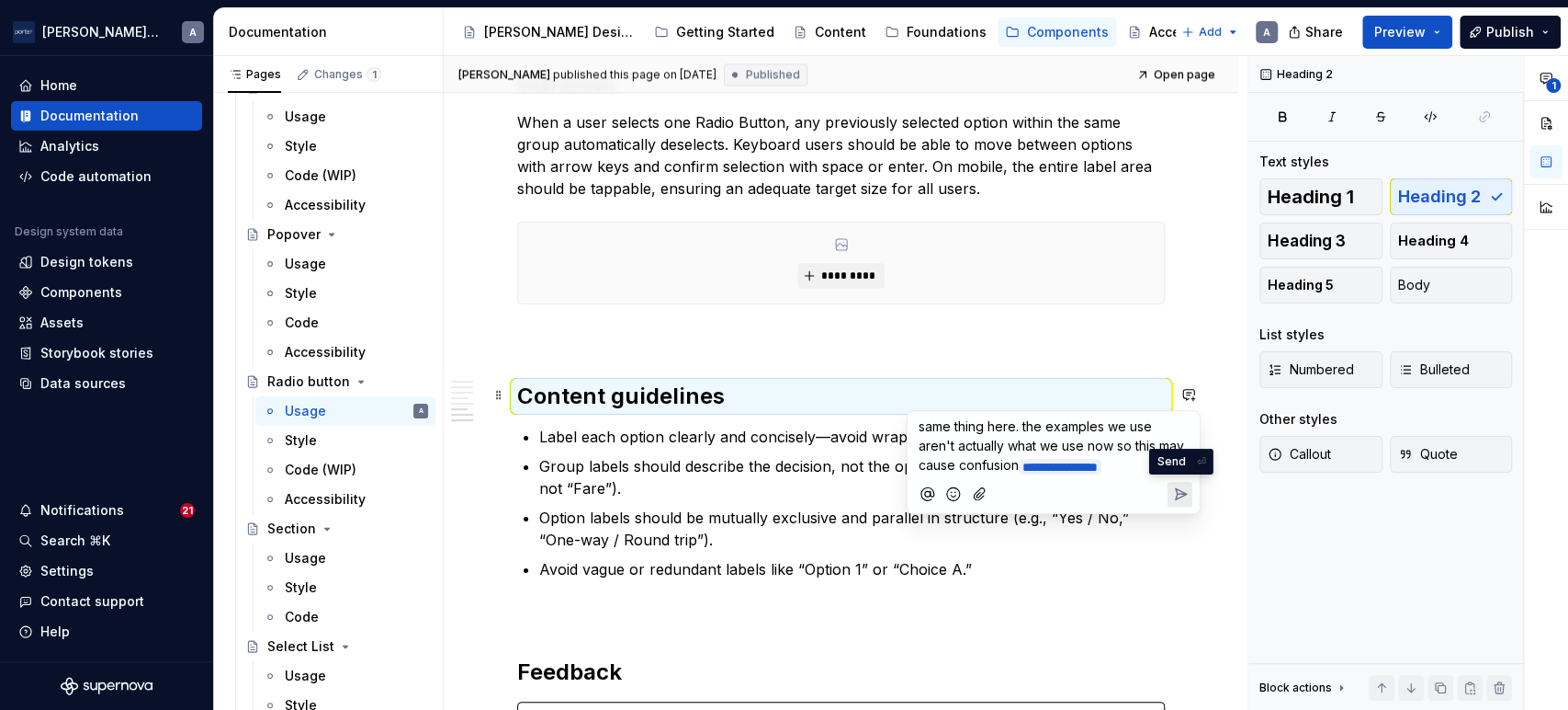
click at [1179, 489] on icon "Send" at bounding box center [1180, 493] width 11 height 11
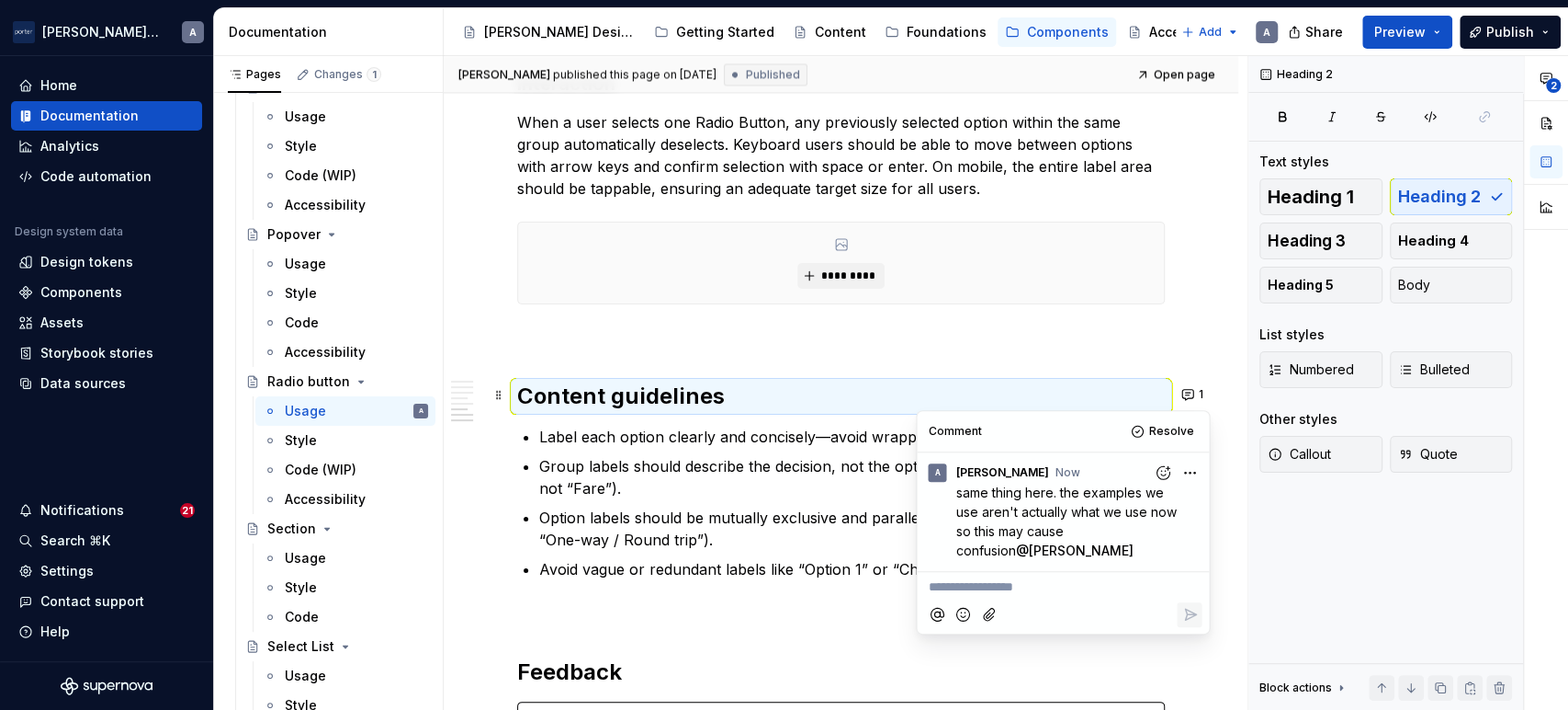
click at [754, 450] on ul "Label each option clearly and concisely—avoid wrapping text where possible. Gro…" at bounding box center [852, 502] width 625 height 154
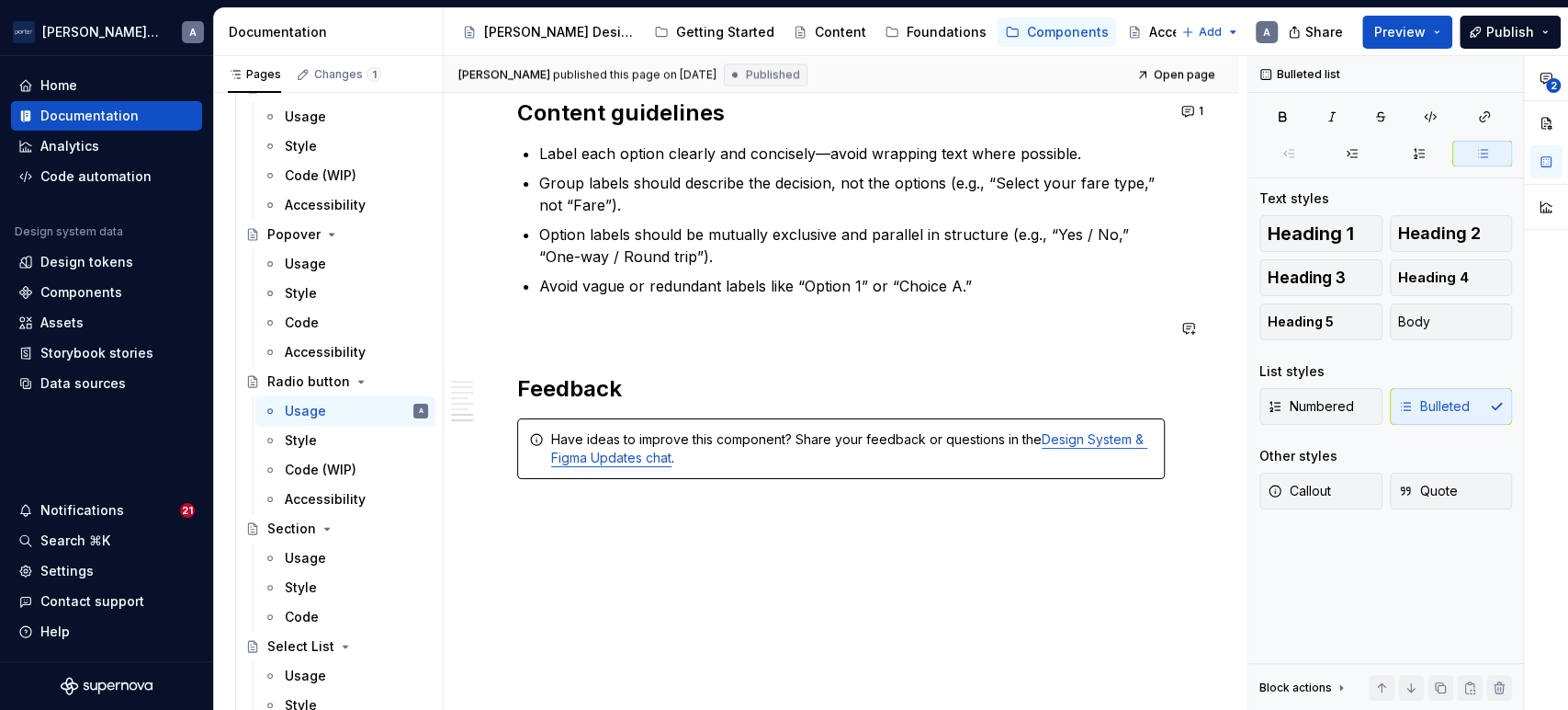
scroll to position [2155, 0]
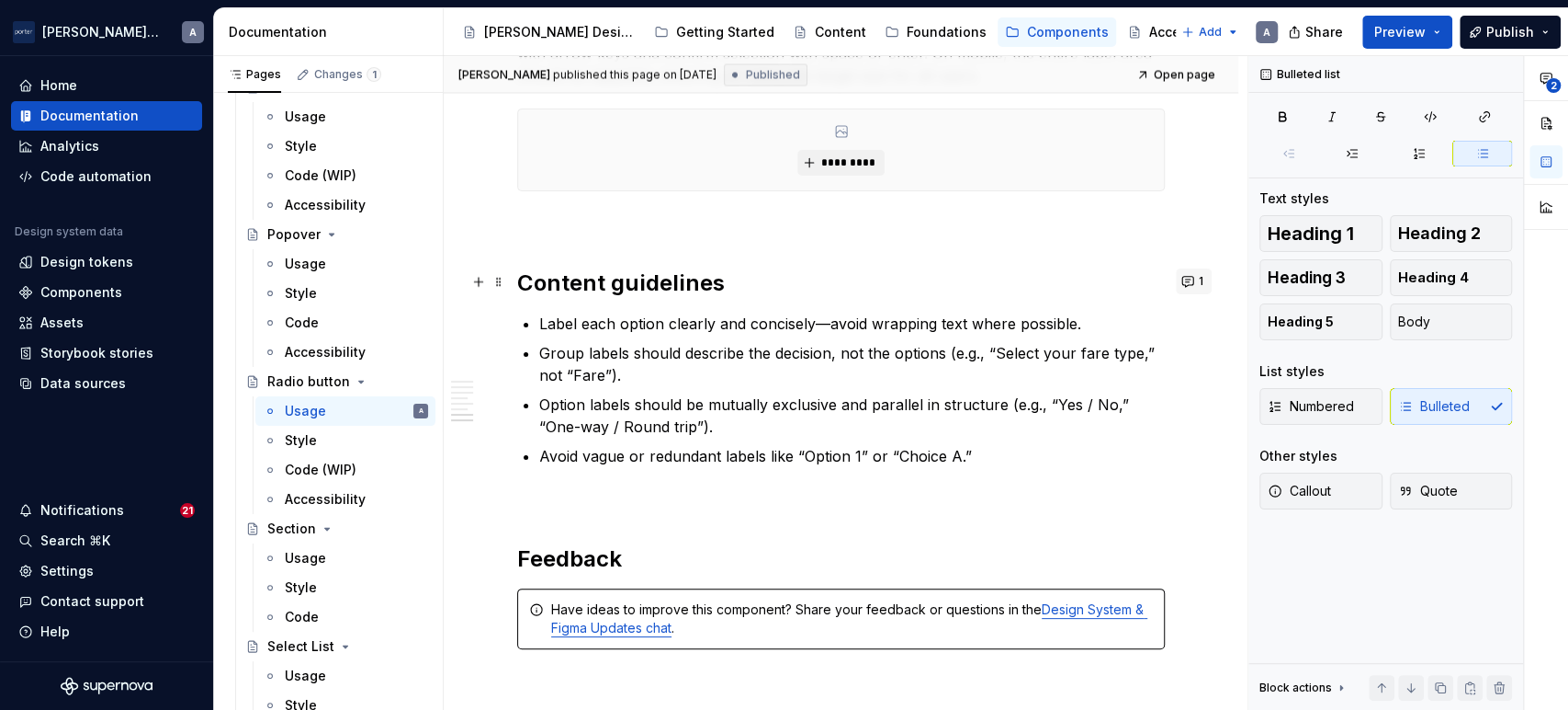
click at [1183, 278] on button "1" at bounding box center [1193, 281] width 36 height 25
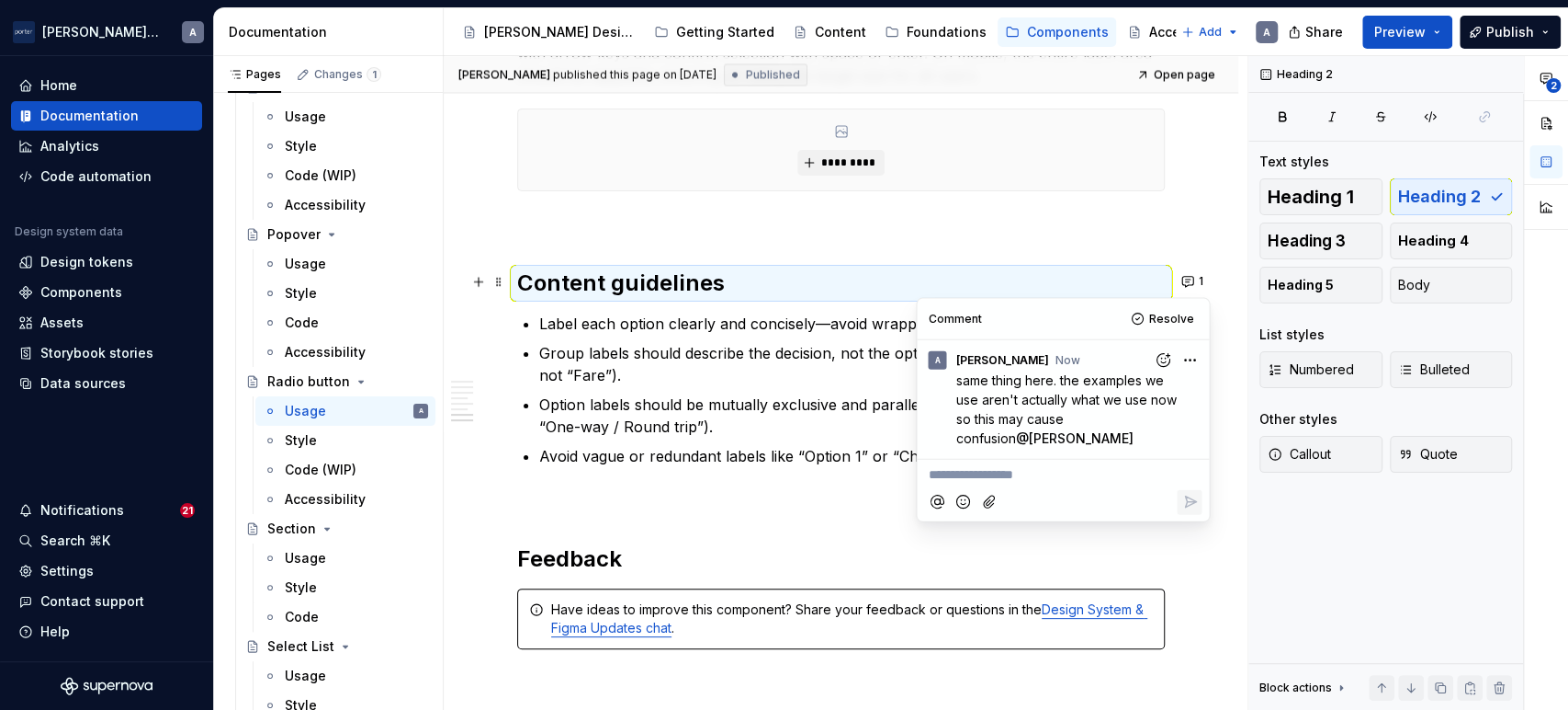
click at [782, 365] on p "Group labels should describe the decision, not the options (e.g., “Select your …" at bounding box center [852, 363] width 625 height 44
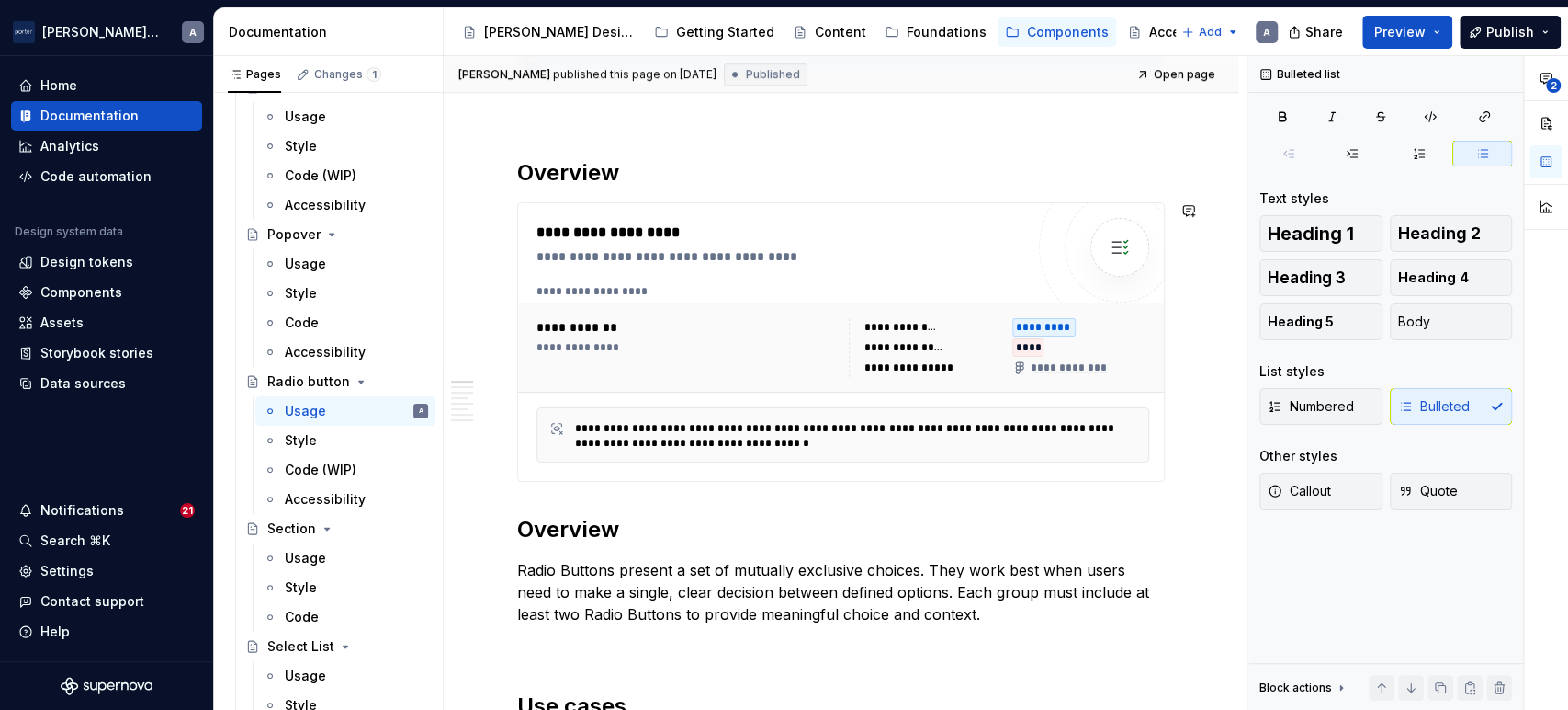
scroll to position [0, 0]
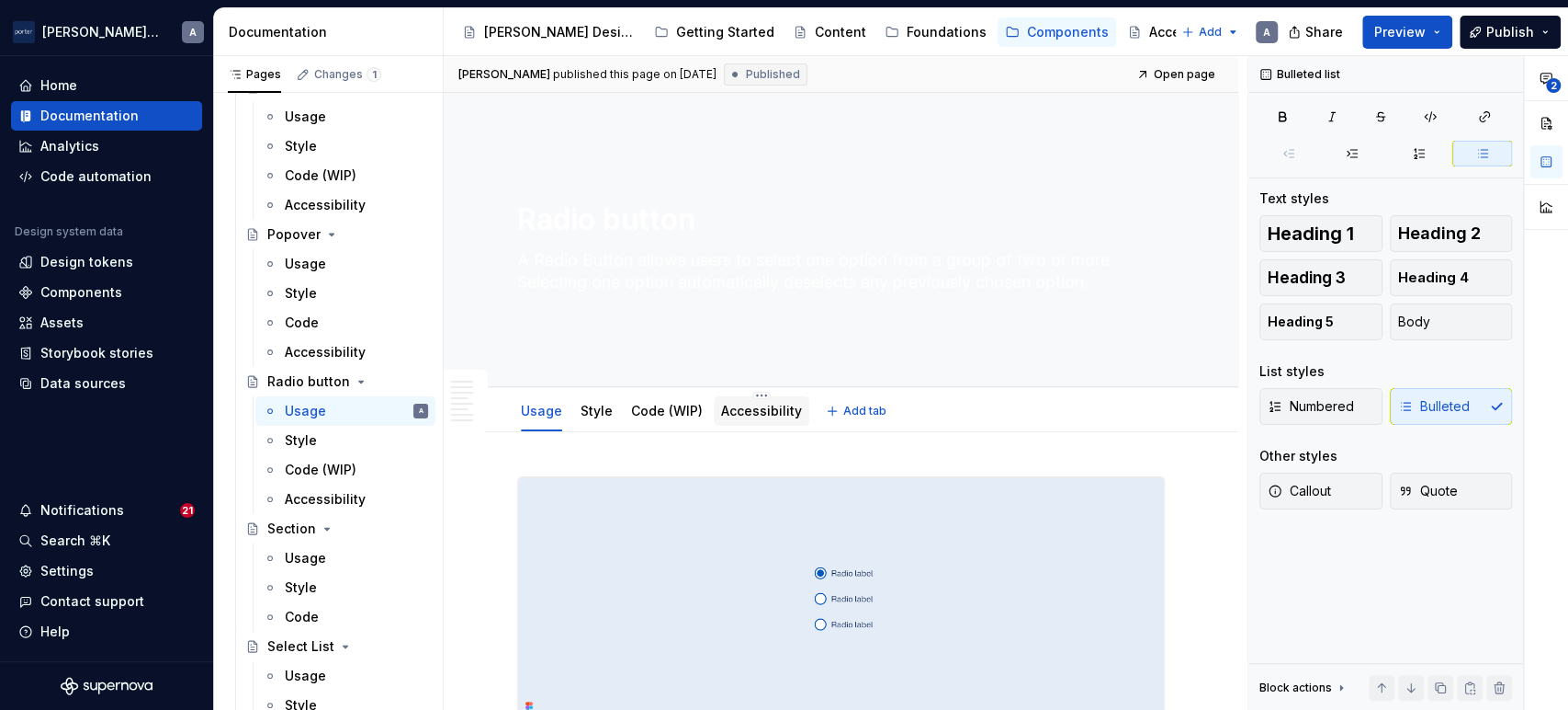
click at [754, 403] on link "Accessibility" at bounding box center [761, 411] width 81 height 16
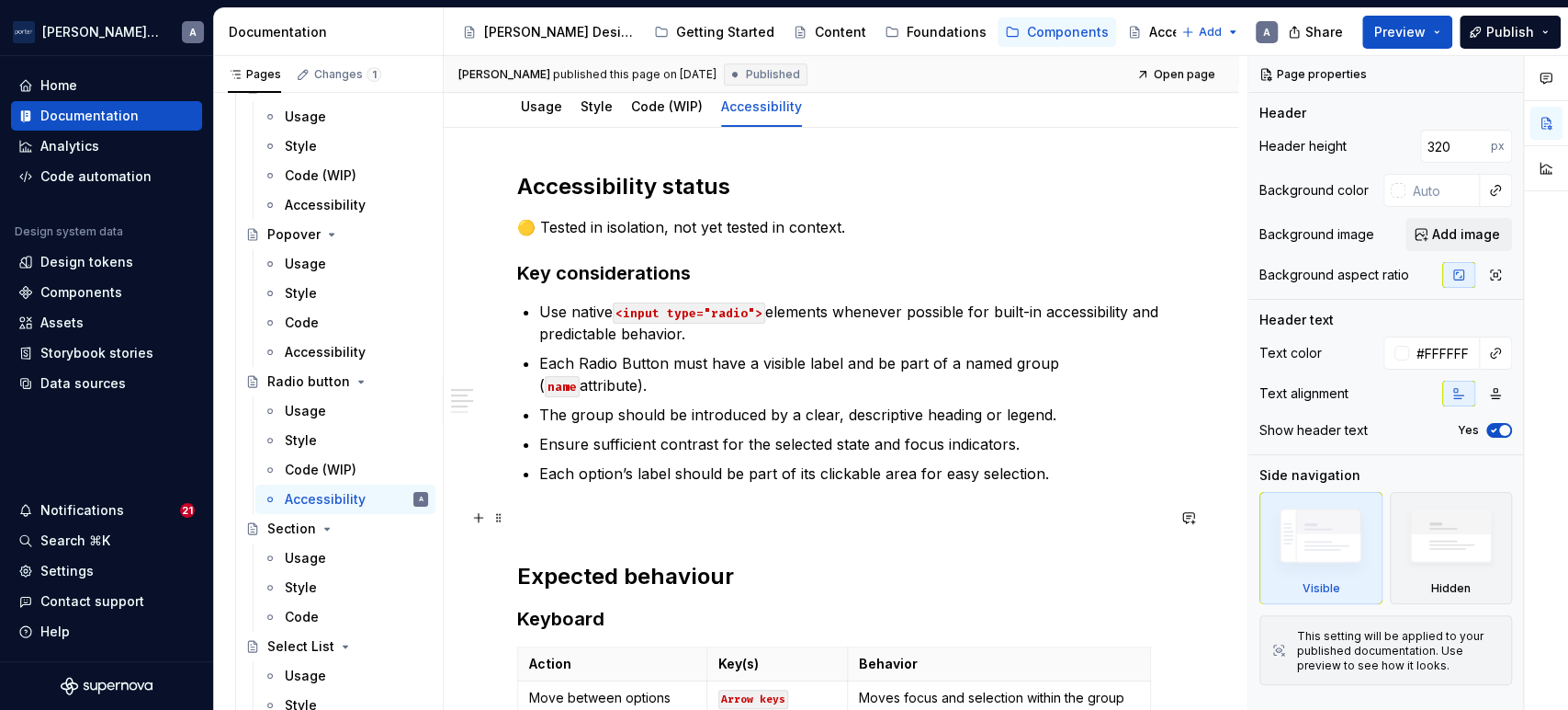
scroll to position [340, 0]
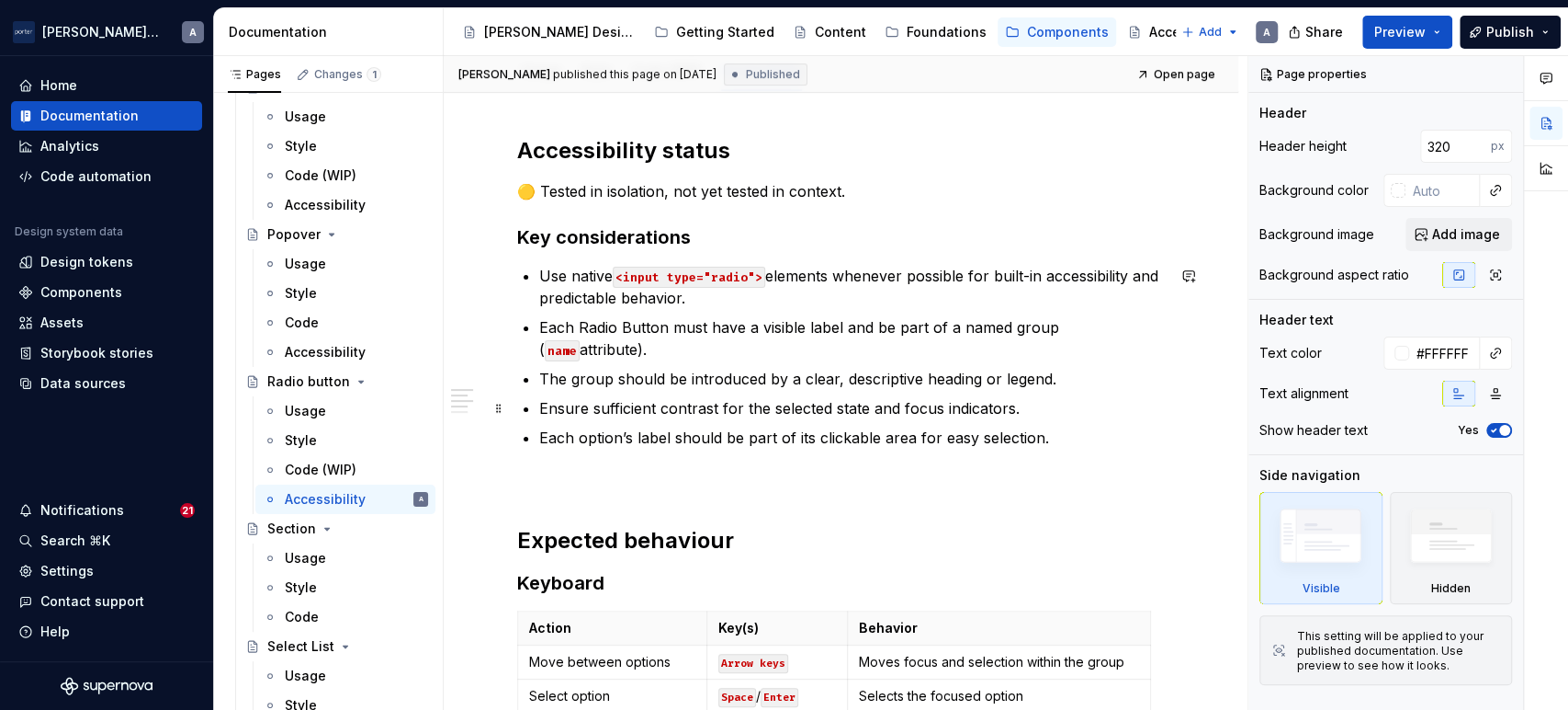
type textarea "*"
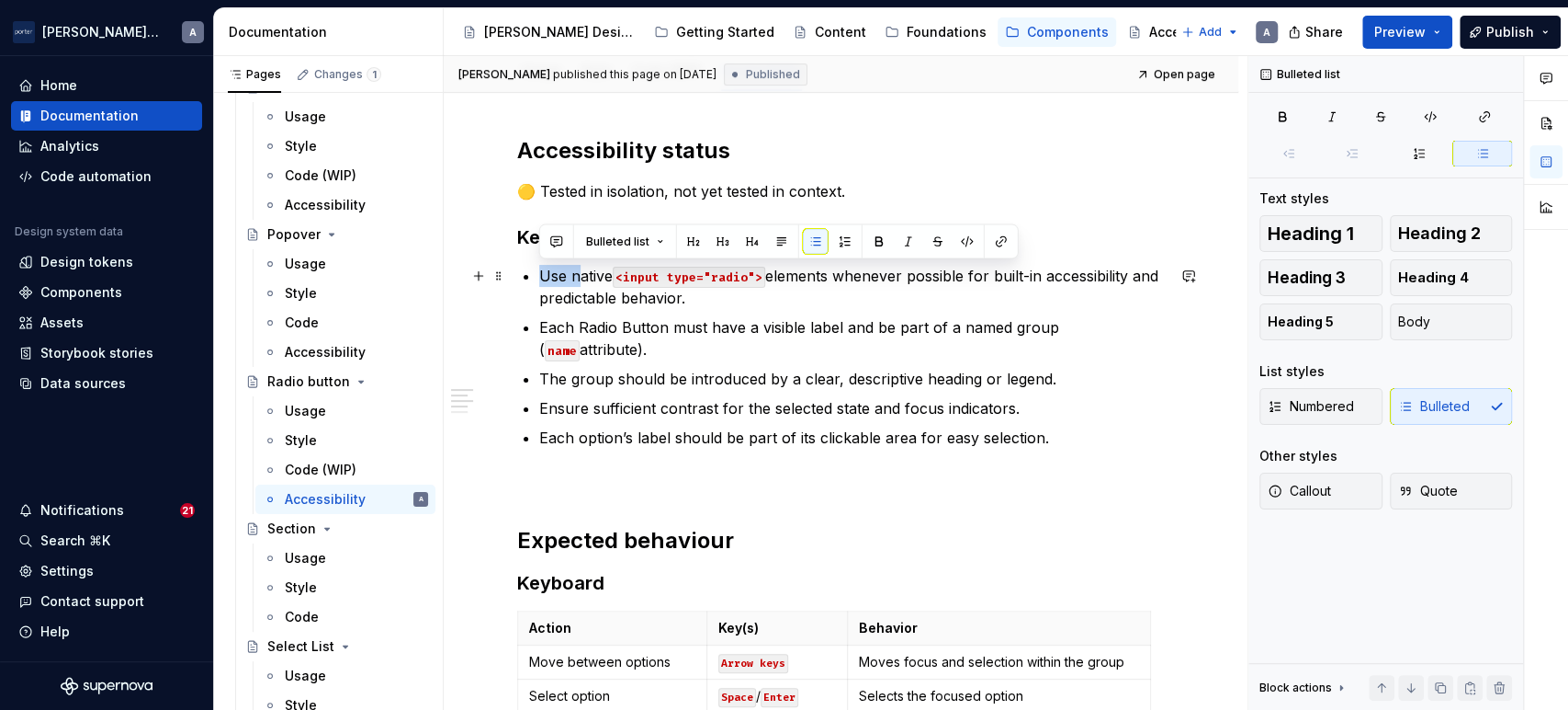
drag, startPoint x: 583, startPoint y: 273, endPoint x: 538, endPoint y: 276, distance: 45.1
click at [538, 276] on div "Accessibility status 🟡 Tested in isolation, not yet tested in context. Key cons…" at bounding box center [841, 539] width 648 height 806
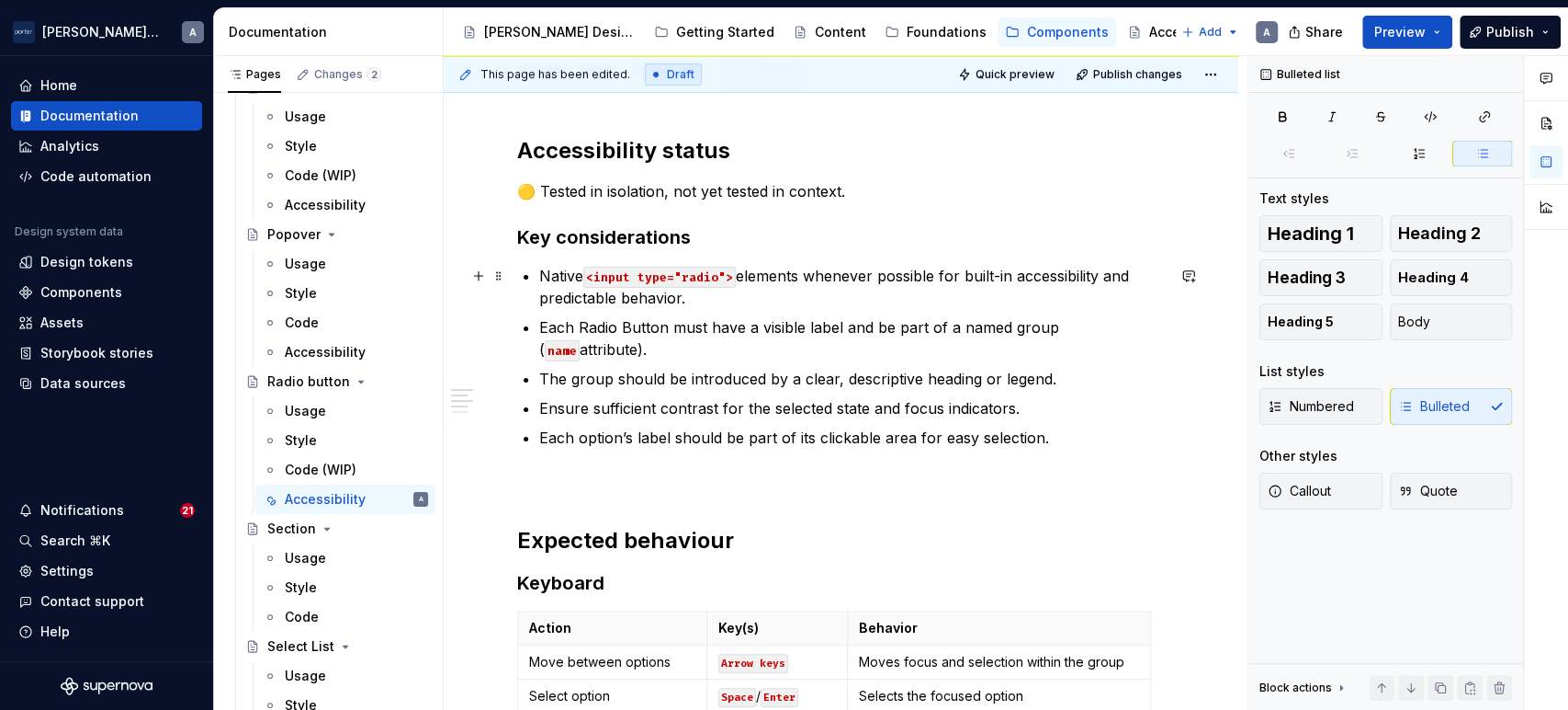
click at [740, 274] on p "Native <input type="radio"> elements whenever possible for built-in accessibili…" at bounding box center [852, 287] width 625 height 44
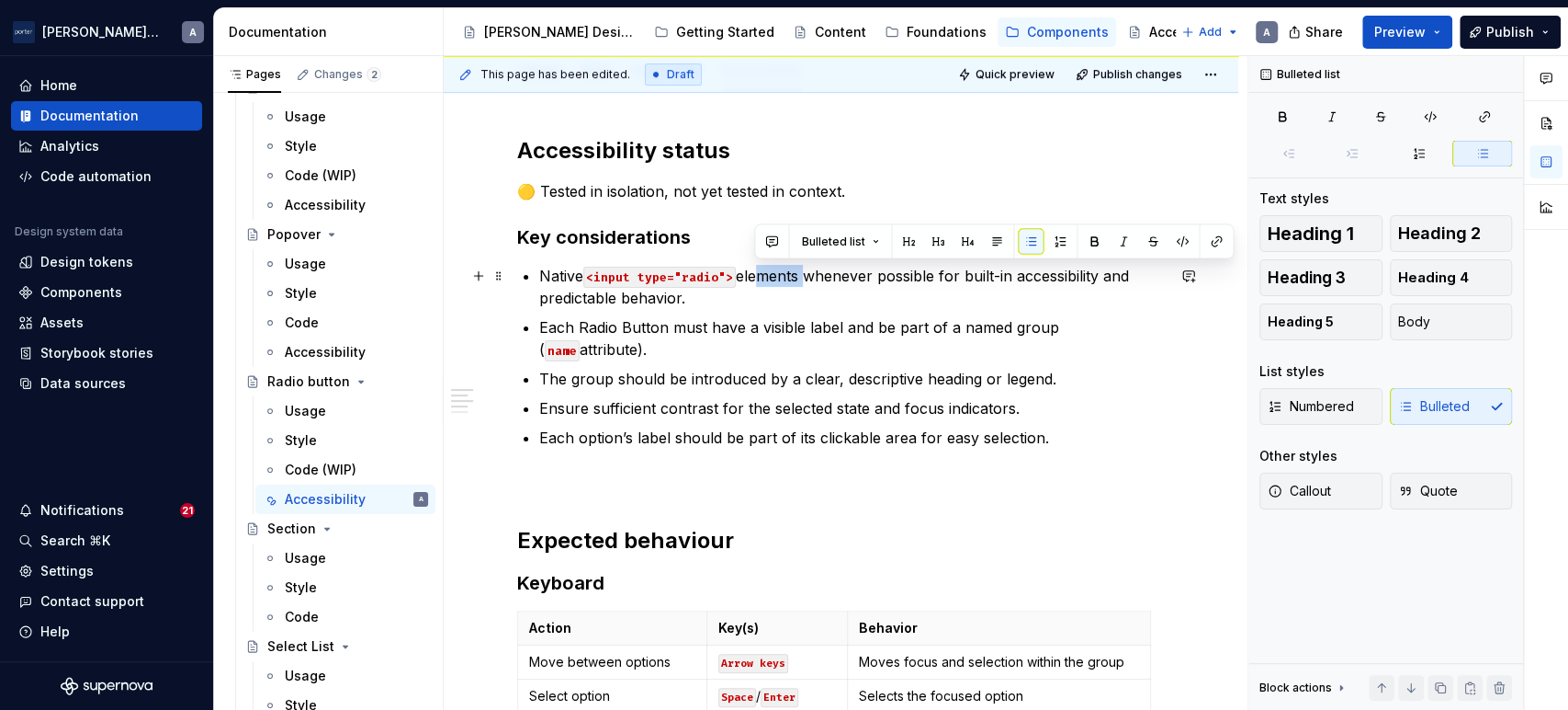
drag, startPoint x: 806, startPoint y: 270, endPoint x: 757, endPoint y: 276, distance: 49.4
click at [757, 276] on p "Native <input type="radio"> elements whenever possible for built-in accessibili…" at bounding box center [852, 287] width 625 height 44
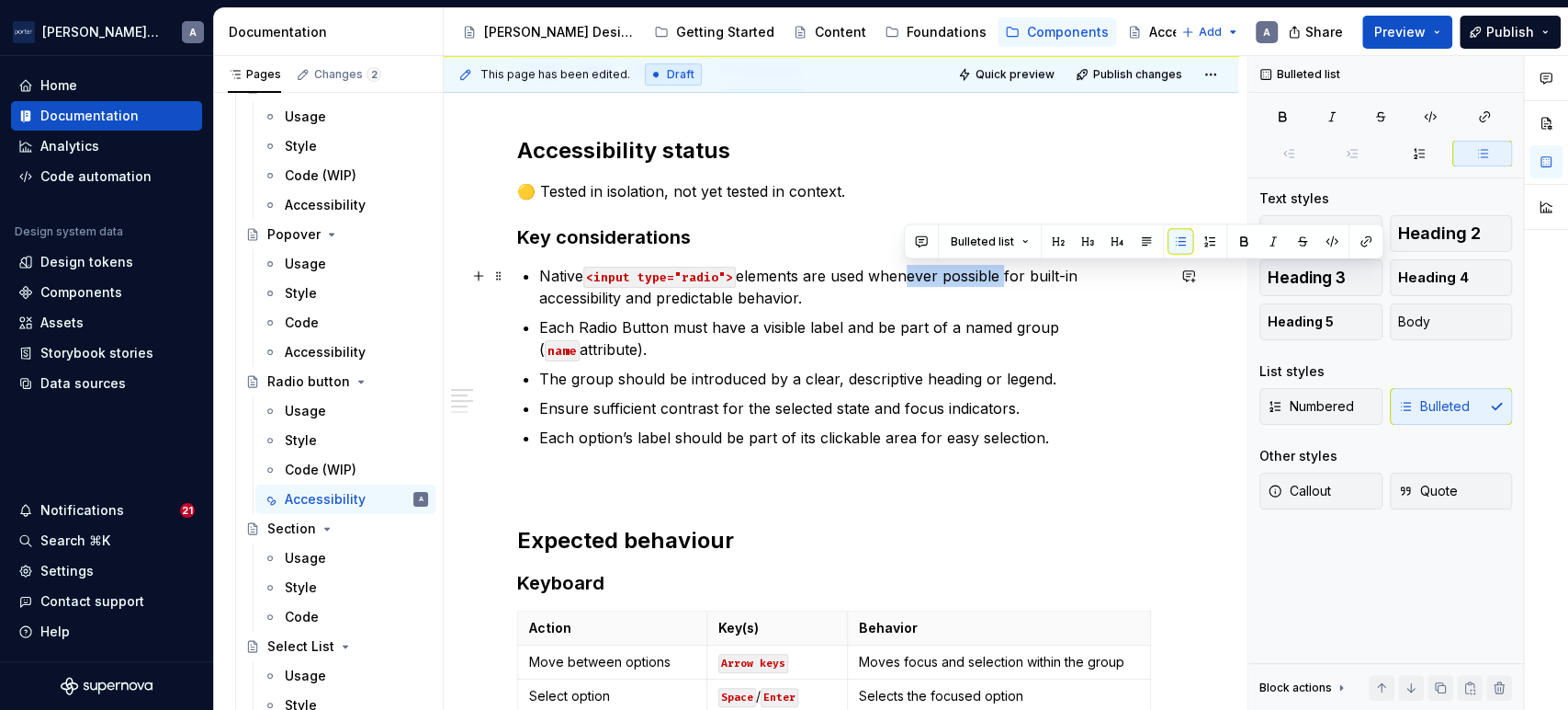
drag, startPoint x: 1003, startPoint y: 277, endPoint x: 903, endPoint y: 277, distance: 100.0
click at [903, 277] on p "Native <input type="radio"> elements are used whenever possible for built-in ac…" at bounding box center [852, 287] width 625 height 44
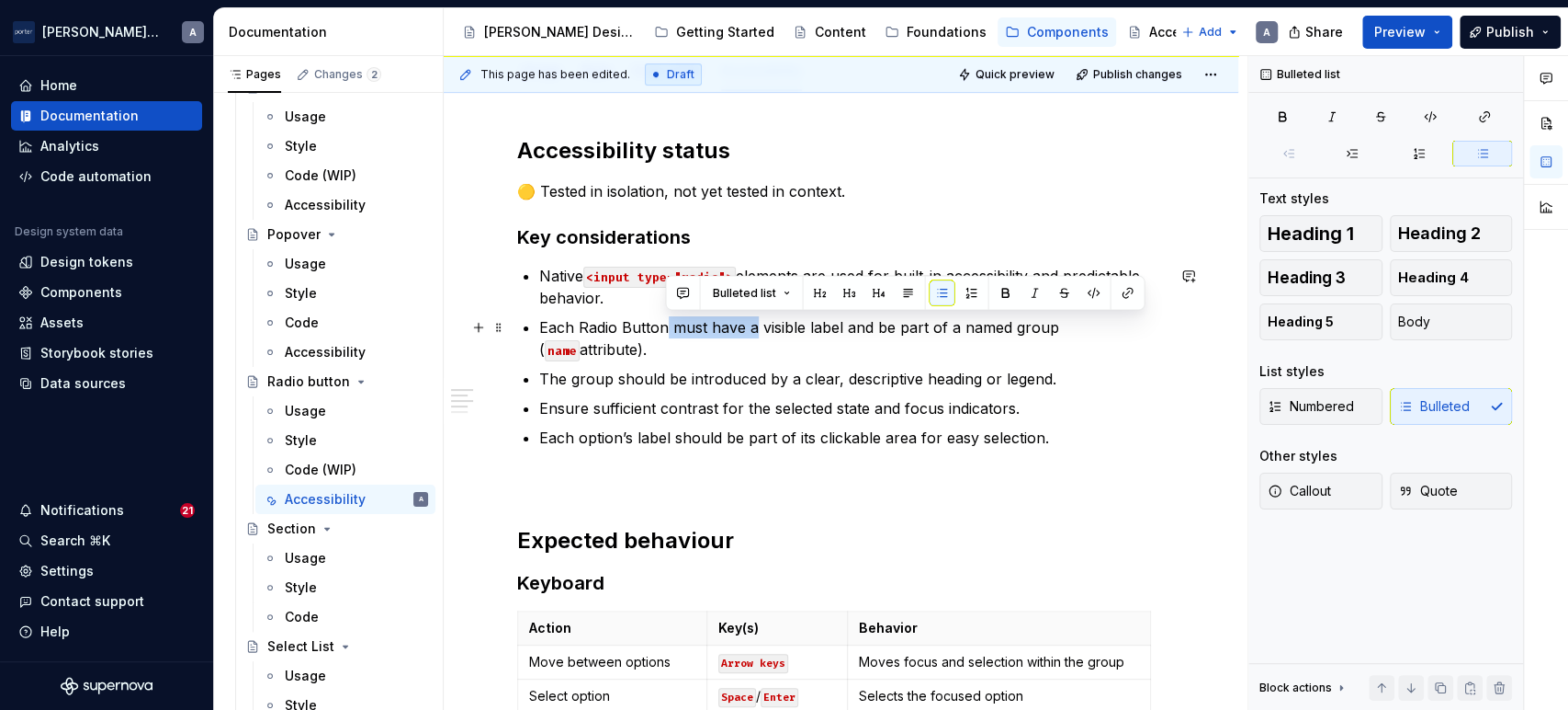
drag, startPoint x: 752, startPoint y: 323, endPoint x: 870, endPoint y: 352, distance: 121.5
click at [662, 317] on p "Each Radio Button must have a visible label and be part of a named group ( name…" at bounding box center [852, 338] width 625 height 44
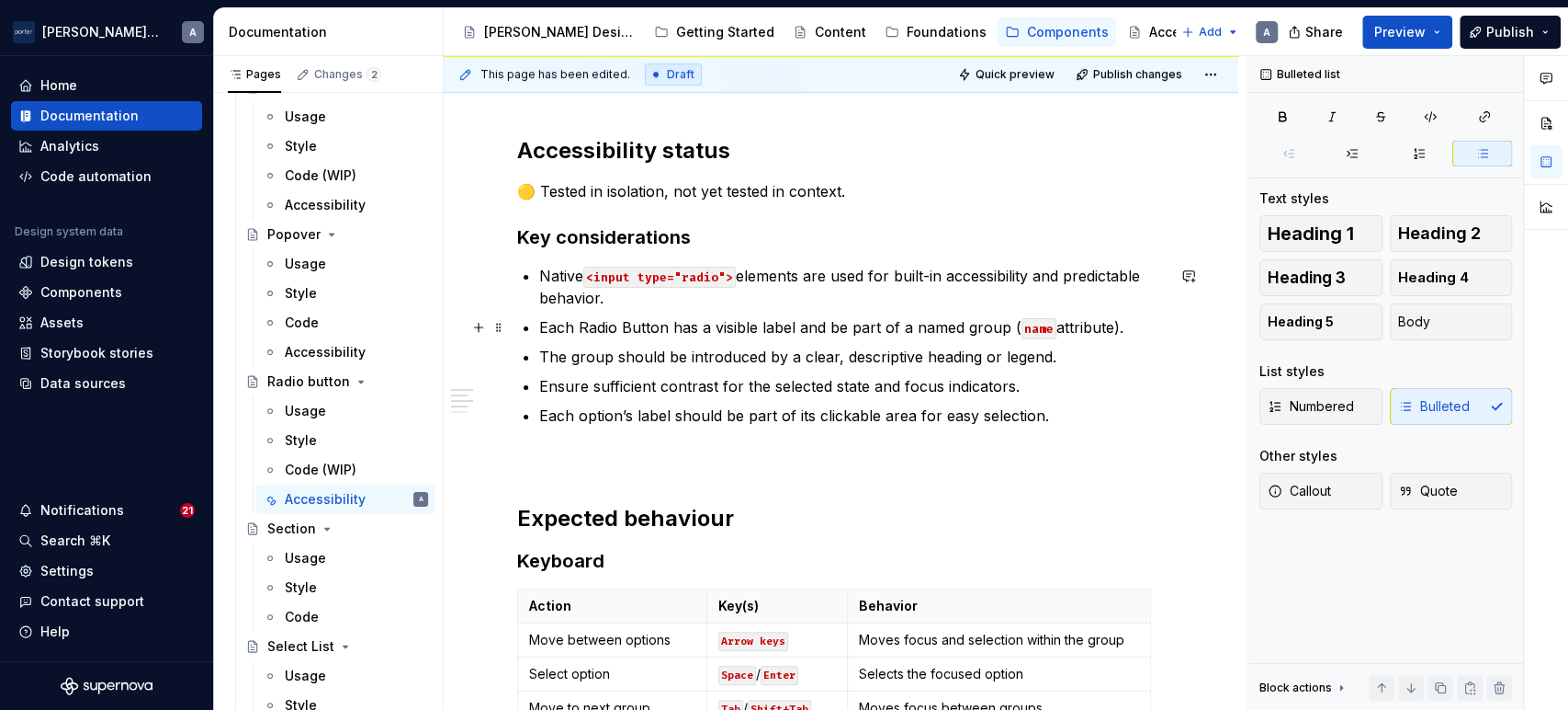
click at [847, 327] on p "Each Radio Button has a visible label and be part of a named group ( name attri…" at bounding box center [852, 327] width 625 height 22
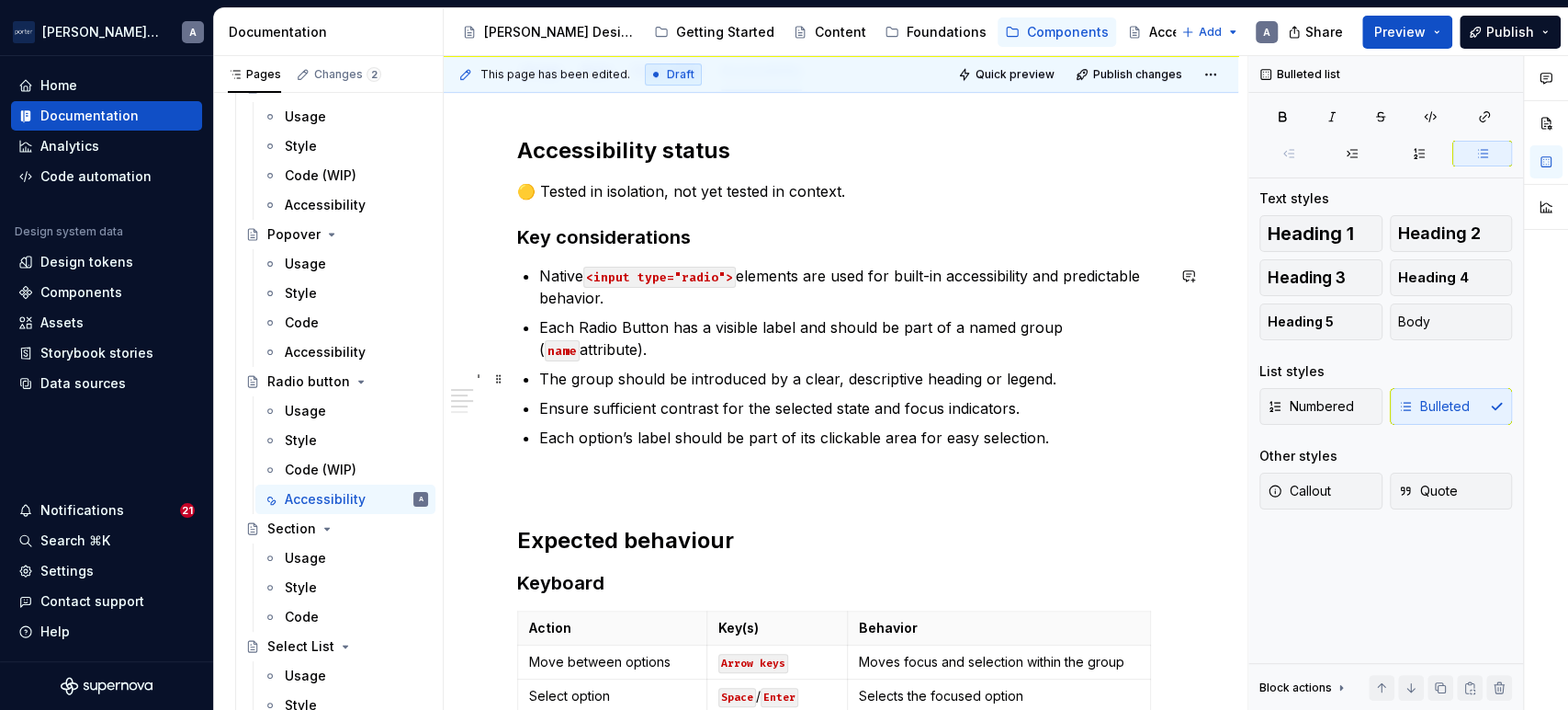
click at [803, 389] on ul "Native <input type="radio"> elements are used for built-in accessibility and pr…" at bounding box center [852, 356] width 625 height 184
click at [1063, 397] on p "Ensure sufficient contrast for the selected state and focus indicators." at bounding box center [852, 408] width 625 height 22
click at [1087, 387] on p "The group should be introduced by a clear, descriptive heading or legend." at bounding box center [852, 379] width 625 height 22
click at [1061, 414] on p "Ensure sufficient contrast for the selected state and focus indicators." at bounding box center [852, 408] width 625 height 22
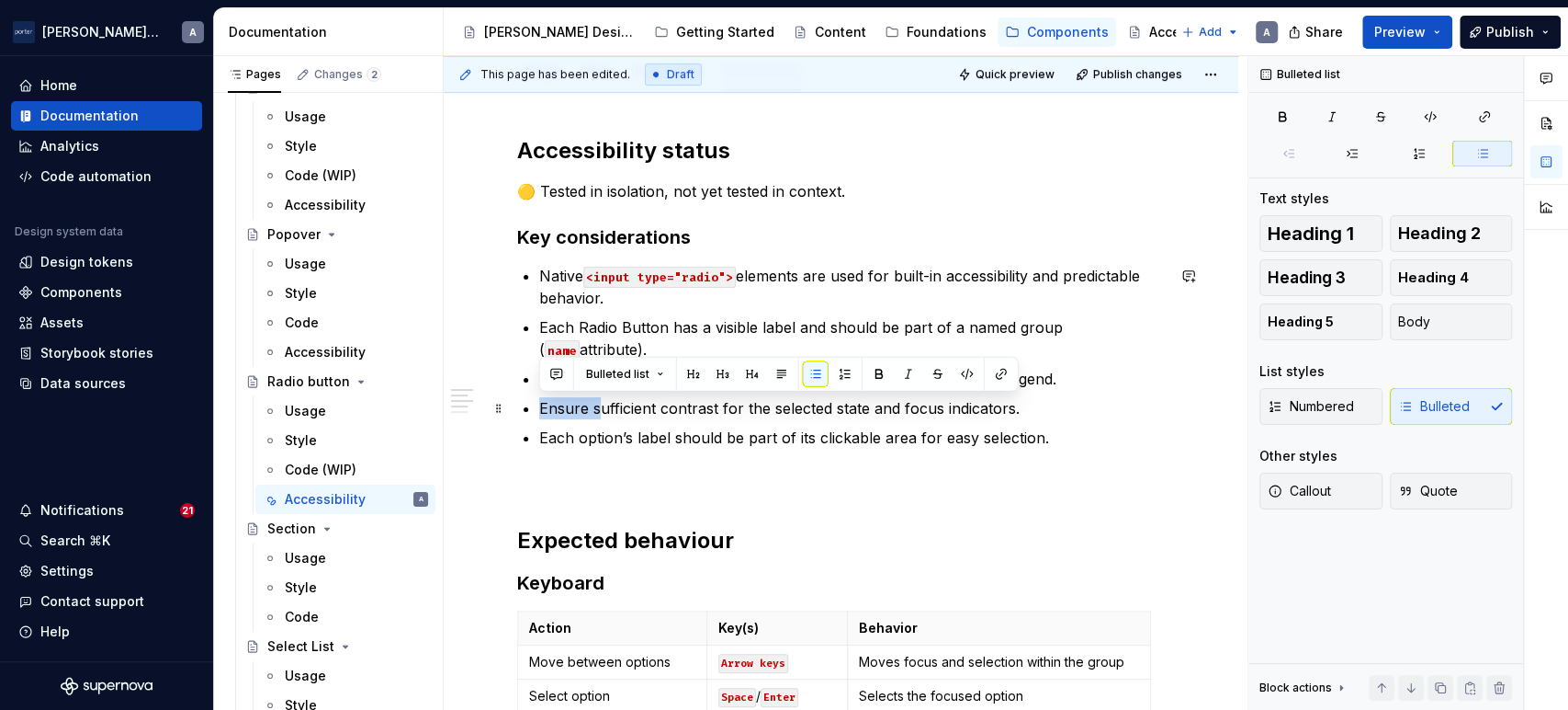
drag, startPoint x: 602, startPoint y: 412, endPoint x: 526, endPoint y: 400, distance: 76.9
click at [540, 400] on li "Ensure sufficient contrast for the selected state and focus indicators." at bounding box center [852, 408] width 625 height 22
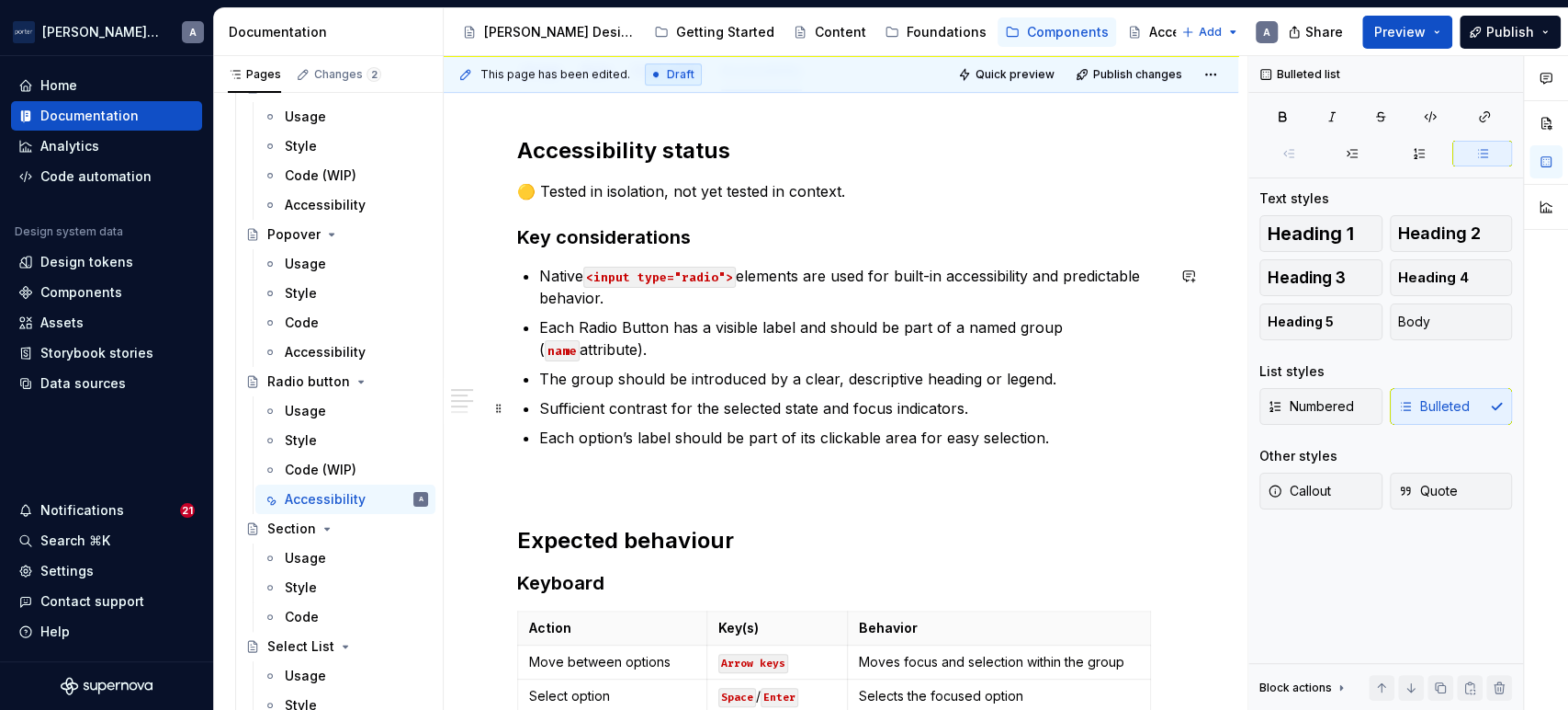
click at [997, 403] on p "Sufficient contrast for the selected state and focus indicators." at bounding box center [852, 408] width 625 height 22
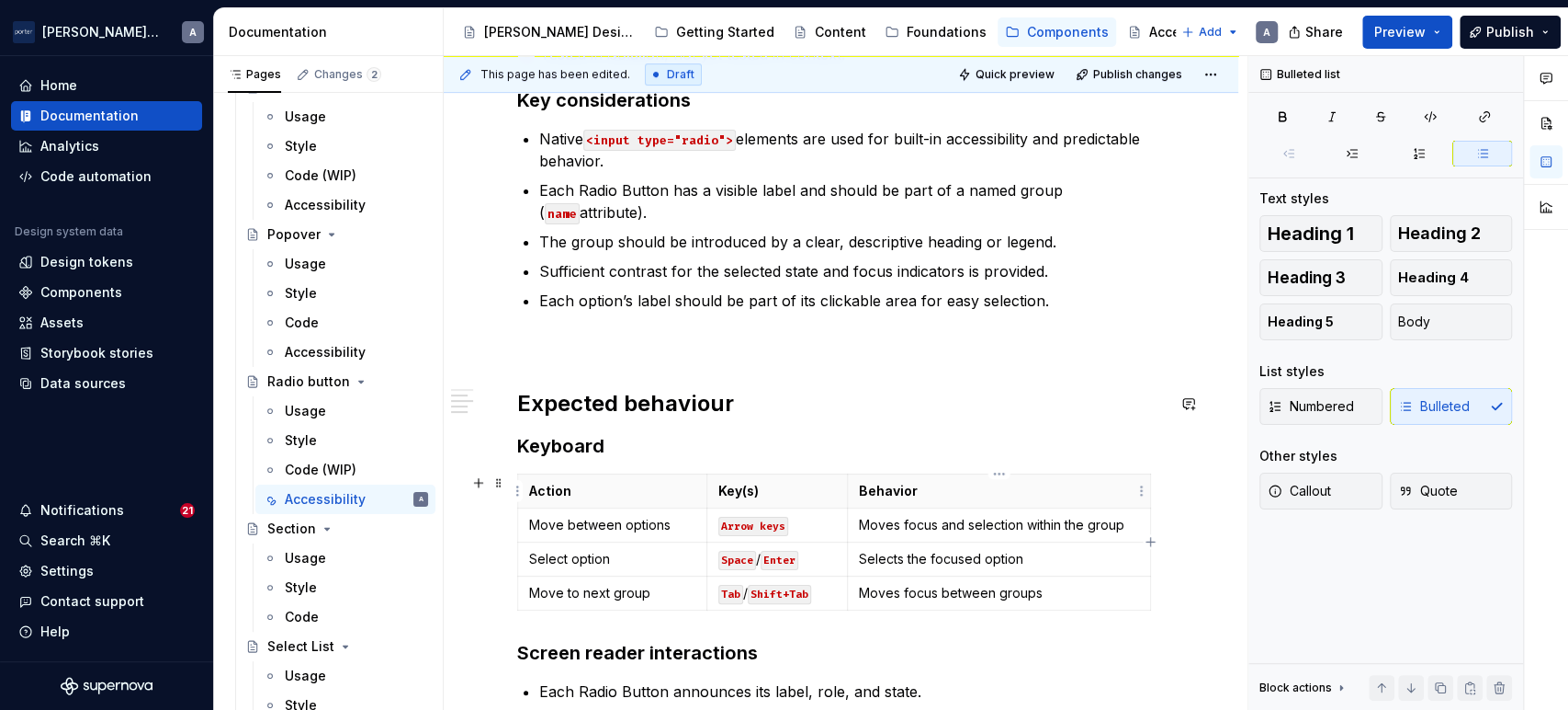
scroll to position [510, 0]
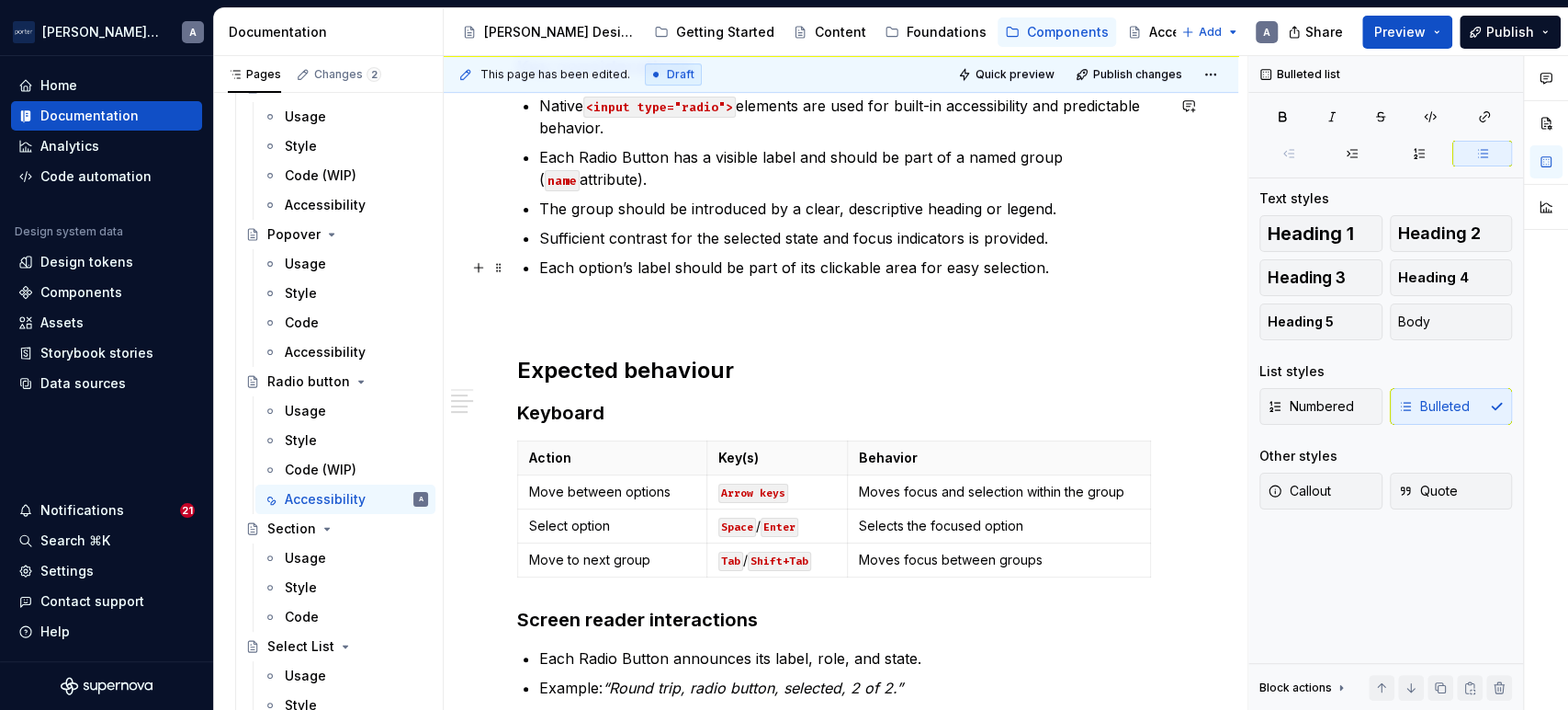
click at [836, 272] on p "Each option’s label should be part of its clickable area for easy selection." at bounding box center [852, 267] width 625 height 22
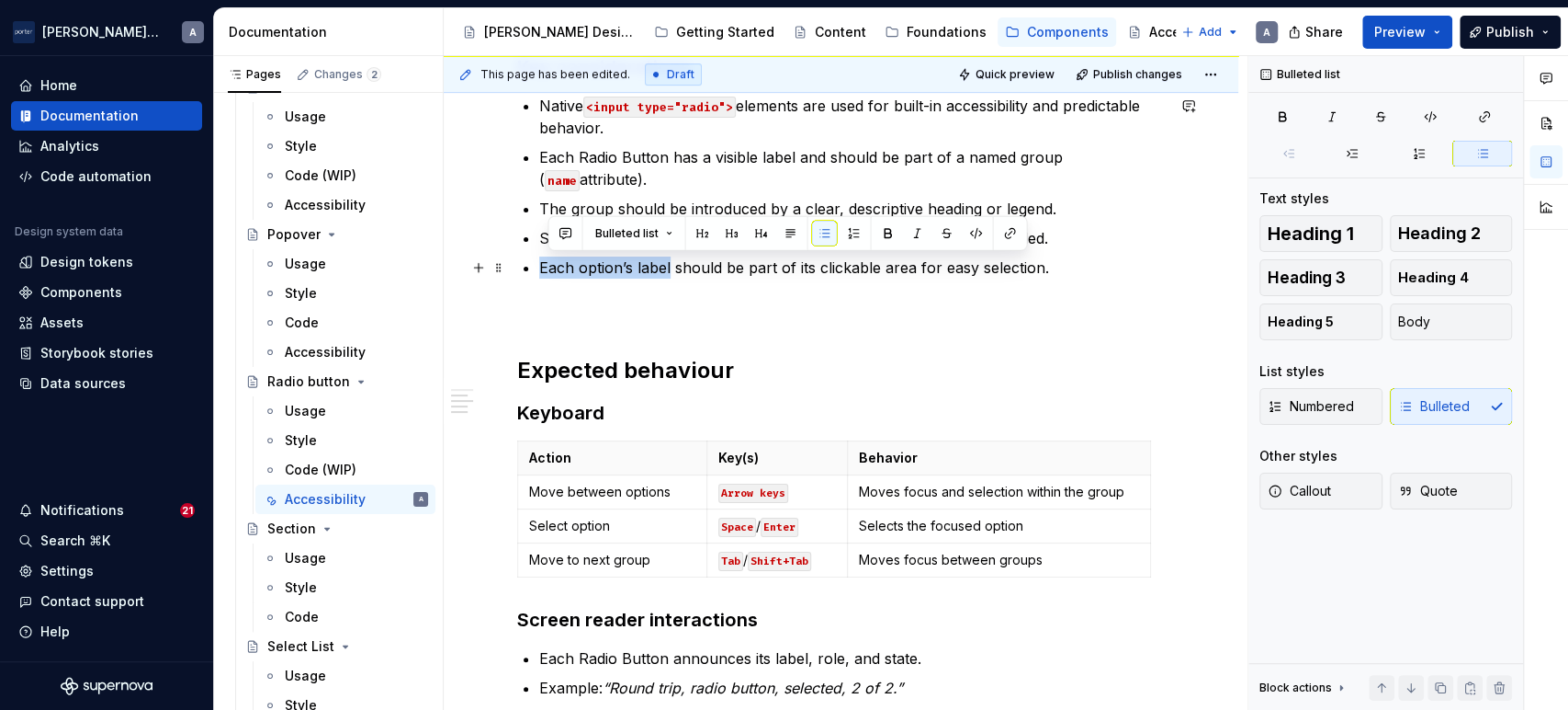
drag, startPoint x: 667, startPoint y: 269, endPoint x: 537, endPoint y: 267, distance: 130.0
click at [537, 267] on div "Accessibility status 🟡 Tested in isolation, not yet tested in context. Key cons…" at bounding box center [841, 369] width 648 height 806
click at [548, 267] on p "Each option’s label should be part of its clickable area for easy selection." at bounding box center [852, 267] width 625 height 22
drag, startPoint x: 815, startPoint y: 266, endPoint x: 508, endPoint y: 267, distance: 307.0
click at [508, 267] on div "Accessibility status 🟡 Tested in isolation, not yet tested in context. Key cons…" at bounding box center [841, 465] width 795 height 1086
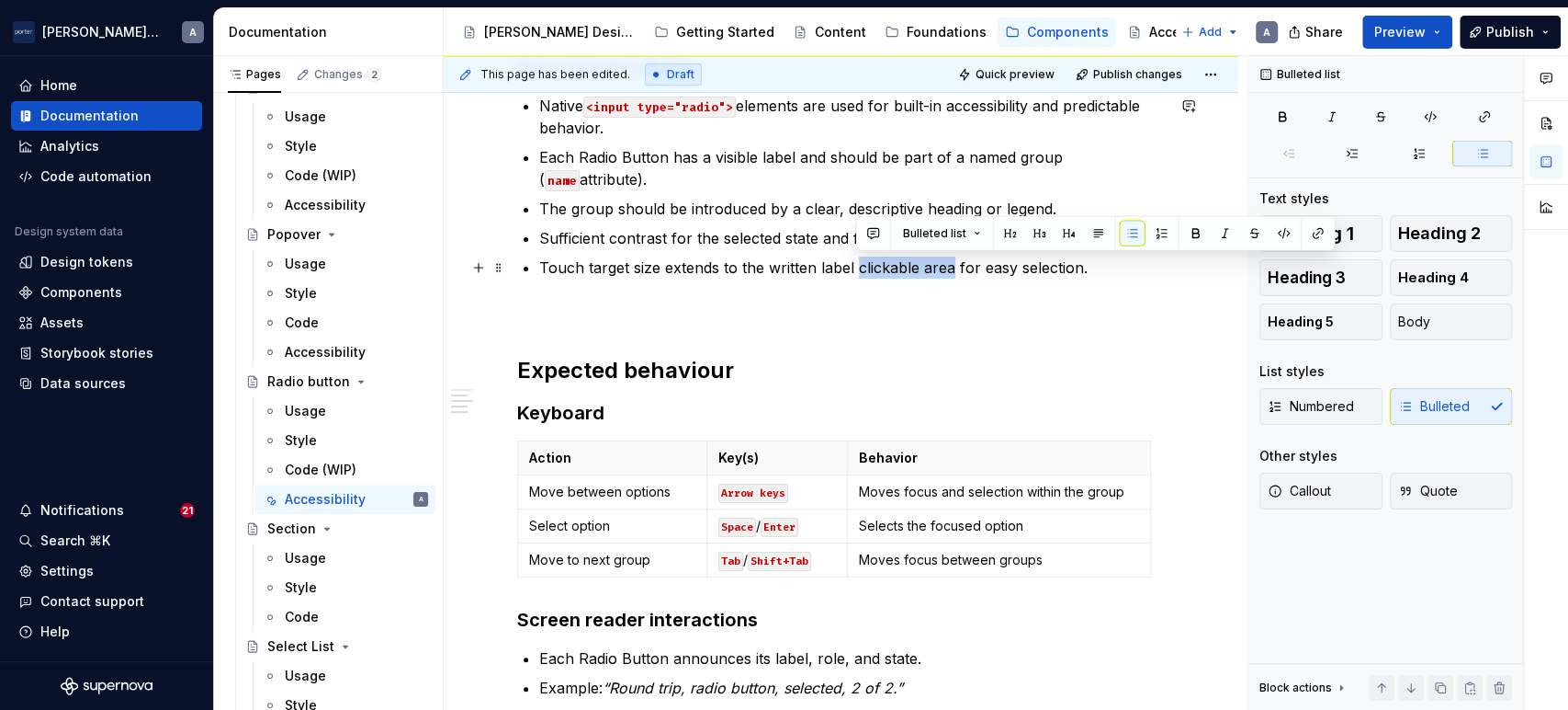
drag, startPoint x: 951, startPoint y: 269, endPoint x: 854, endPoint y: 264, distance: 97.1
click at [854, 264] on p "Touch target size extends to the written label clickable area for easy selectio…" at bounding box center [852, 267] width 625 height 22
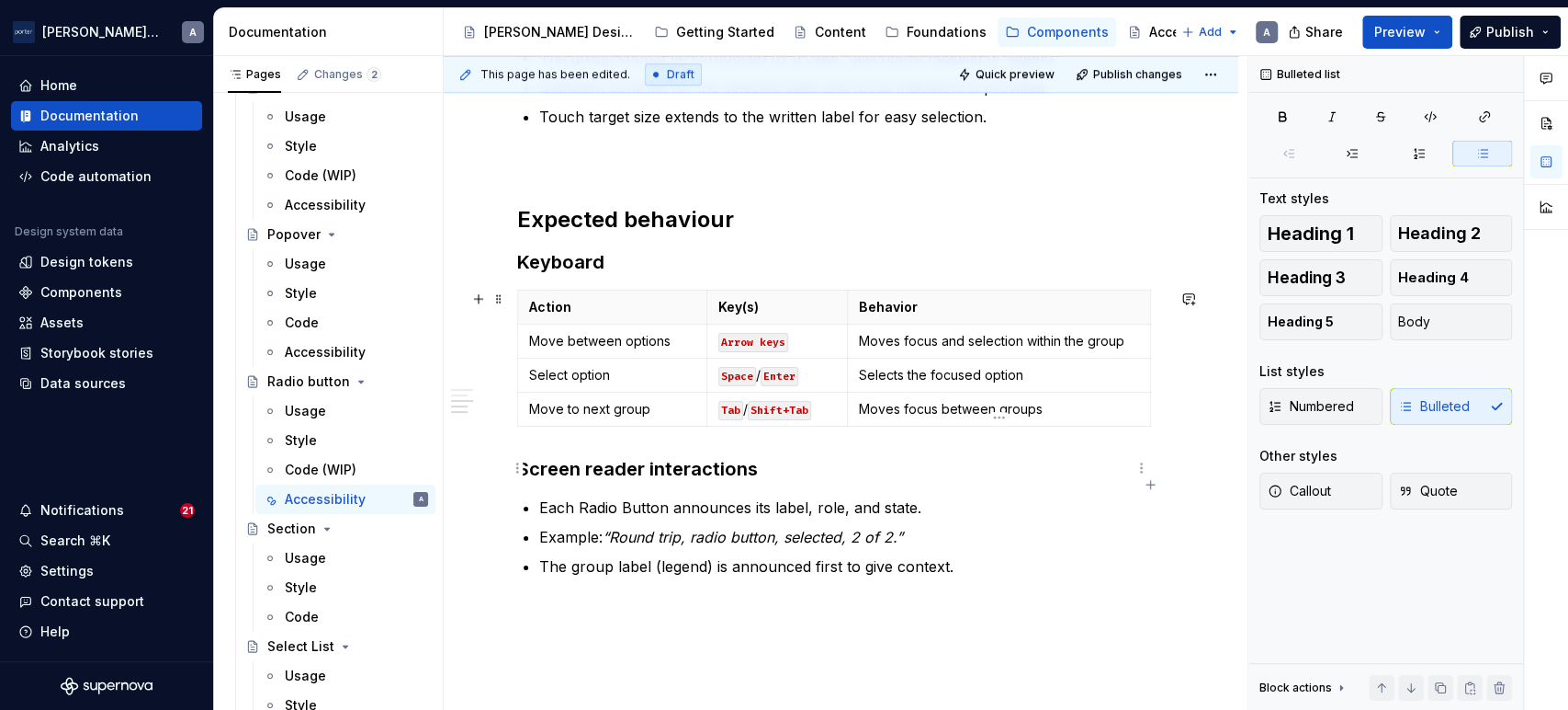
scroll to position [680, 0]
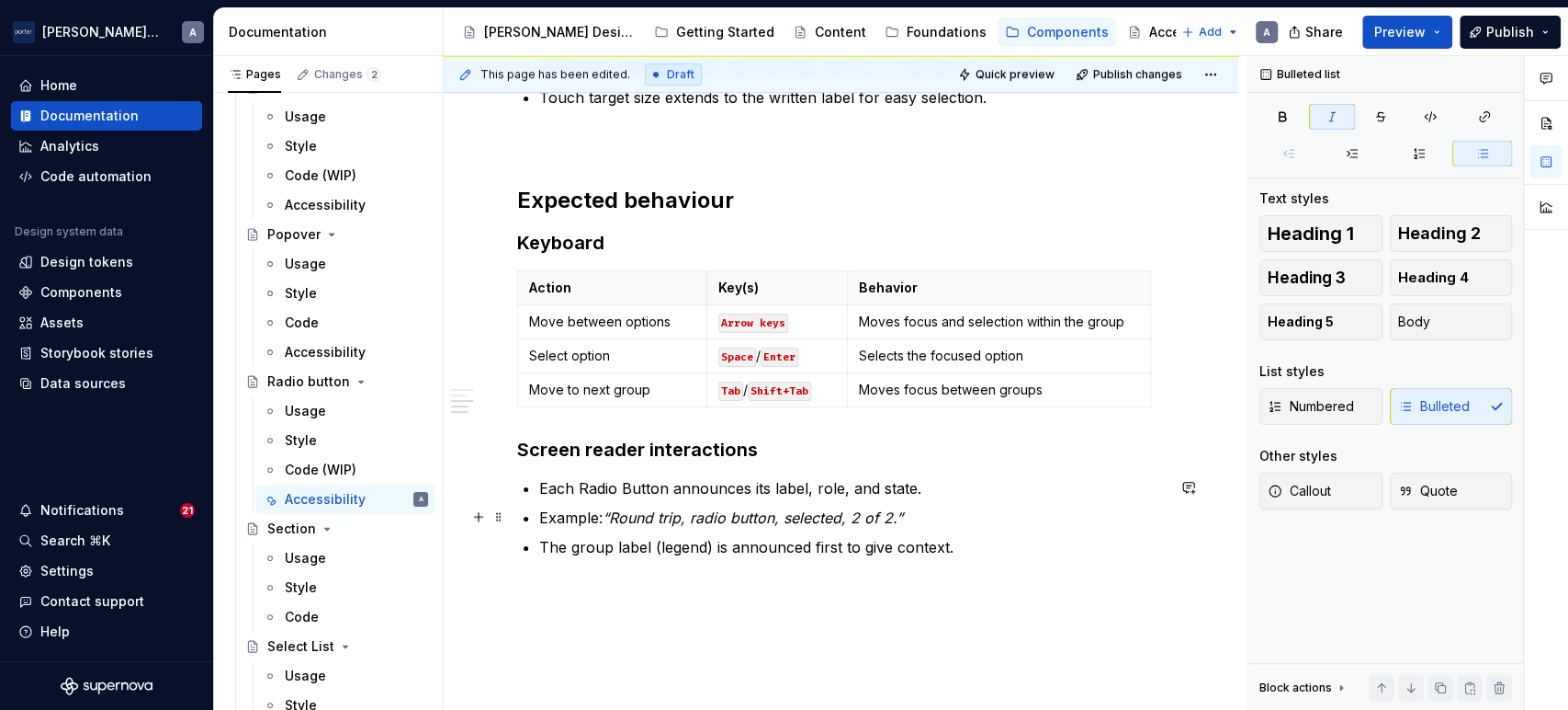
click at [937, 507] on p "Example: “Round trip, radio button, selected, 2 of 2.”" at bounding box center [852, 517] width 625 height 22
click at [992, 533] on ul "Each Radio Button announces its label, role, and state. Example: “Round trip, r…" at bounding box center [852, 517] width 625 height 81
click at [995, 551] on p "The group label (legend) is announced first to give context." at bounding box center [852, 547] width 625 height 22
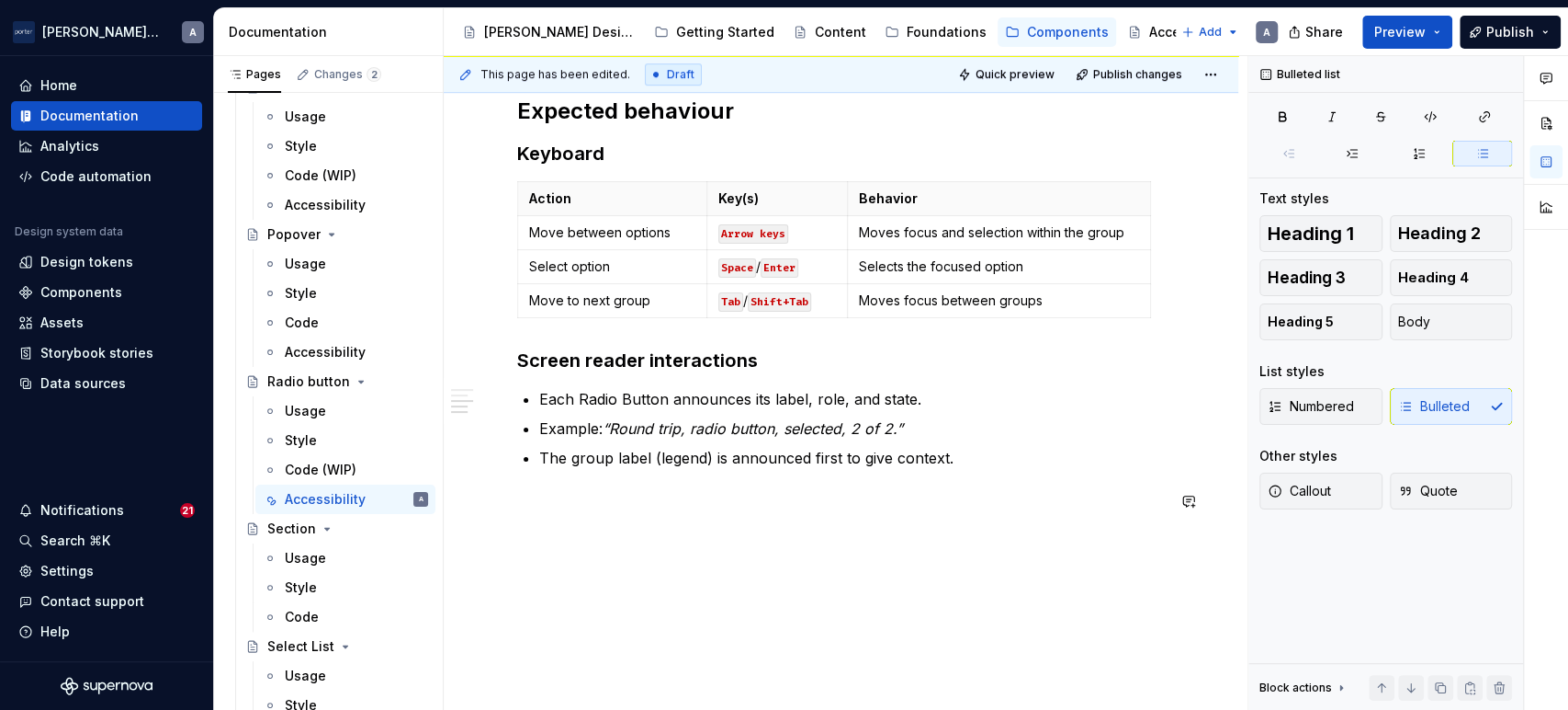
scroll to position [805, 0]
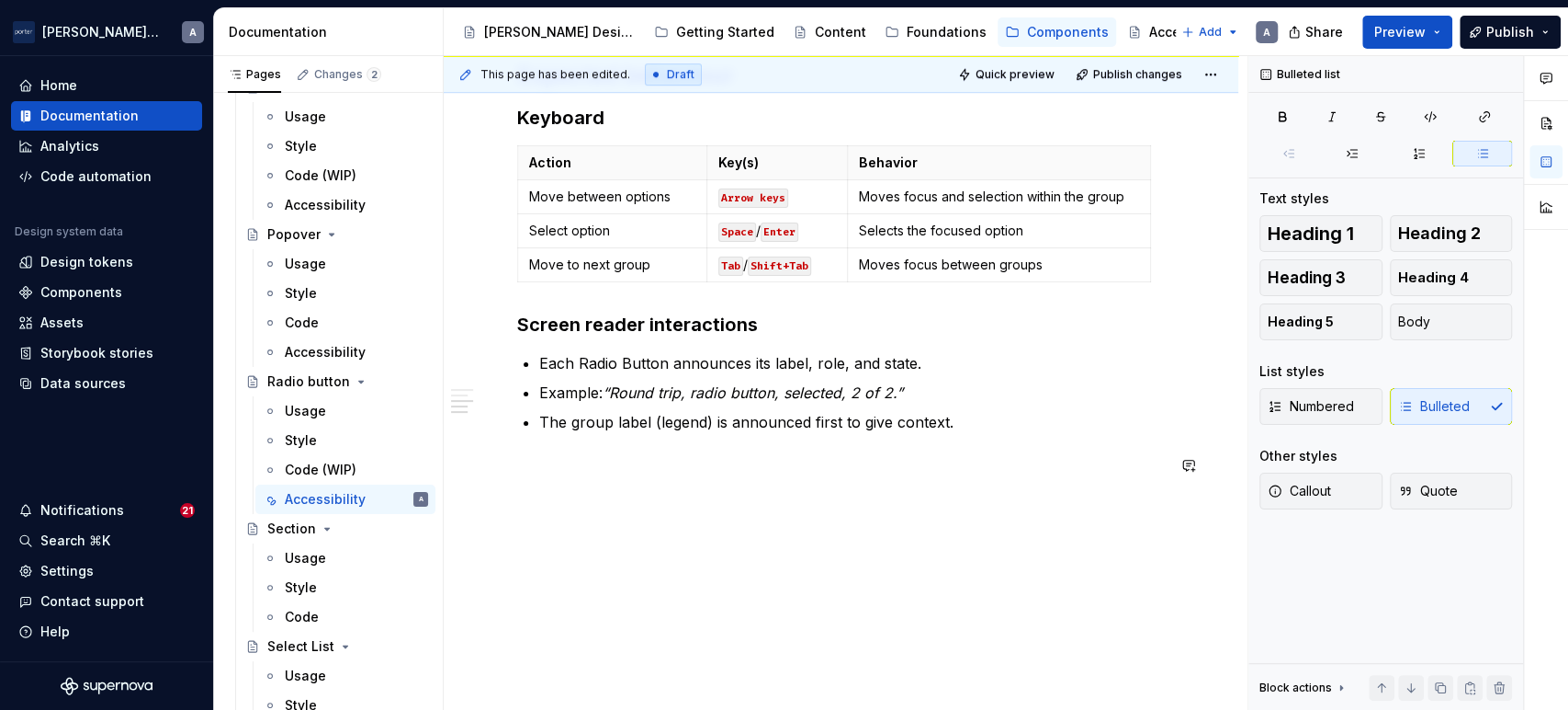
click at [990, 535] on div "Accessibility status 🟡 Tested in isolation, not yet tested in context. Key cons…" at bounding box center [841, 170] width 795 height 1086
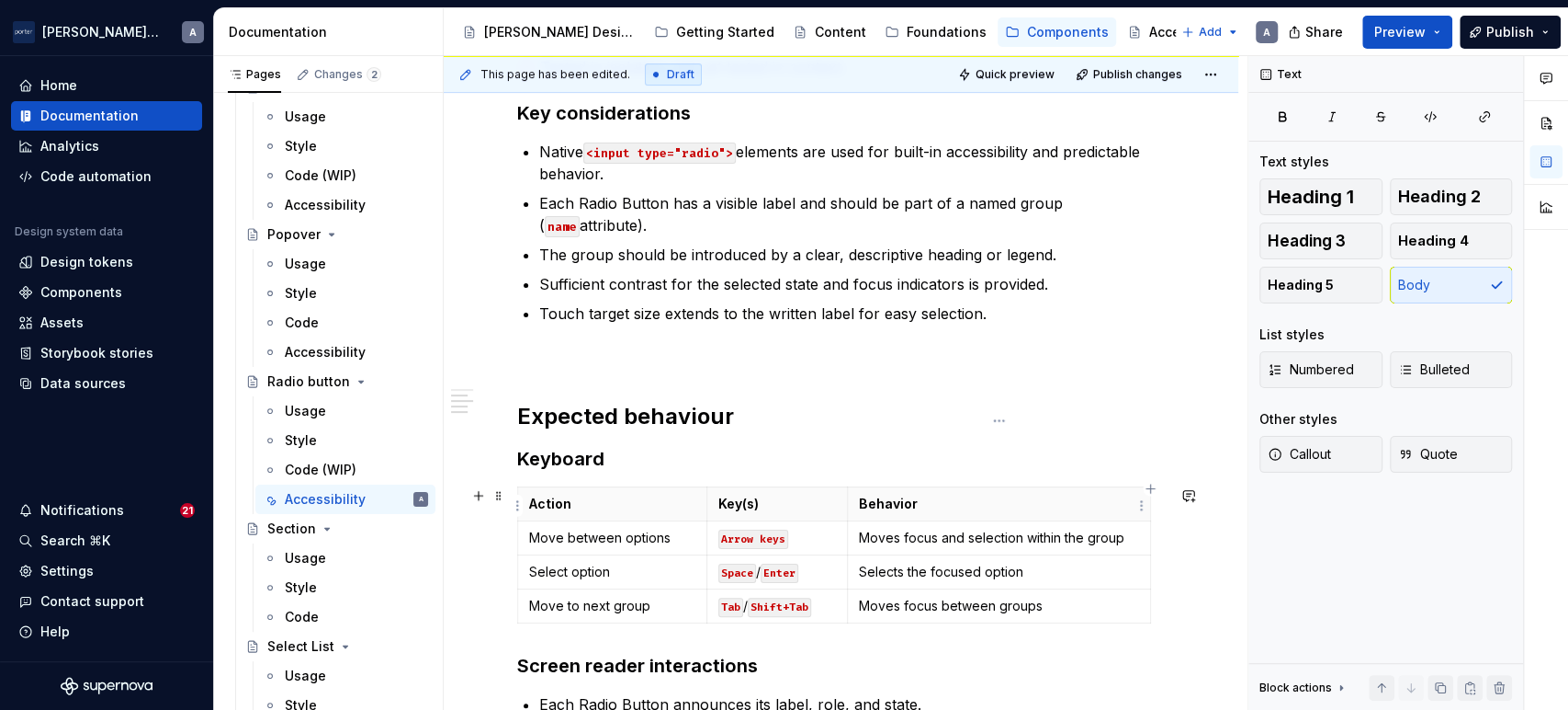
scroll to position [294, 0]
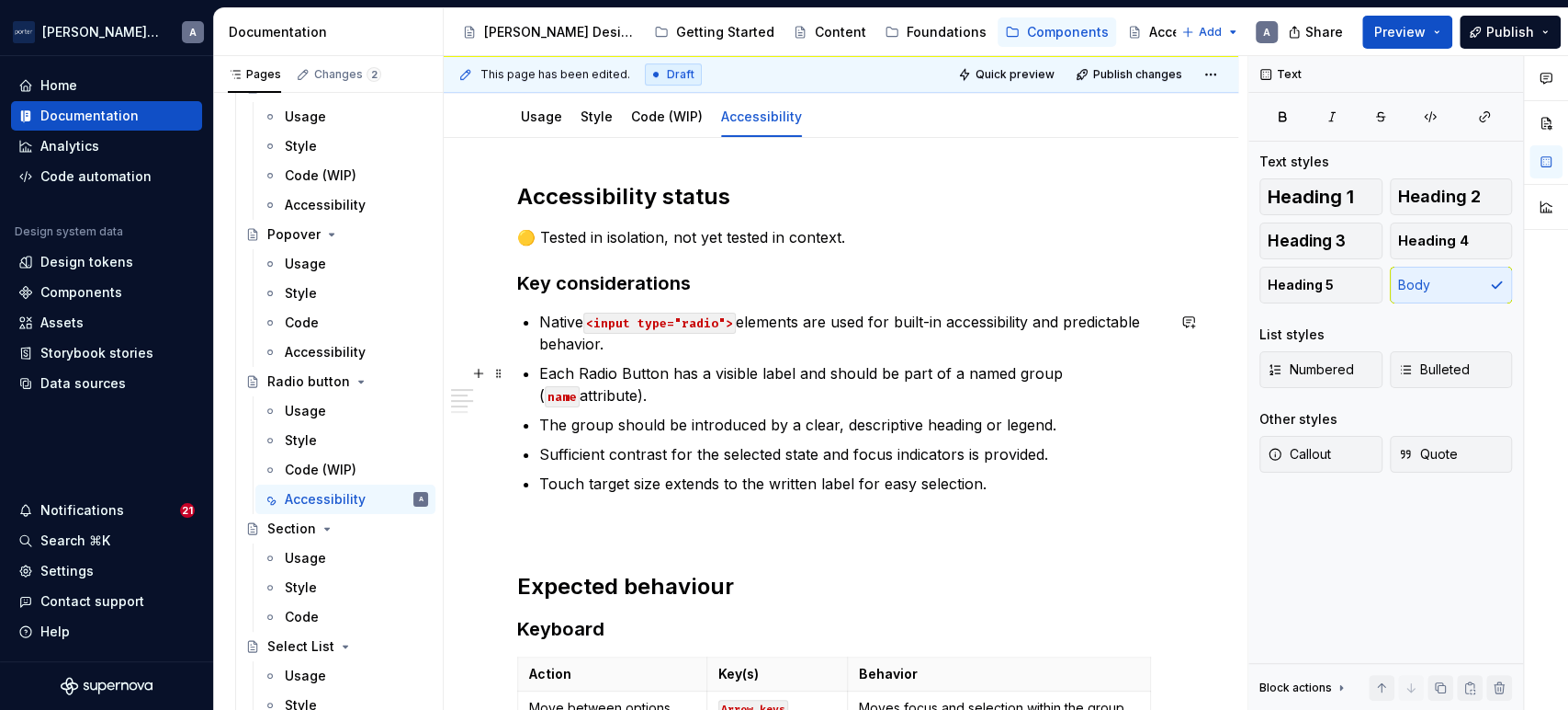
click at [580, 386] on code "name" at bounding box center [562, 396] width 35 height 21
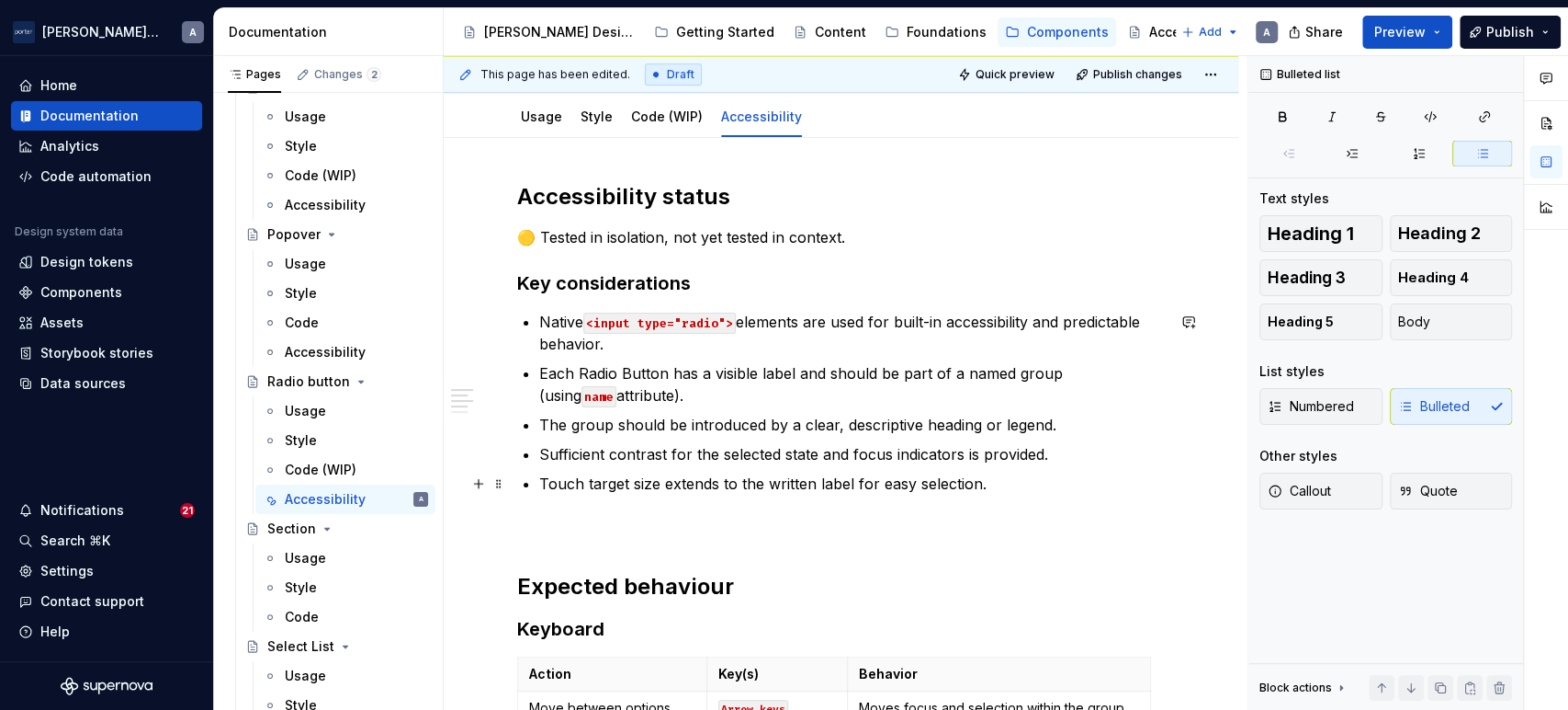
click at [1092, 484] on p "Touch target size extends to the written label for easy selection." at bounding box center [852, 483] width 625 height 22
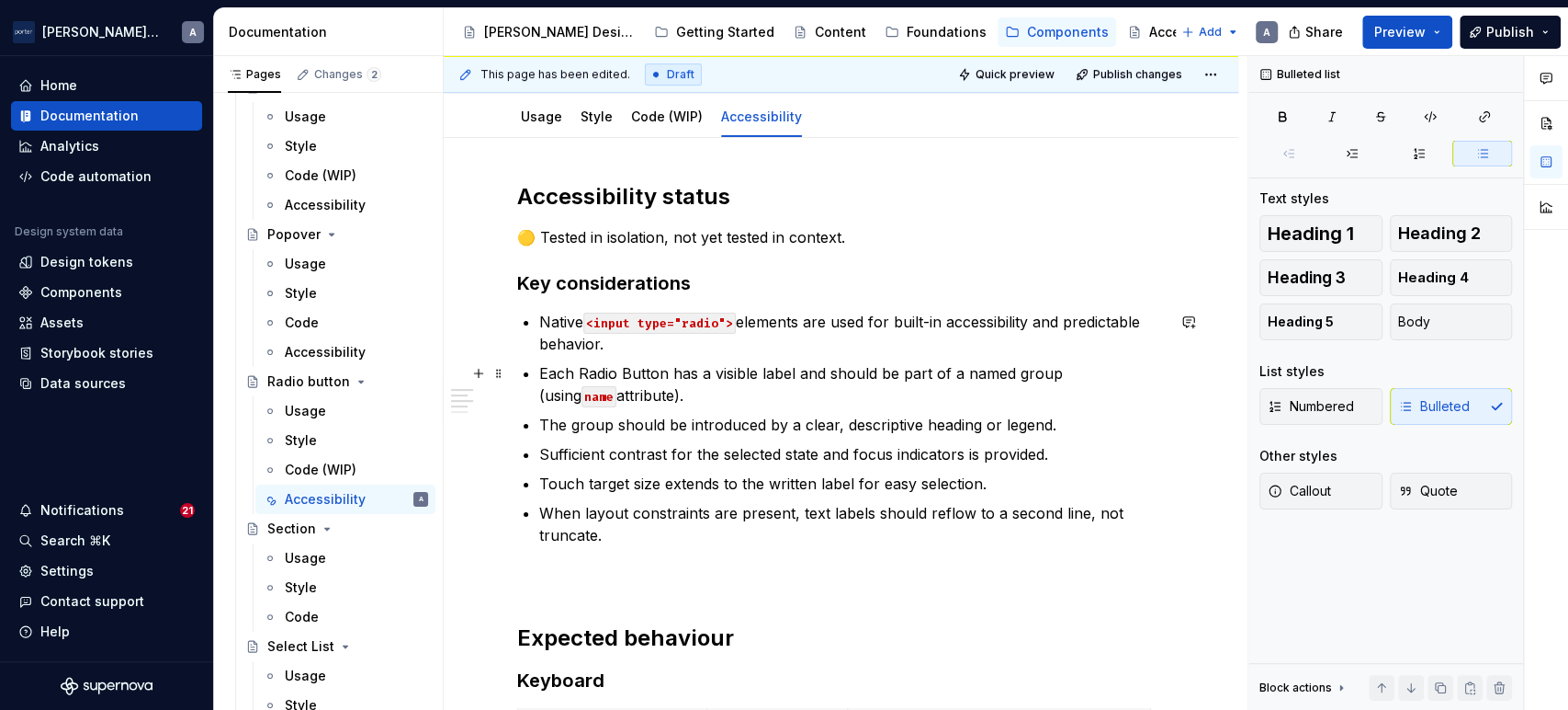
click at [787, 386] on p "Each Radio Button has a visible label and should be part of a named group (usin…" at bounding box center [852, 384] width 625 height 44
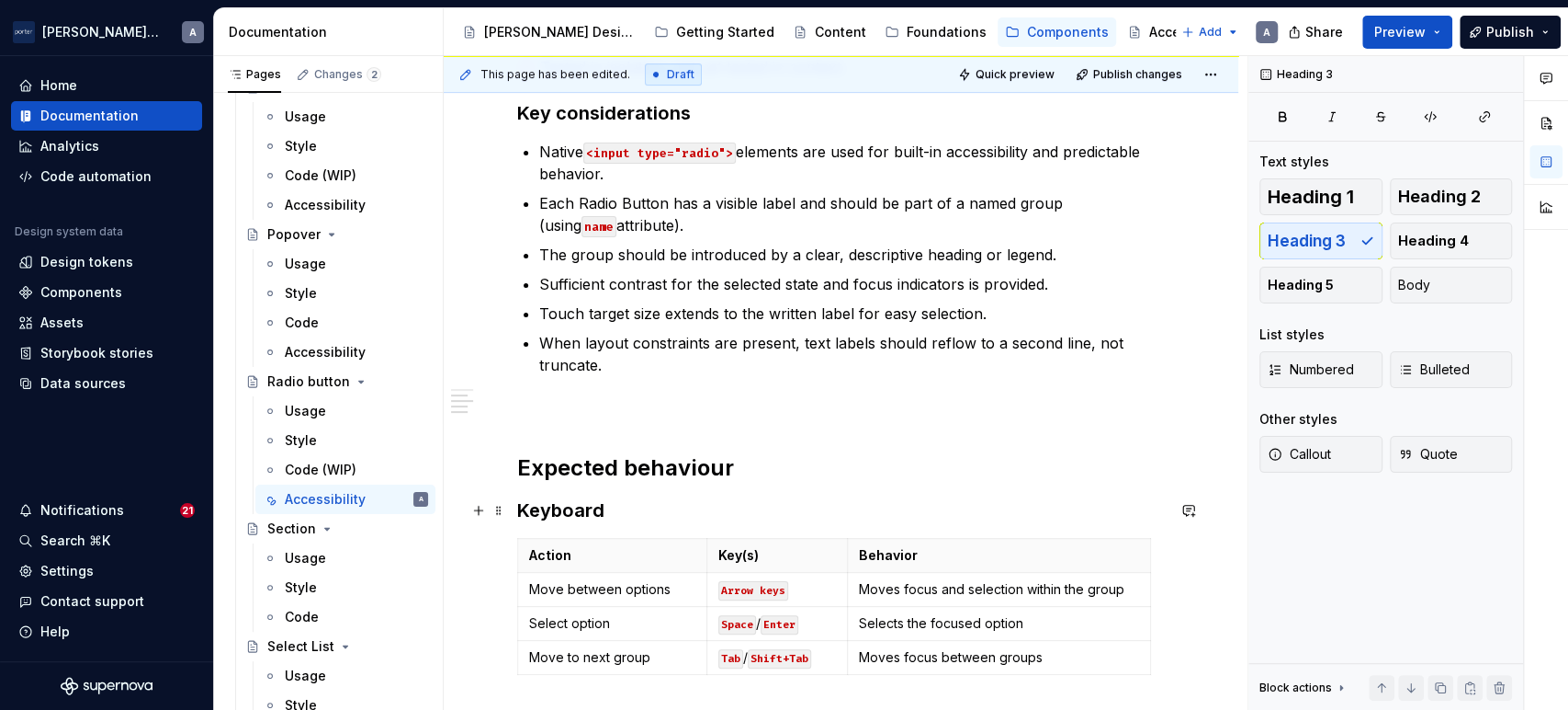
click at [718, 512] on h3 "Keyboard" at bounding box center [841, 510] width 648 height 25
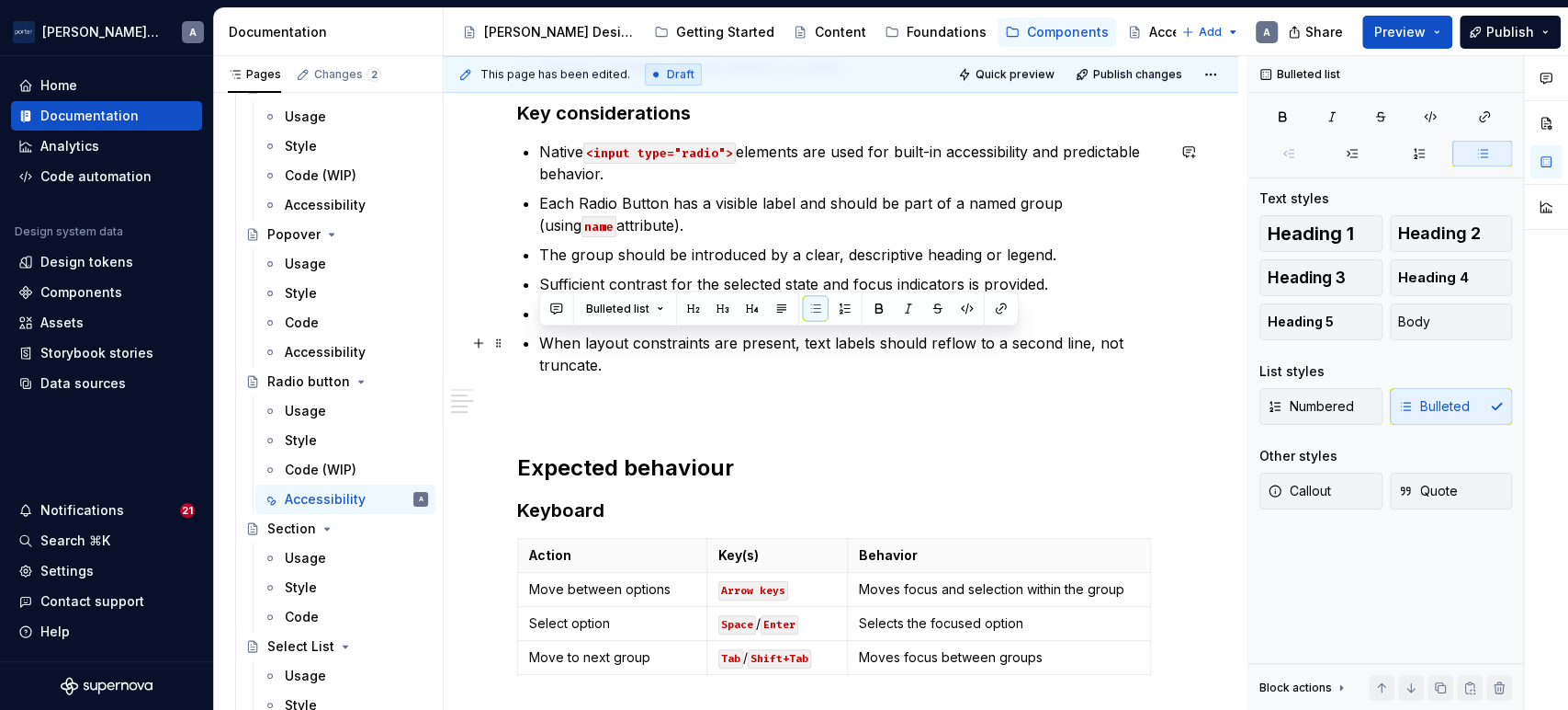
drag, startPoint x: 616, startPoint y: 366, endPoint x: 545, endPoint y: 344, distance: 74.3
click at [545, 344] on p "When layout constraints are present, text labels should reflow to a second line…" at bounding box center [852, 354] width 625 height 44
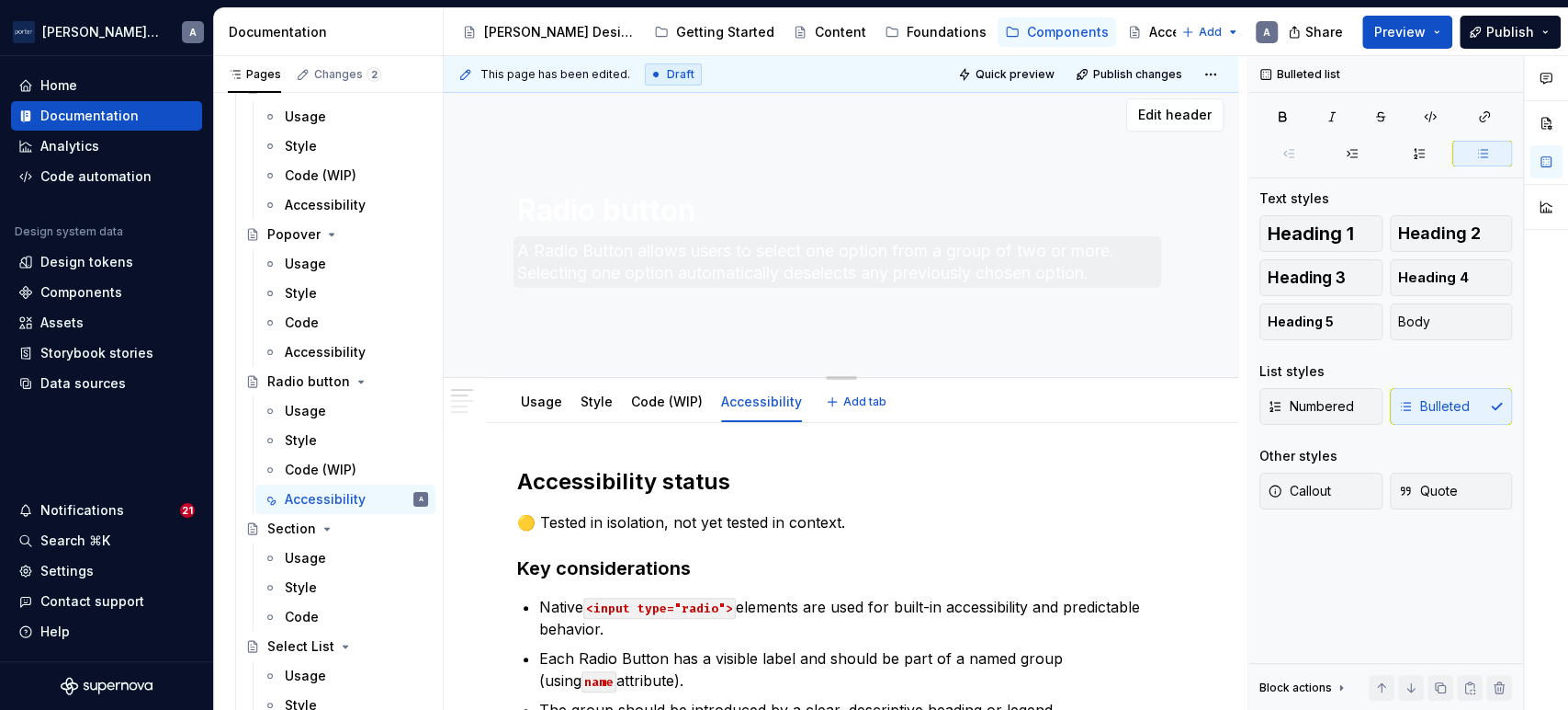
scroll to position [0, 0]
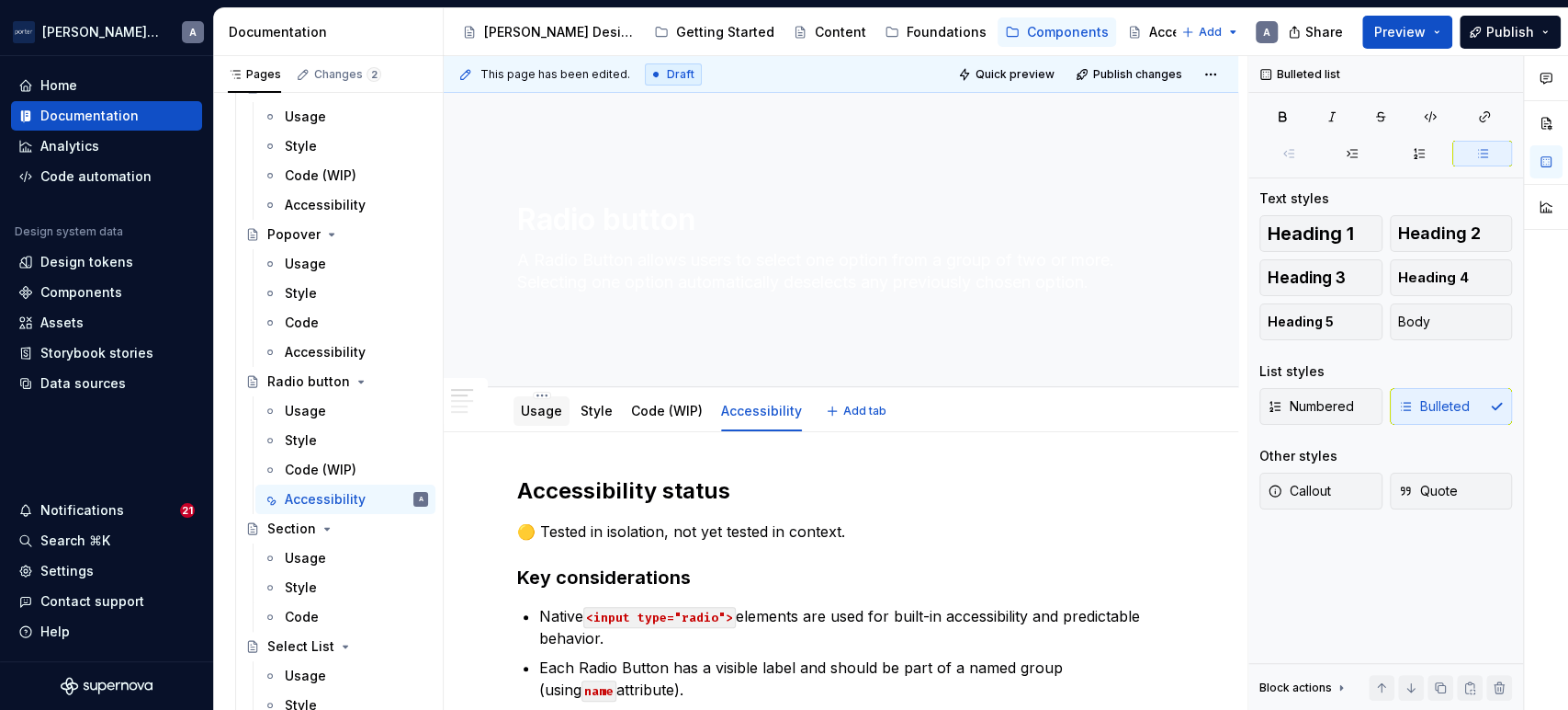
click at [529, 412] on link "Usage" at bounding box center [542, 411] width 42 height 16
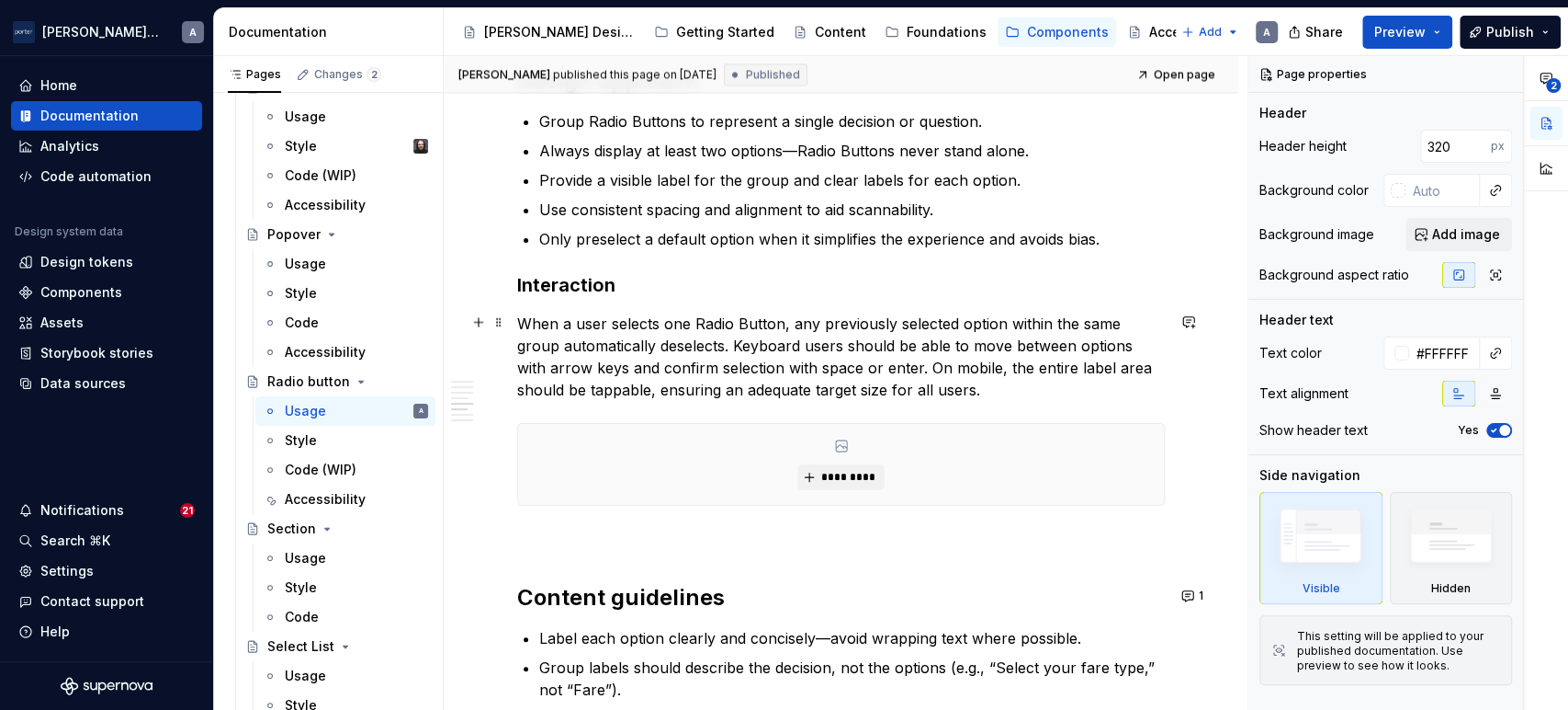
scroll to position [2213, 0]
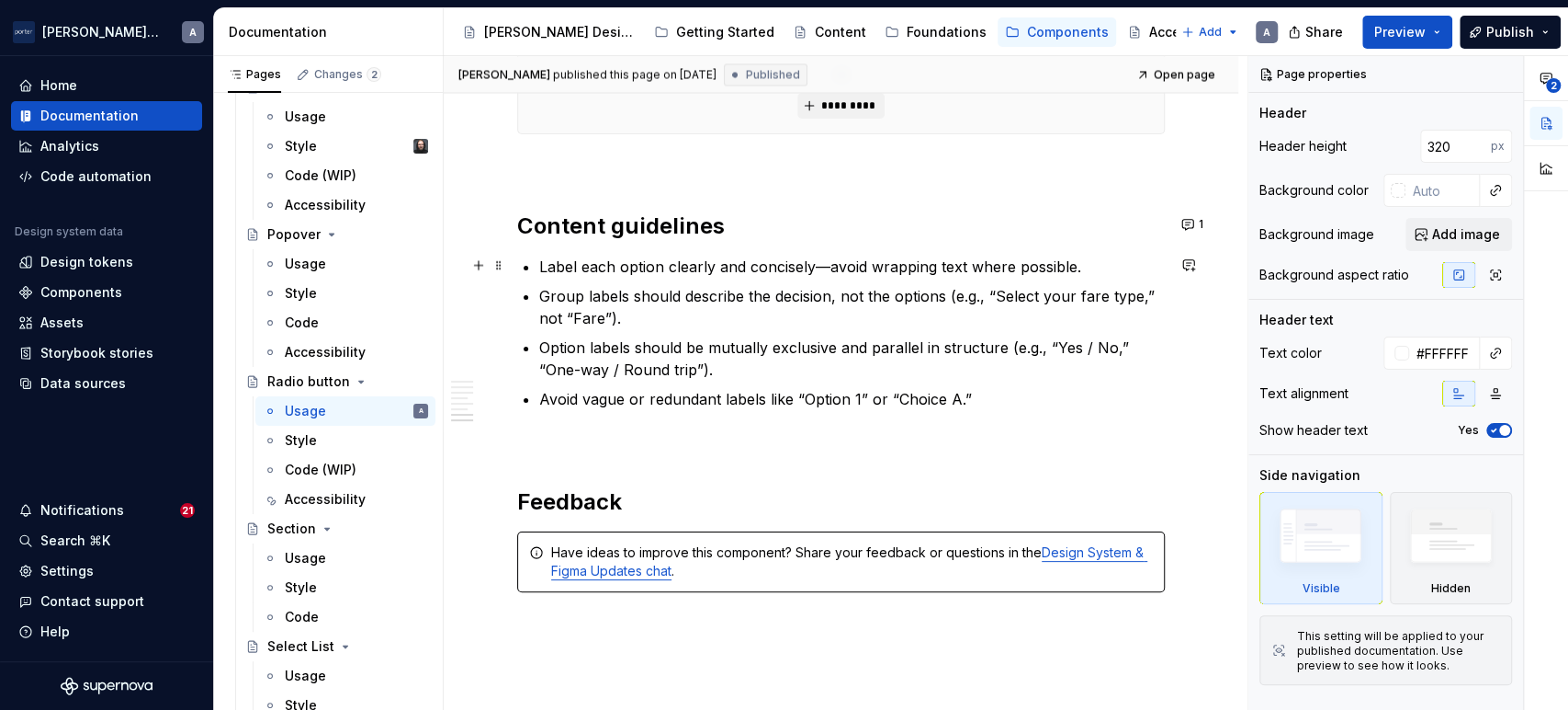
click at [861, 266] on p "Label each option clearly and concisely—avoid wrapping text where possible." at bounding box center [852, 266] width 625 height 22
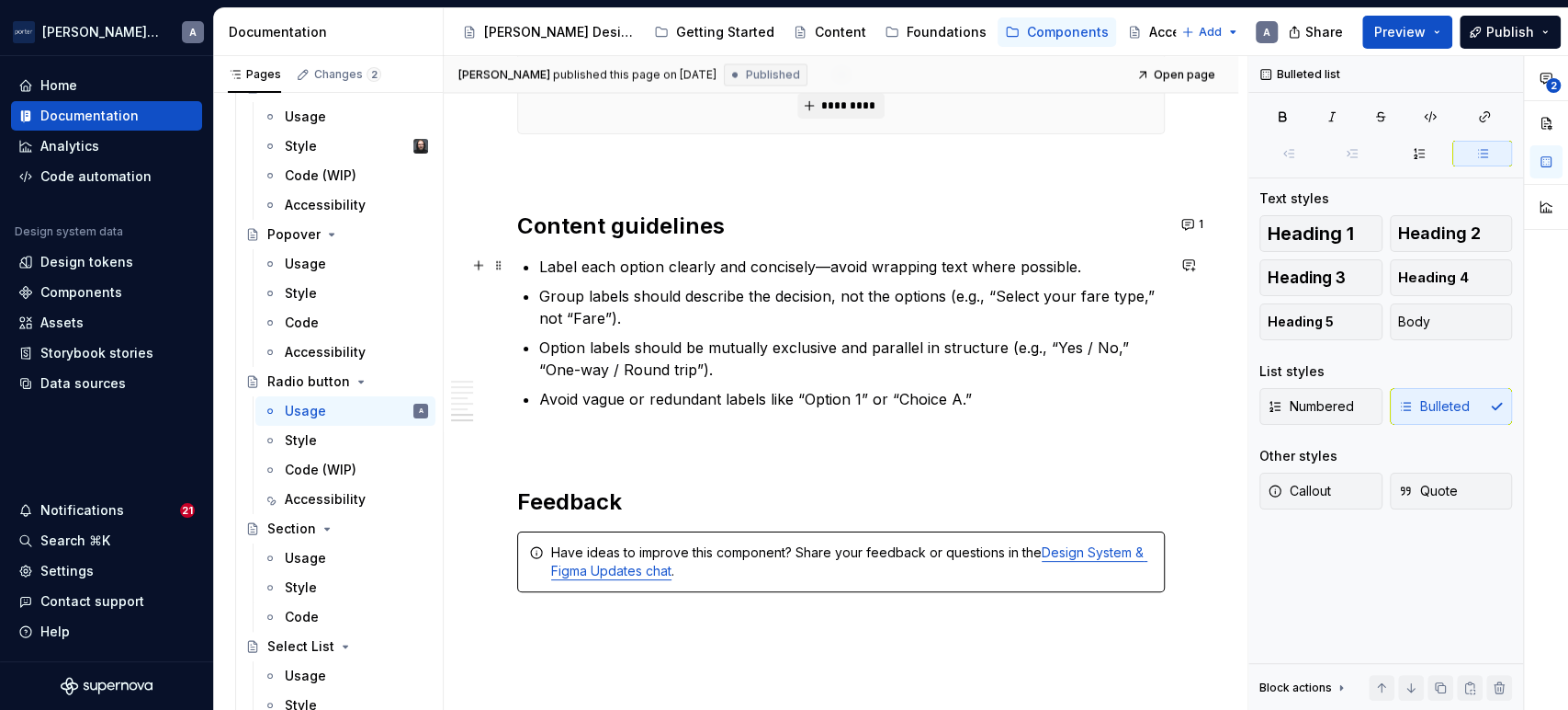
click at [1090, 266] on p "Label each option clearly and concisely—avoid wrapping text where possible." at bounding box center [852, 266] width 625 height 22
click at [1115, 261] on p "Label each option clearly and concisely—avoid wrapping text where possible." at bounding box center [852, 266] width 625 height 22
type textarea "*"
